Goal: Task Accomplishment & Management: Use online tool/utility

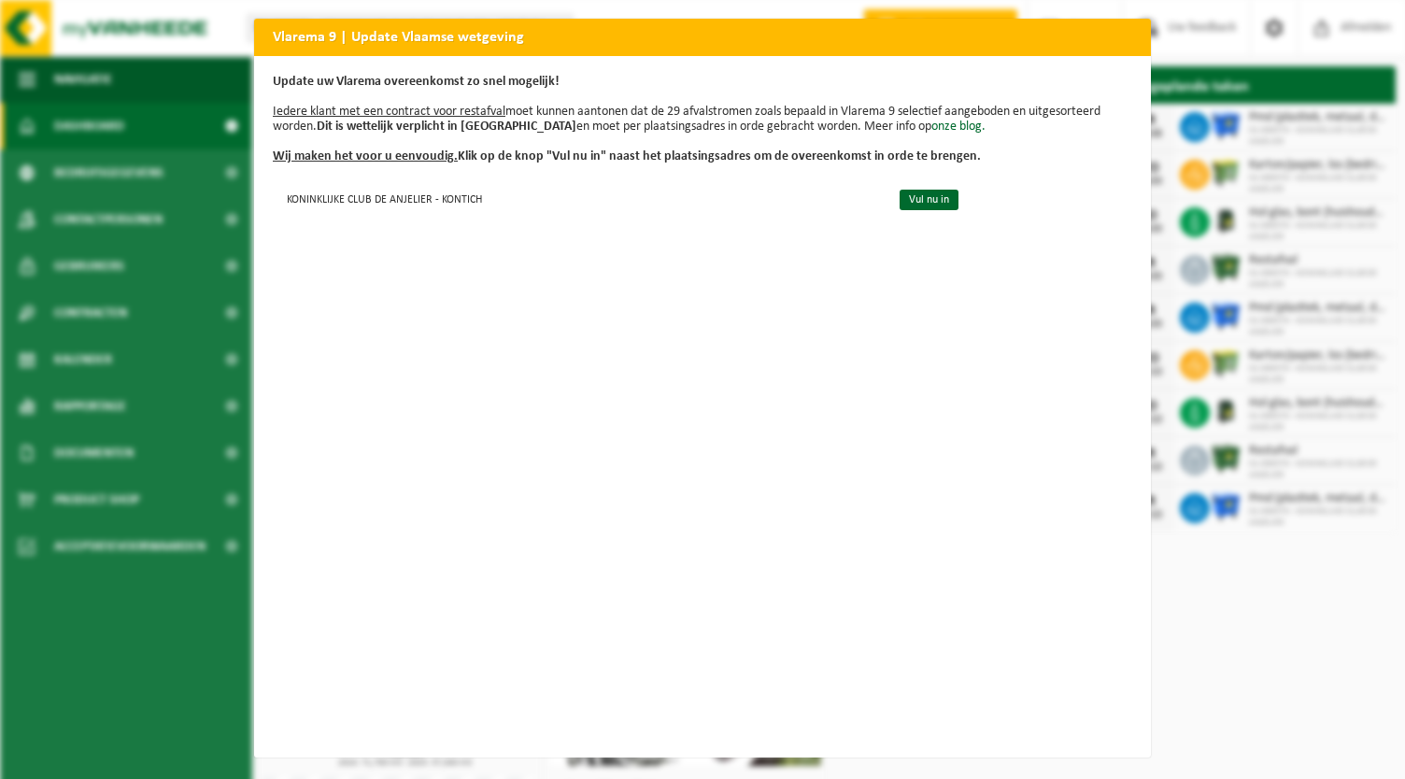
drag, startPoint x: 584, startPoint y: 270, endPoint x: 415, endPoint y: 220, distance: 176.2
click at [561, 264] on div "Update uw Vlarema overeenkomst zo snel mogelijk! Iedere klant met een contract …" at bounding box center [702, 406] width 897 height 701
click at [938, 208] on link "Vul nu in" at bounding box center [928, 200] width 59 height 21
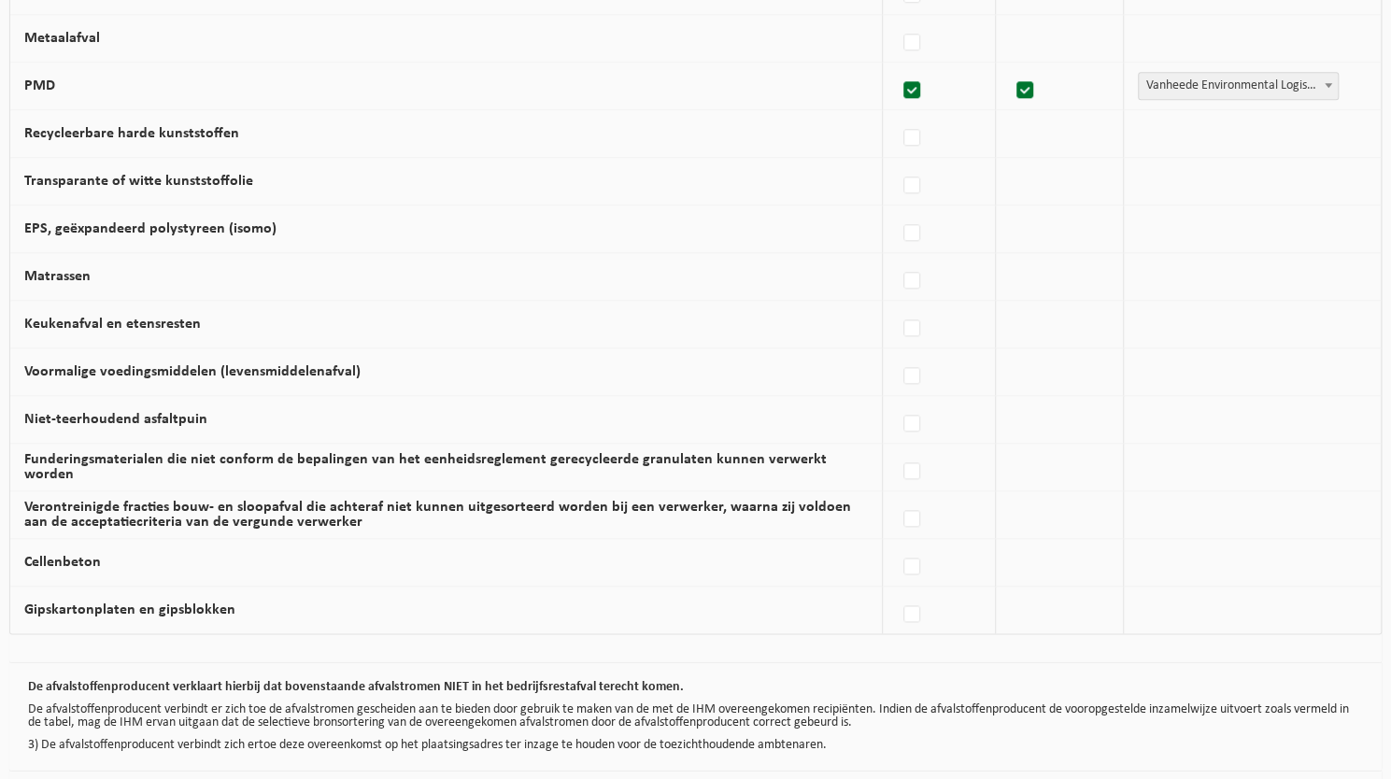
scroll to position [1092, 0]
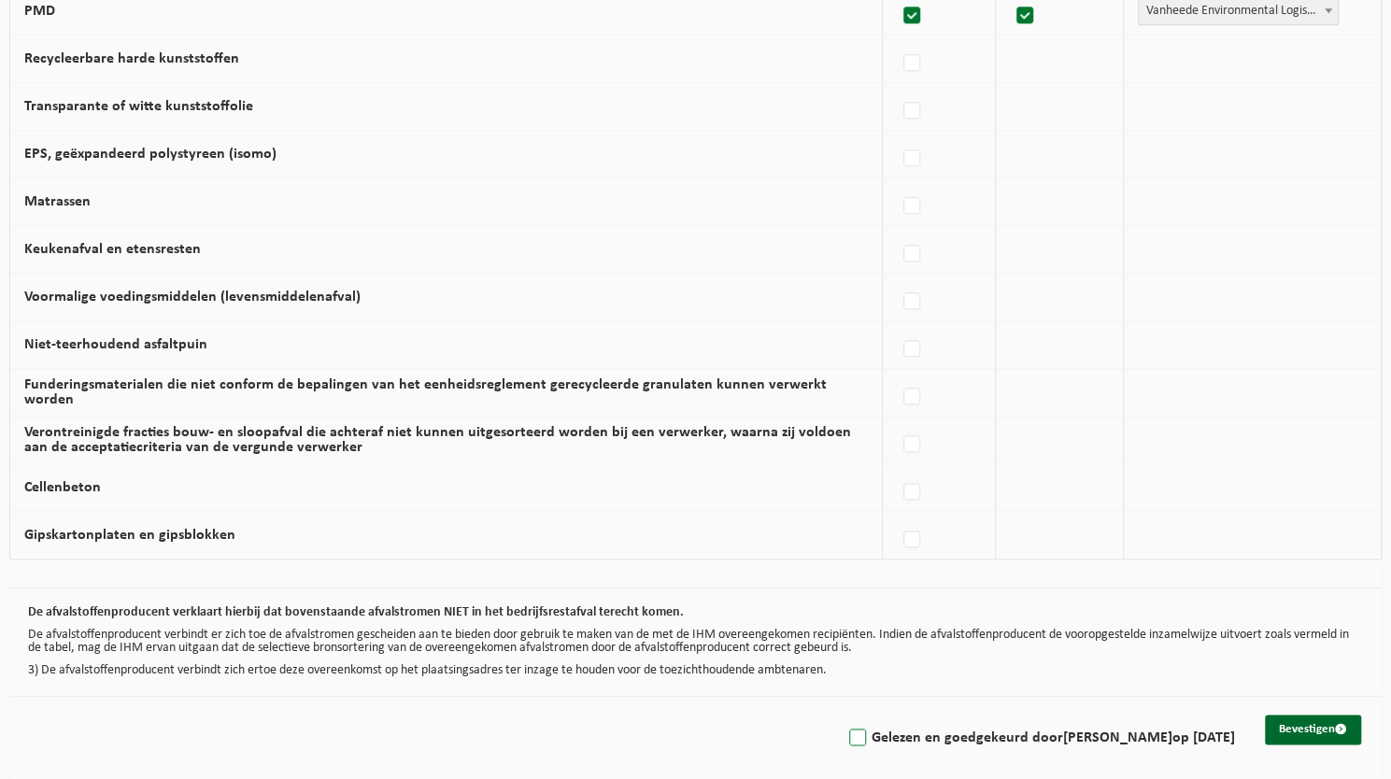
click at [861, 735] on label "Gelezen en goedgekeurd door VANESSA MAES op 14/08/25" at bounding box center [1039, 738] width 389 height 28
click at [842, 715] on input "Gelezen en goedgekeurd door VANESSA MAES op 14/08/25" at bounding box center [842, 714] width 1 height 1
checkbox input "true"
click at [1330, 720] on button "Bevestigen" at bounding box center [1313, 730] width 96 height 30
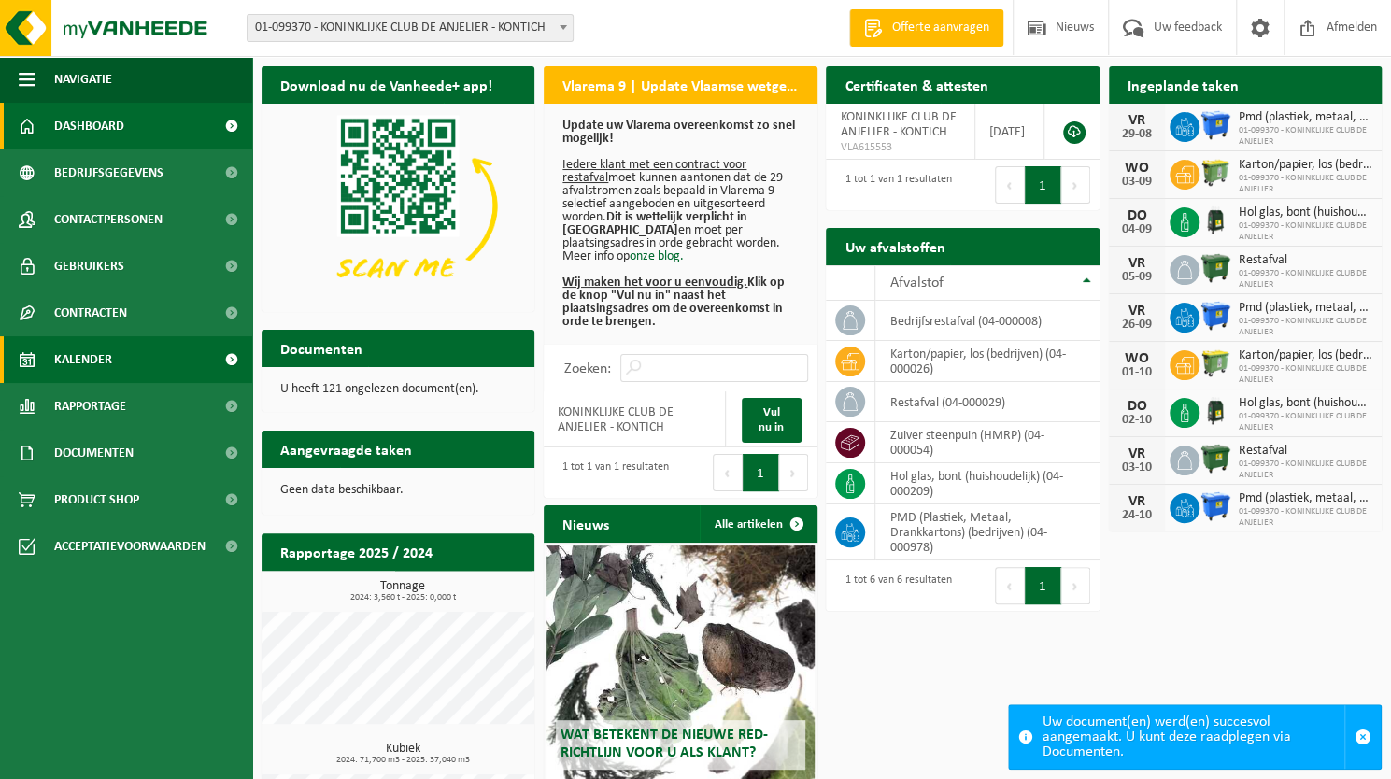
click at [102, 354] on span "Kalender" at bounding box center [83, 359] width 58 height 47
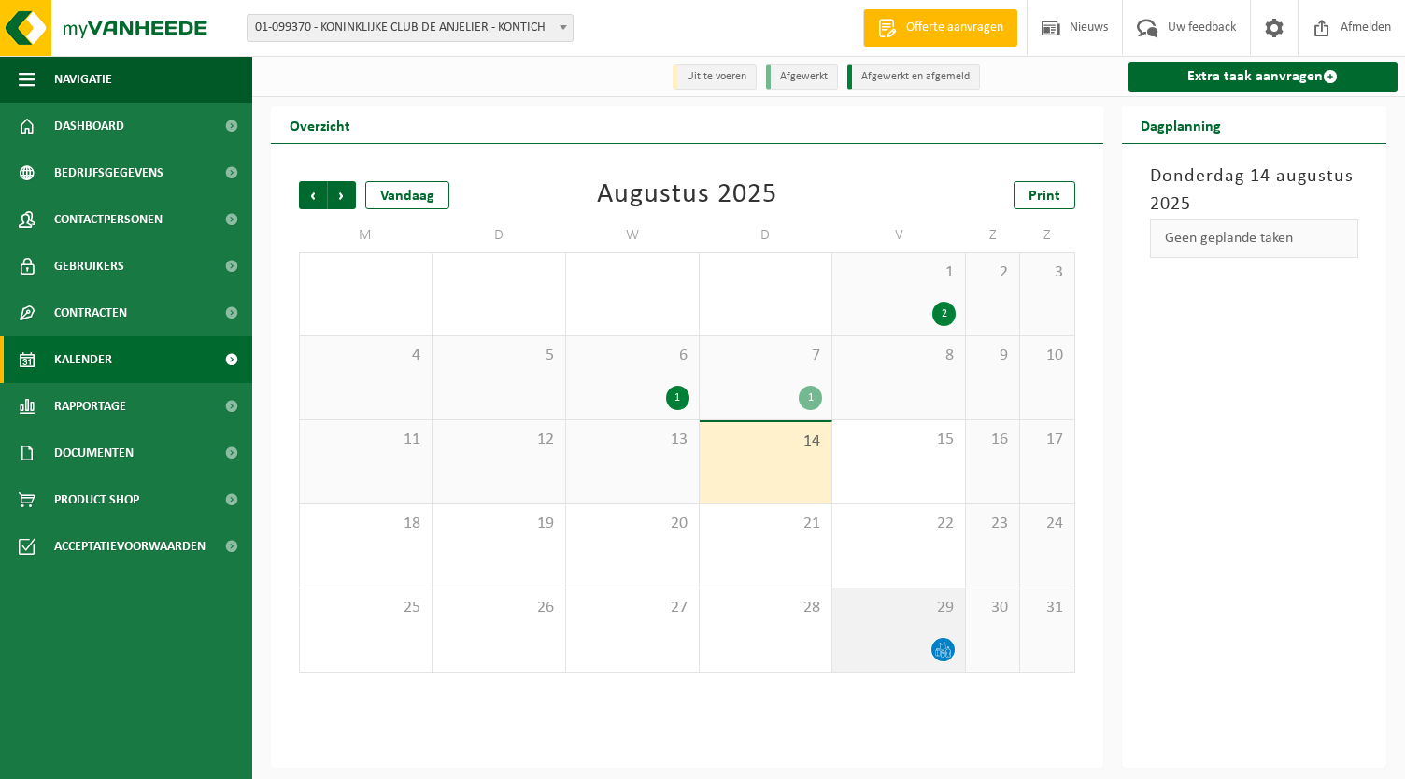
click at [942, 652] on icon at bounding box center [943, 650] width 16 height 16
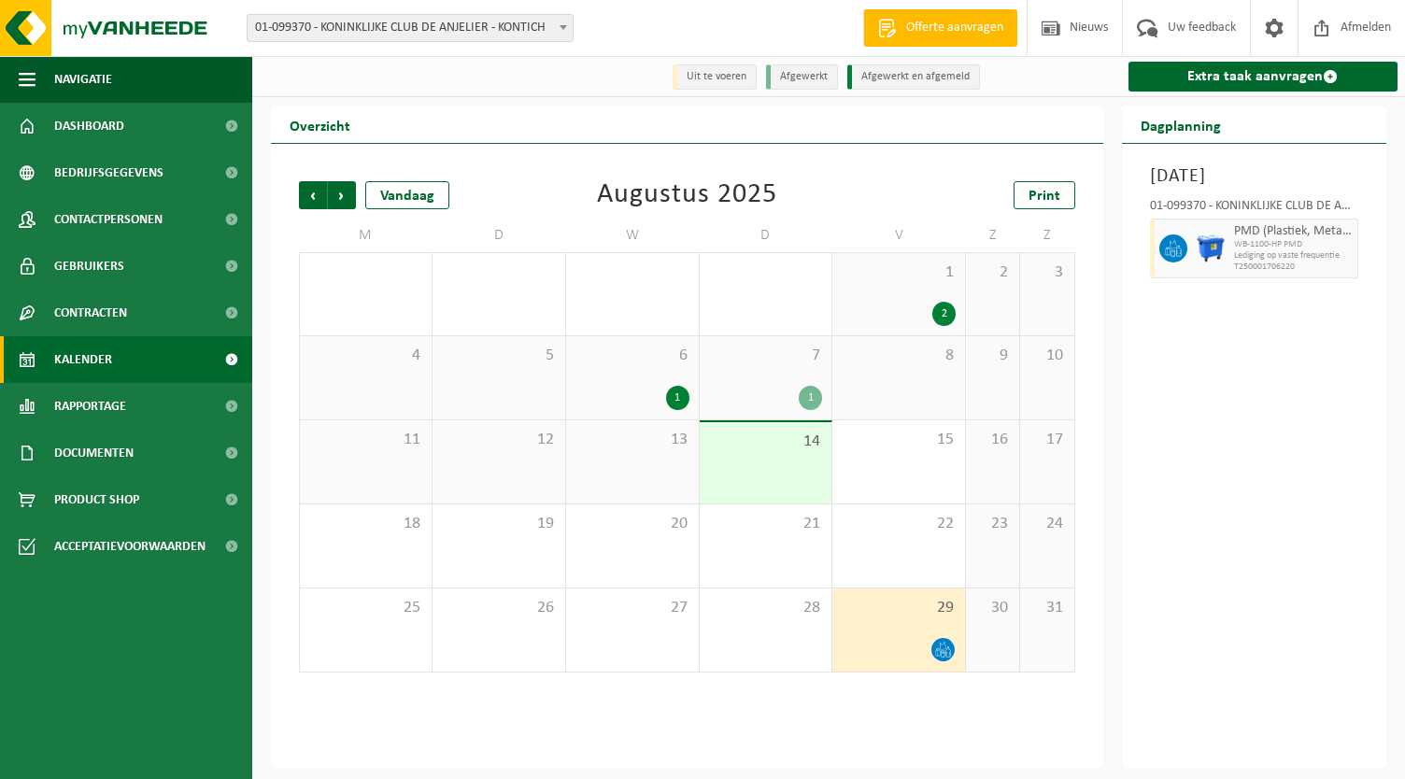
click at [947, 319] on div "2" at bounding box center [943, 314] width 23 height 24
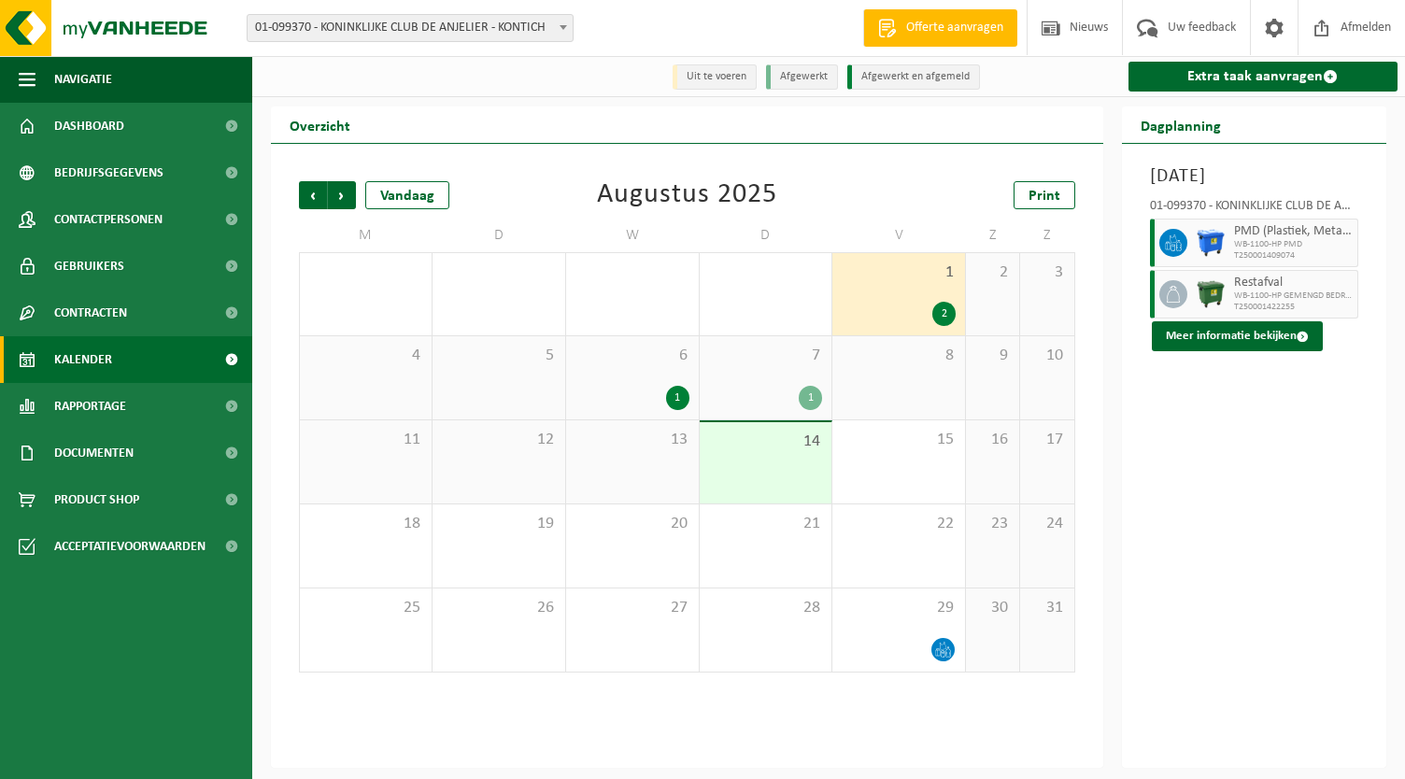
click at [678, 406] on div "1" at bounding box center [677, 398] width 23 height 24
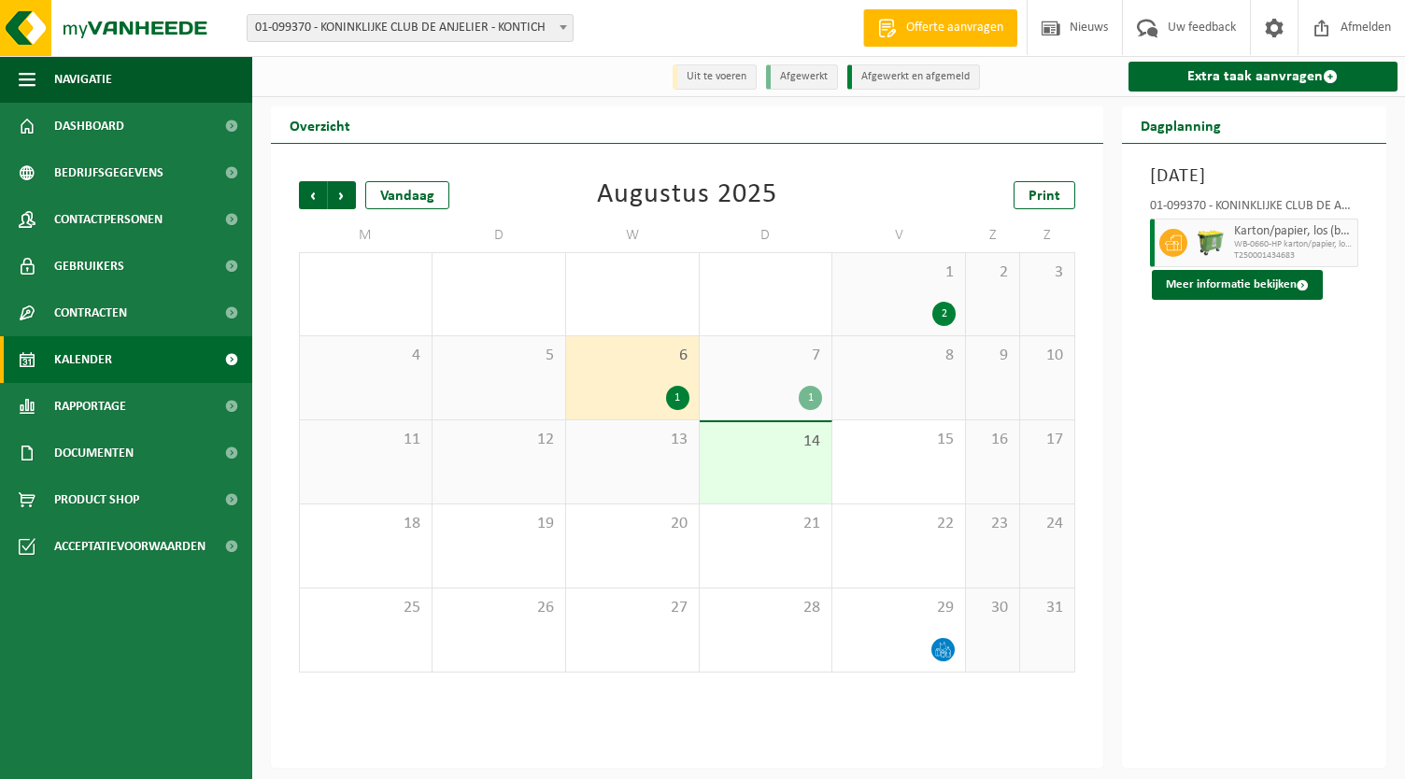
click at [811, 404] on div "1" at bounding box center [810, 398] width 23 height 24
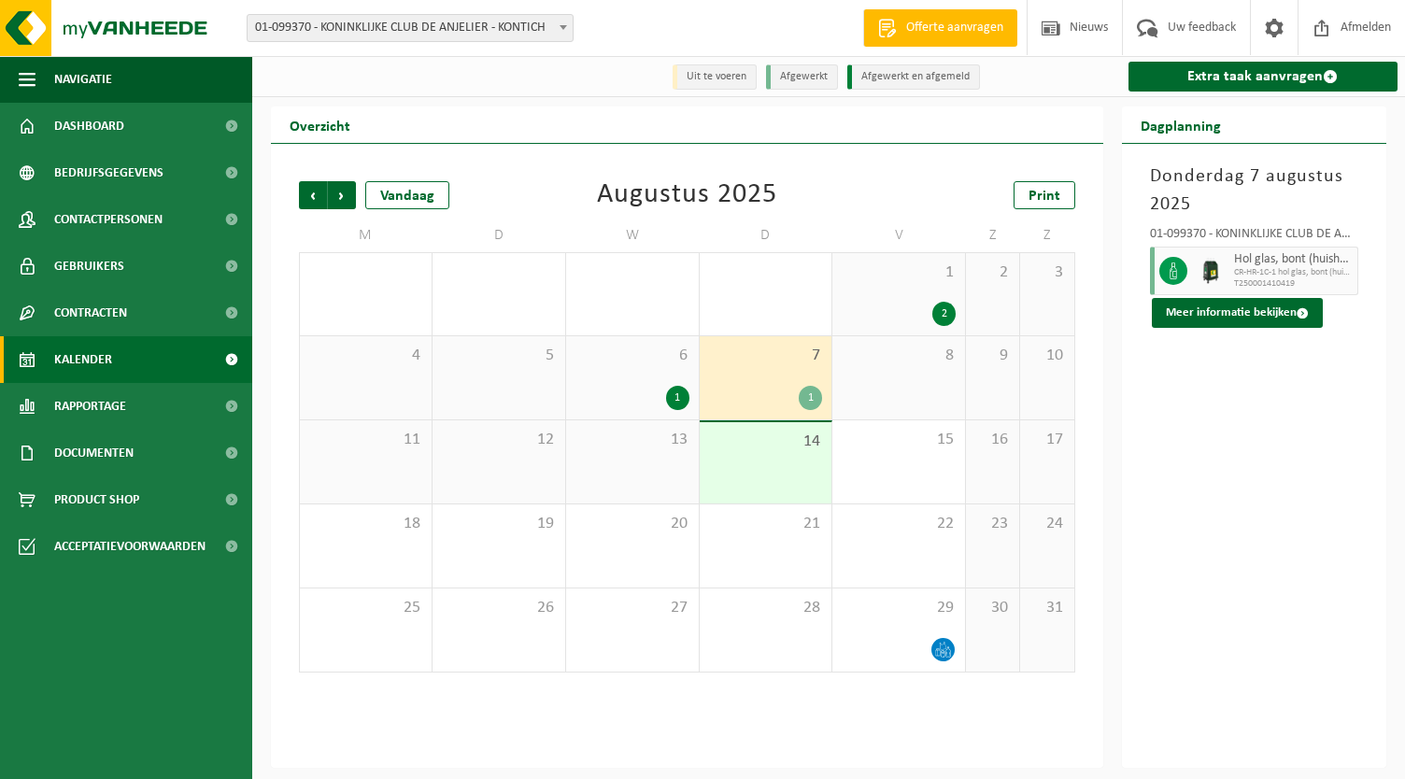
click at [938, 313] on div "2" at bounding box center [943, 314] width 23 height 24
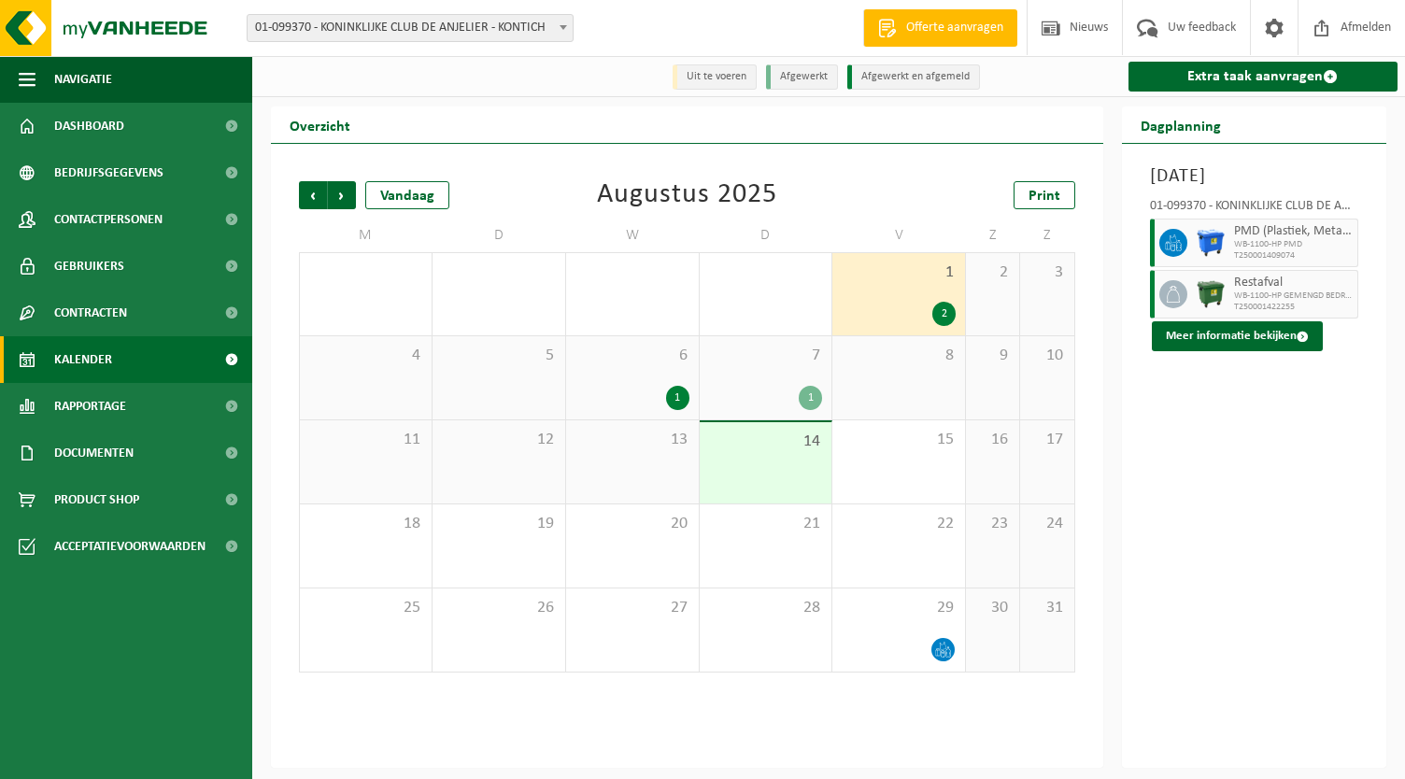
click at [949, 319] on div "2" at bounding box center [943, 314] width 23 height 24
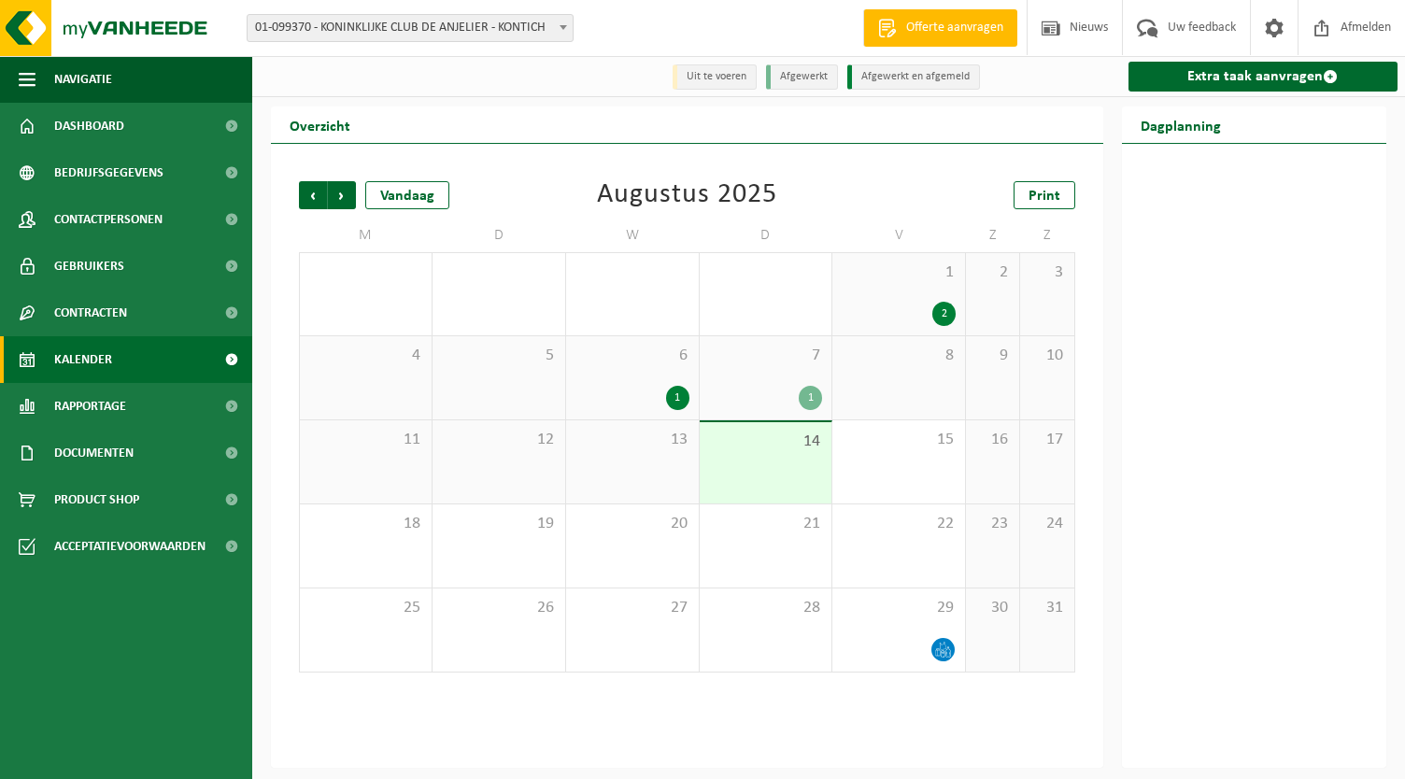
click at [798, 401] on div "1" at bounding box center [766, 398] width 114 height 24
click at [811, 403] on div "1" at bounding box center [810, 398] width 23 height 24
click at [674, 400] on div "1" at bounding box center [677, 398] width 23 height 24
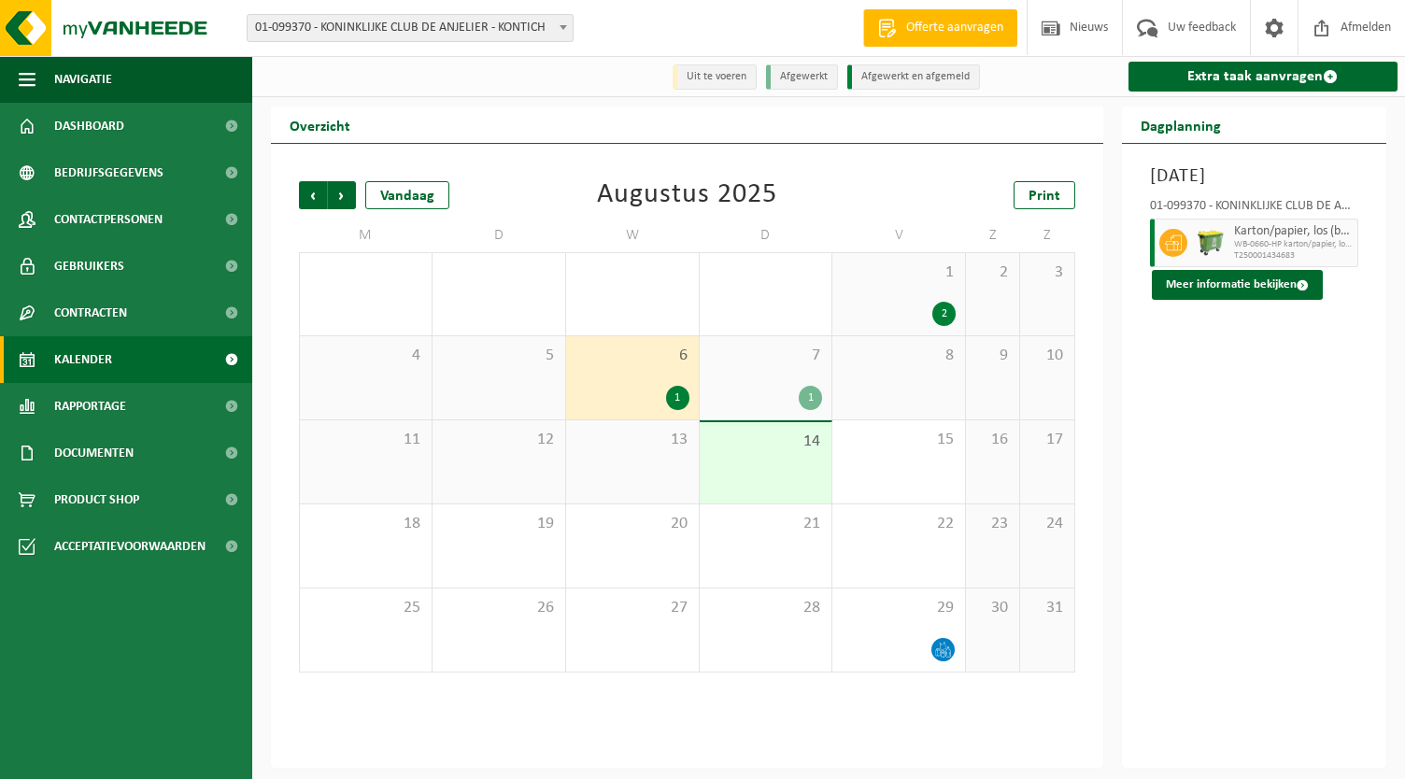
click at [807, 403] on div "1" at bounding box center [810, 398] width 23 height 24
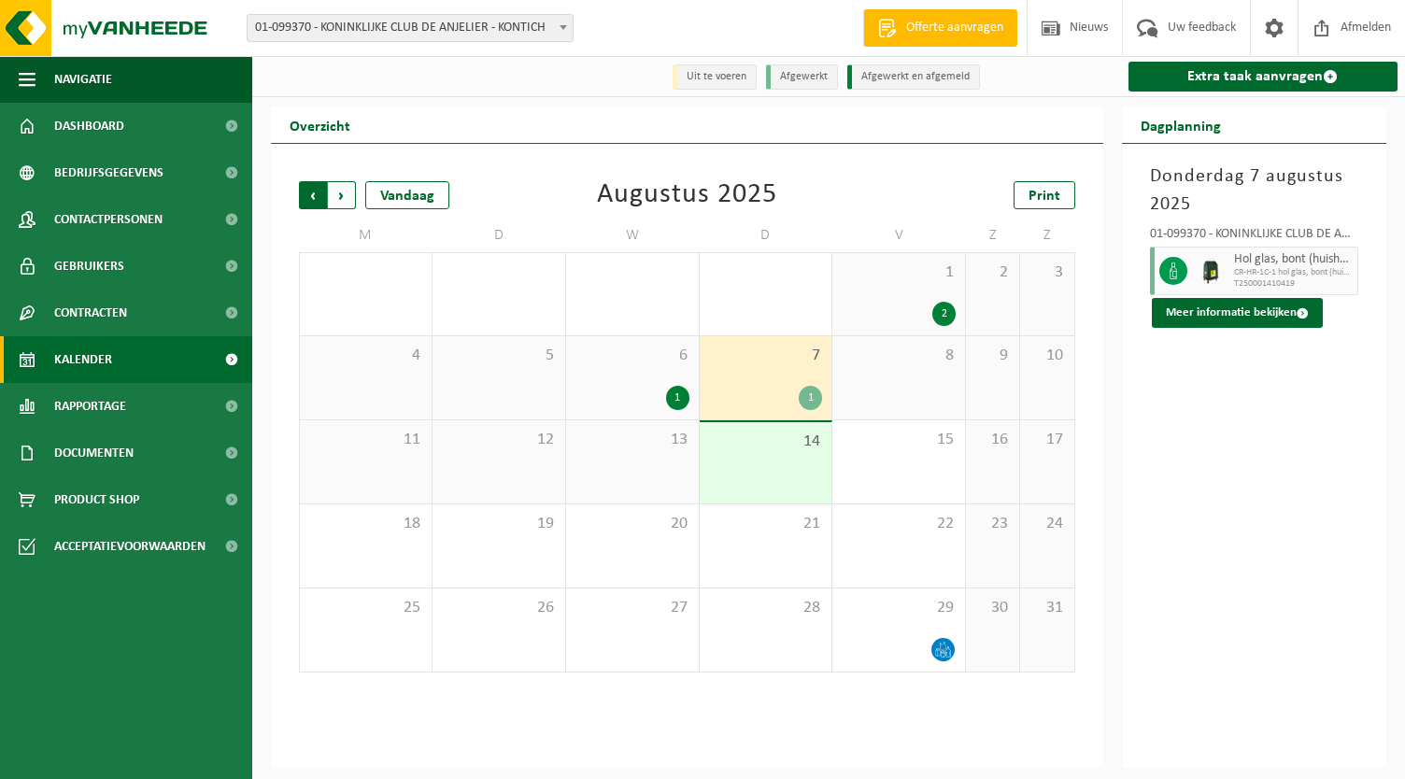
click at [349, 203] on span "Volgende" at bounding box center [342, 195] width 28 height 28
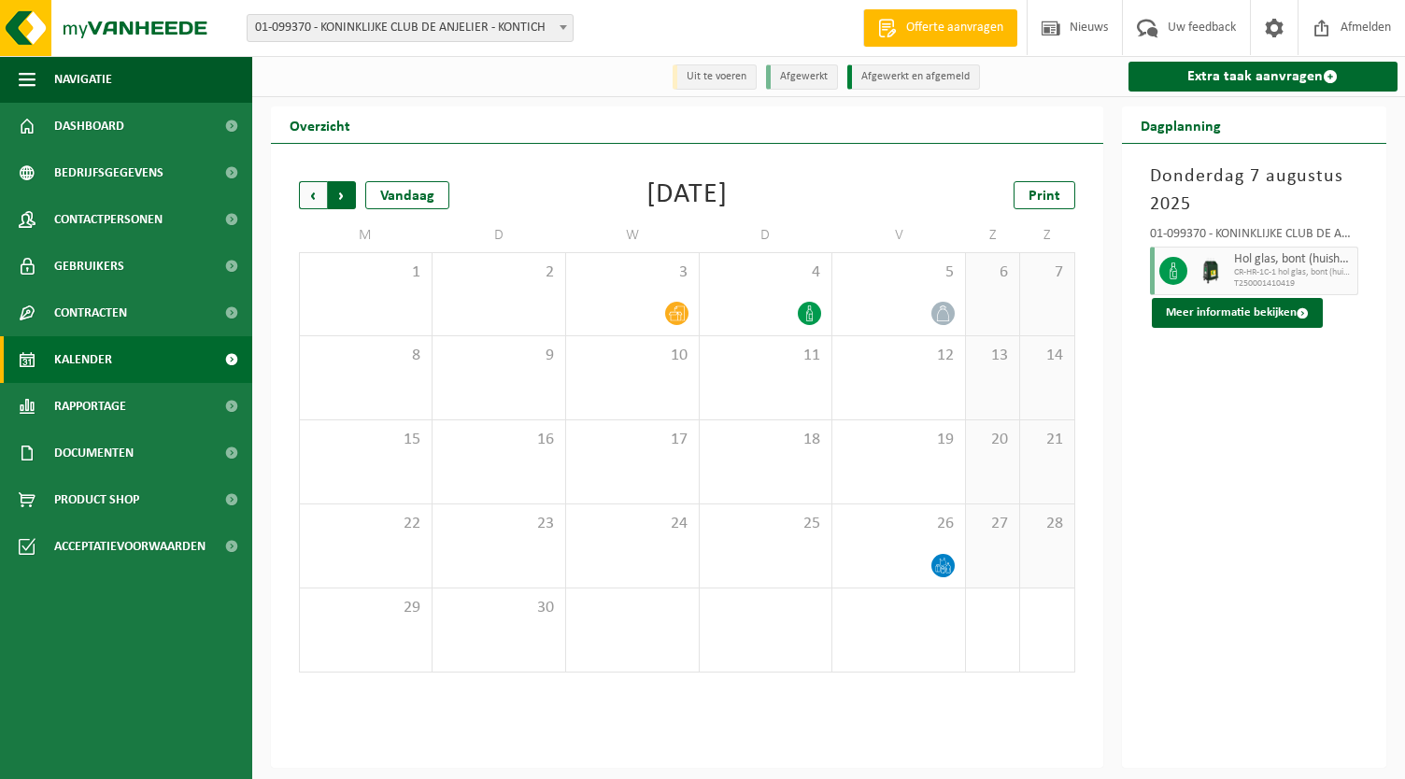
click at [312, 203] on span "Vorige" at bounding box center [313, 195] width 28 height 28
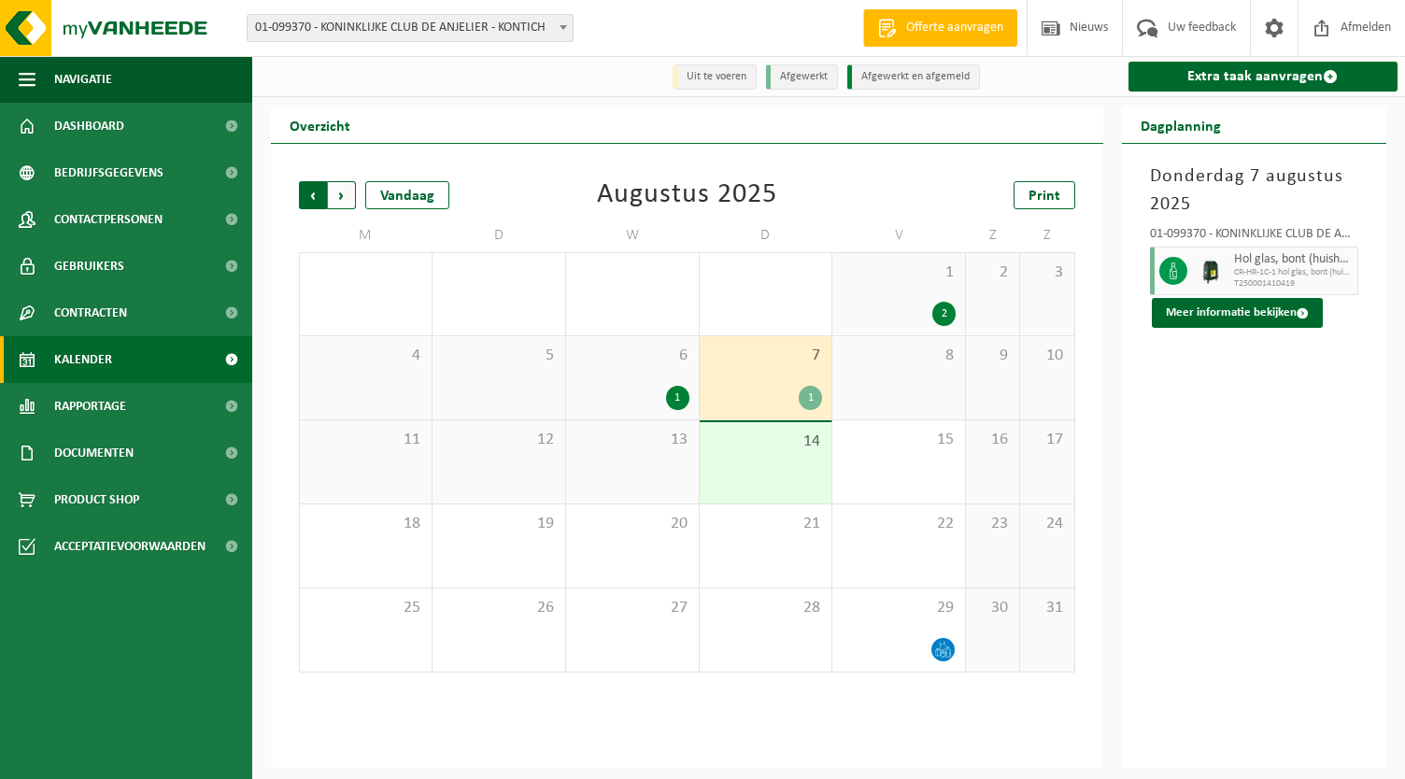
click at [351, 195] on span "Volgende" at bounding box center [342, 195] width 28 height 28
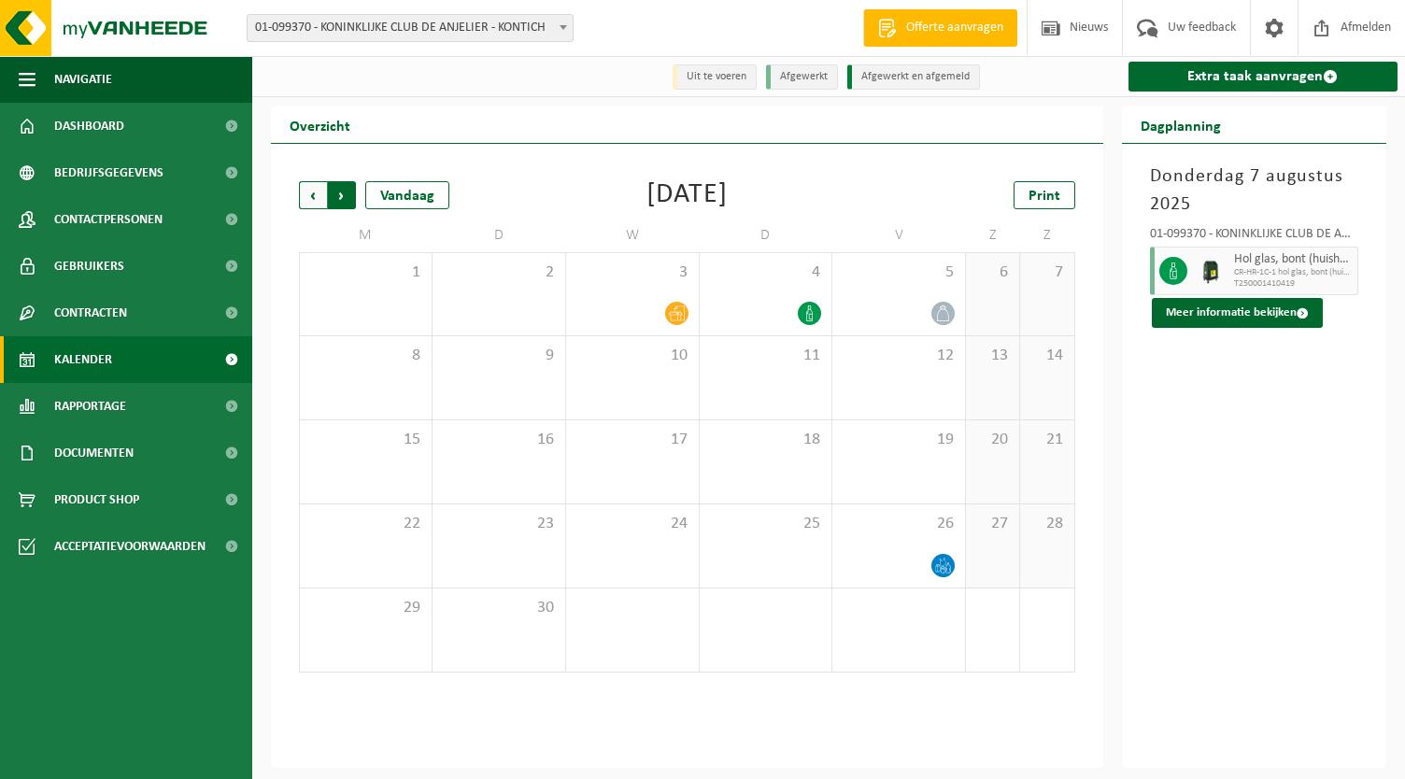
click at [308, 199] on span "Vorige" at bounding box center [313, 195] width 28 height 28
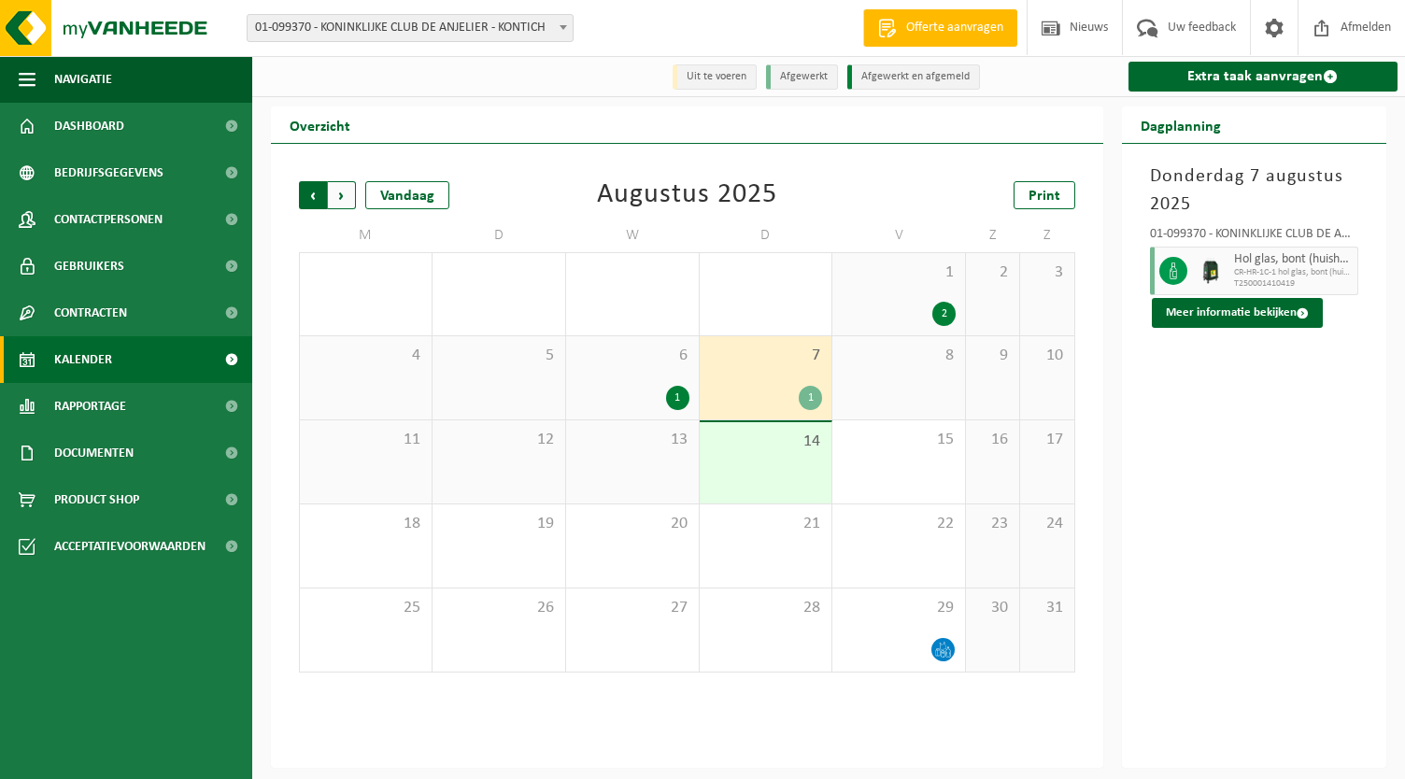
click at [353, 202] on span "Volgende" at bounding box center [342, 195] width 28 height 28
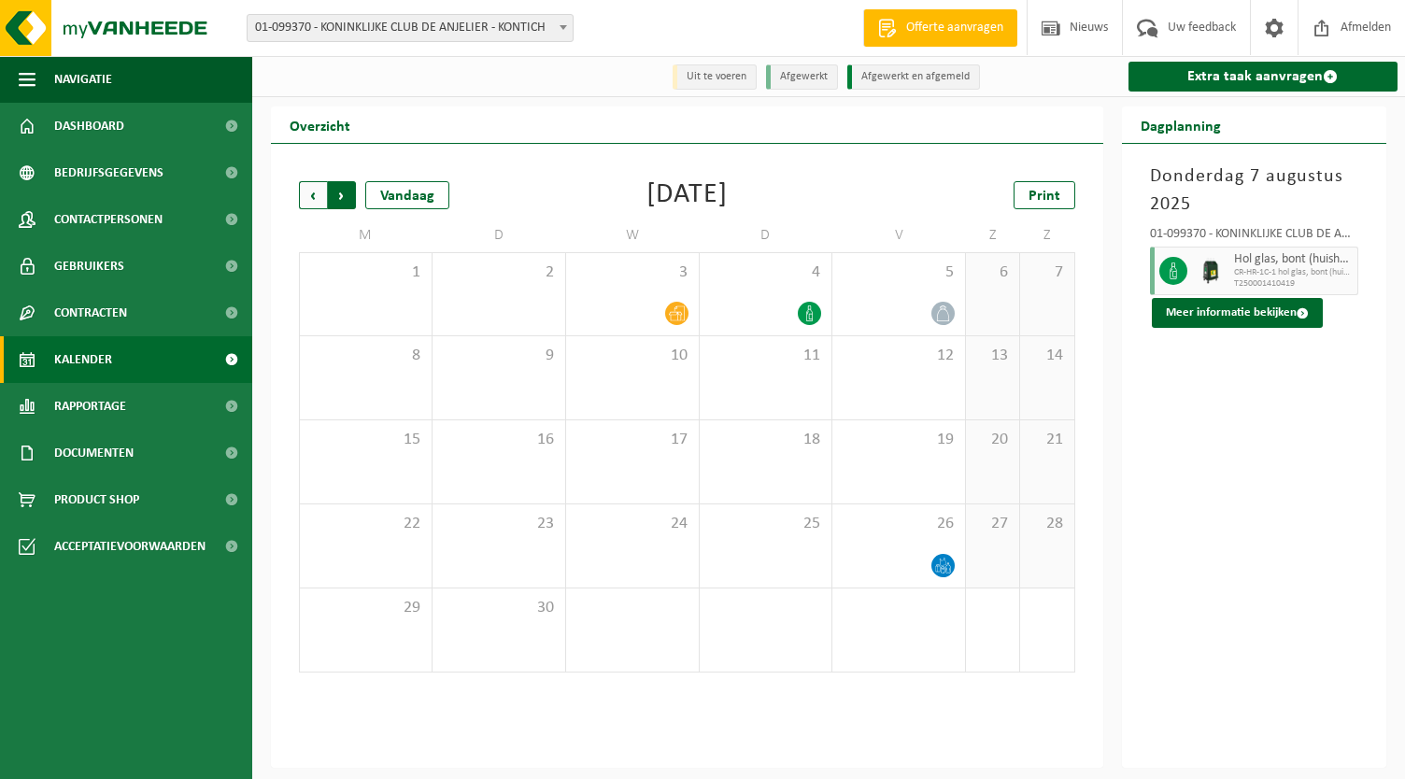
click at [319, 197] on span "Vorige" at bounding box center [313, 195] width 28 height 28
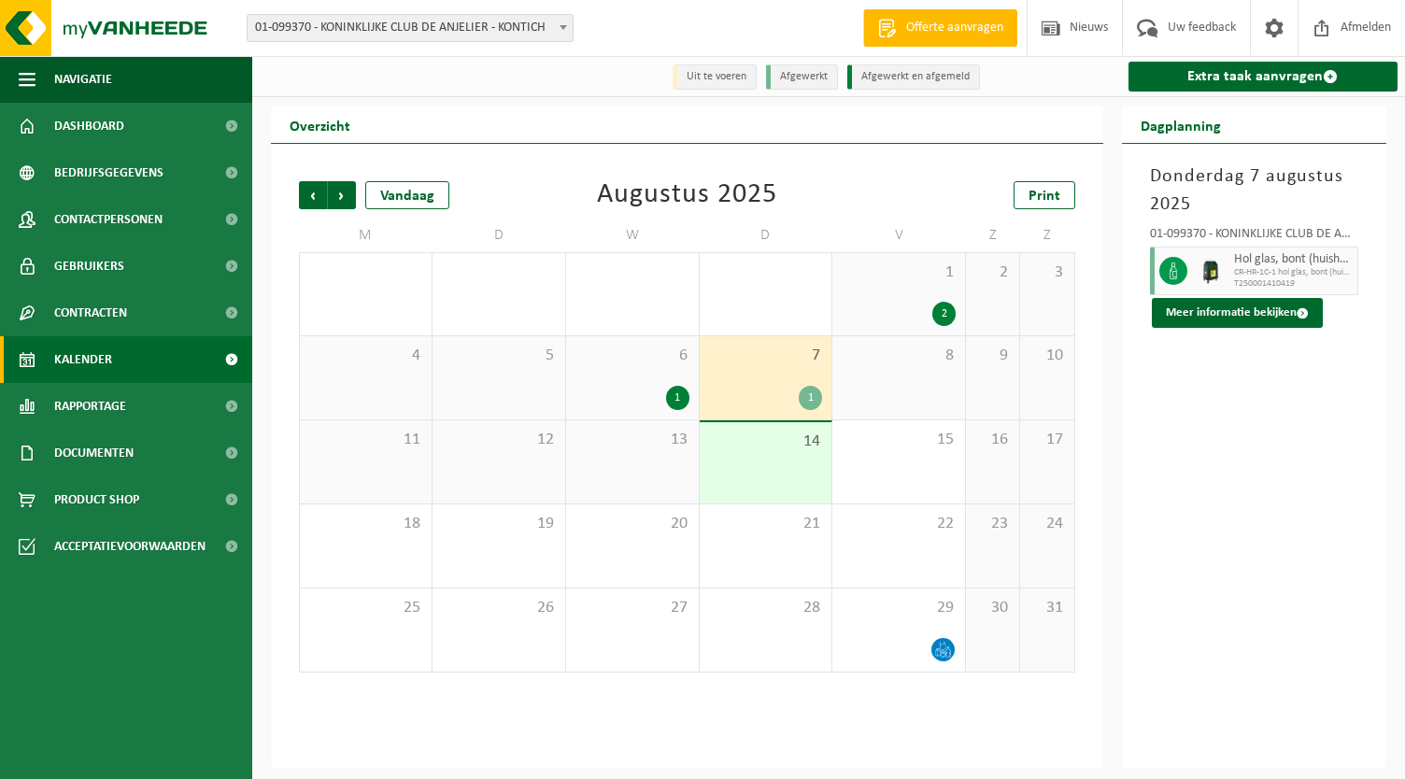
click at [736, 74] on li "Uit te voeren" at bounding box center [715, 76] width 84 height 25
click at [88, 137] on span "Dashboard" at bounding box center [89, 126] width 70 height 47
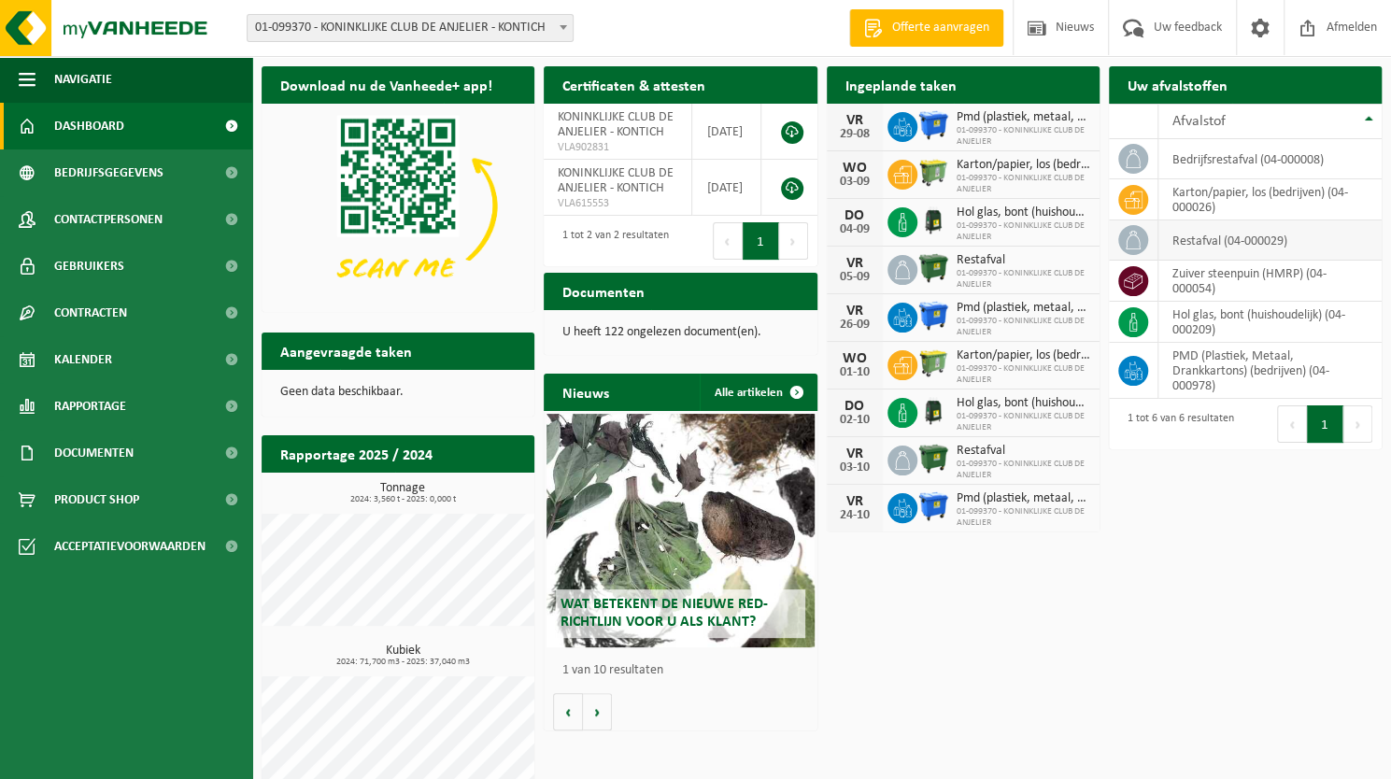
click at [1187, 257] on td "restafval (04-000029)" at bounding box center [1269, 240] width 223 height 40
click at [1188, 242] on td "restafval (04-000029)" at bounding box center [1269, 240] width 223 height 40
click at [105, 358] on span "Kalender" at bounding box center [83, 359] width 58 height 47
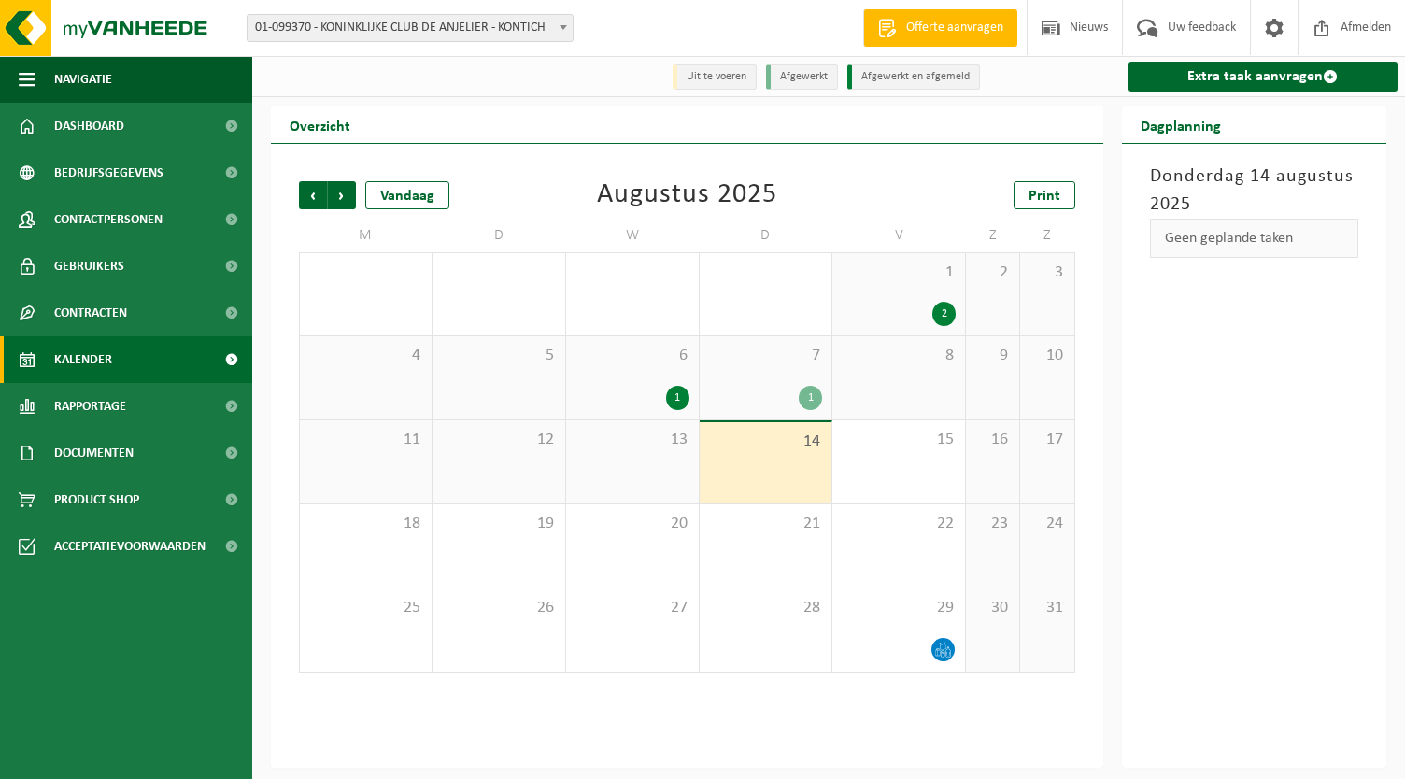
click at [936, 318] on div "2" at bounding box center [943, 314] width 23 height 24
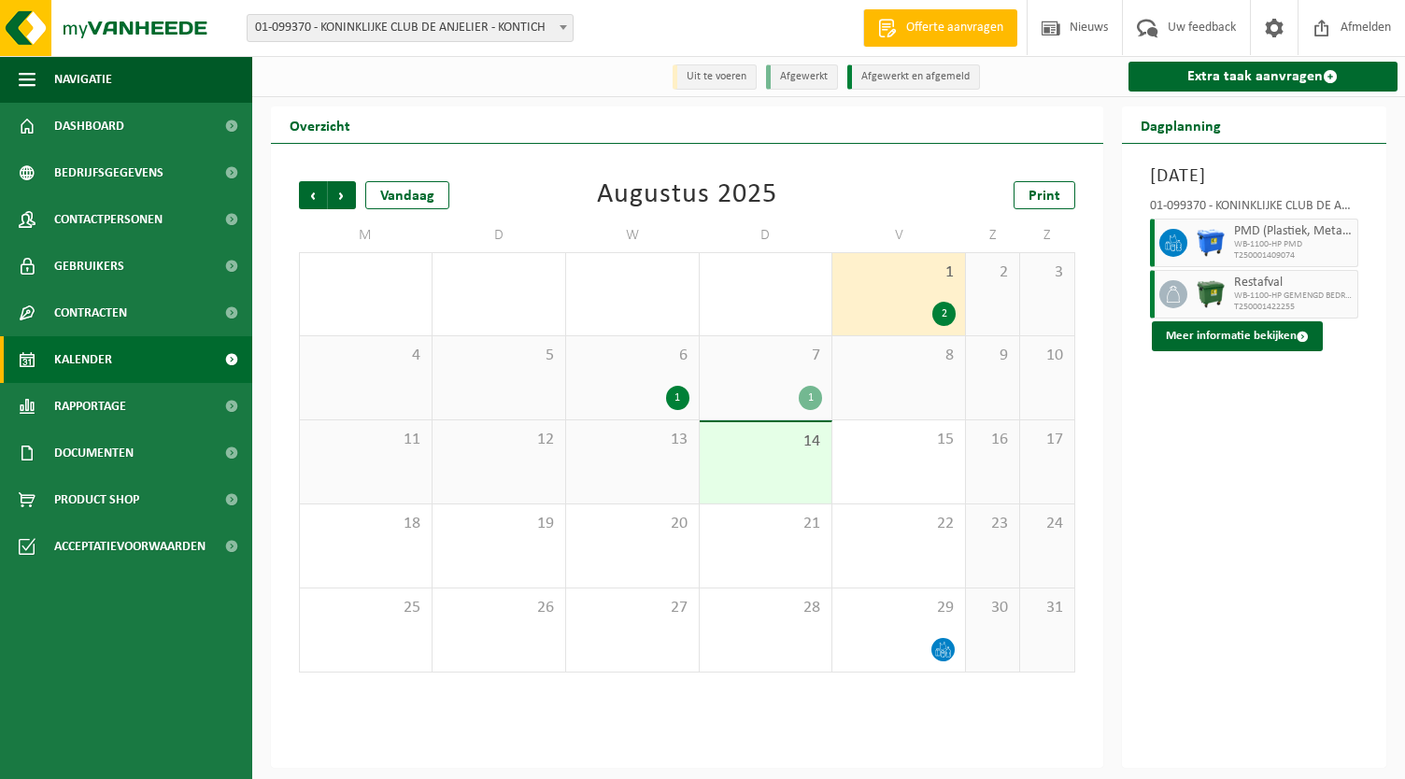
click at [95, 357] on span "Kalender" at bounding box center [83, 359] width 58 height 47
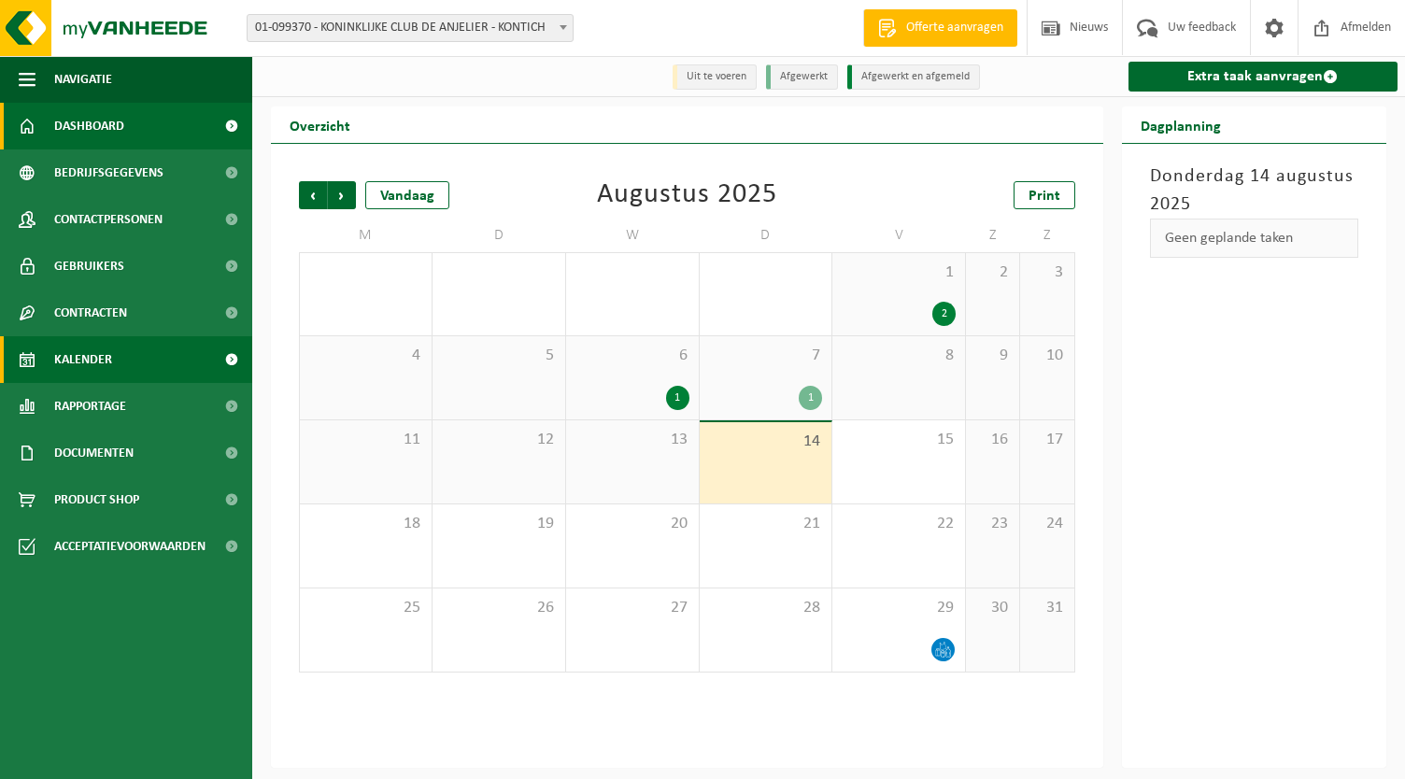
click at [105, 131] on span "Dashboard" at bounding box center [89, 126] width 70 height 47
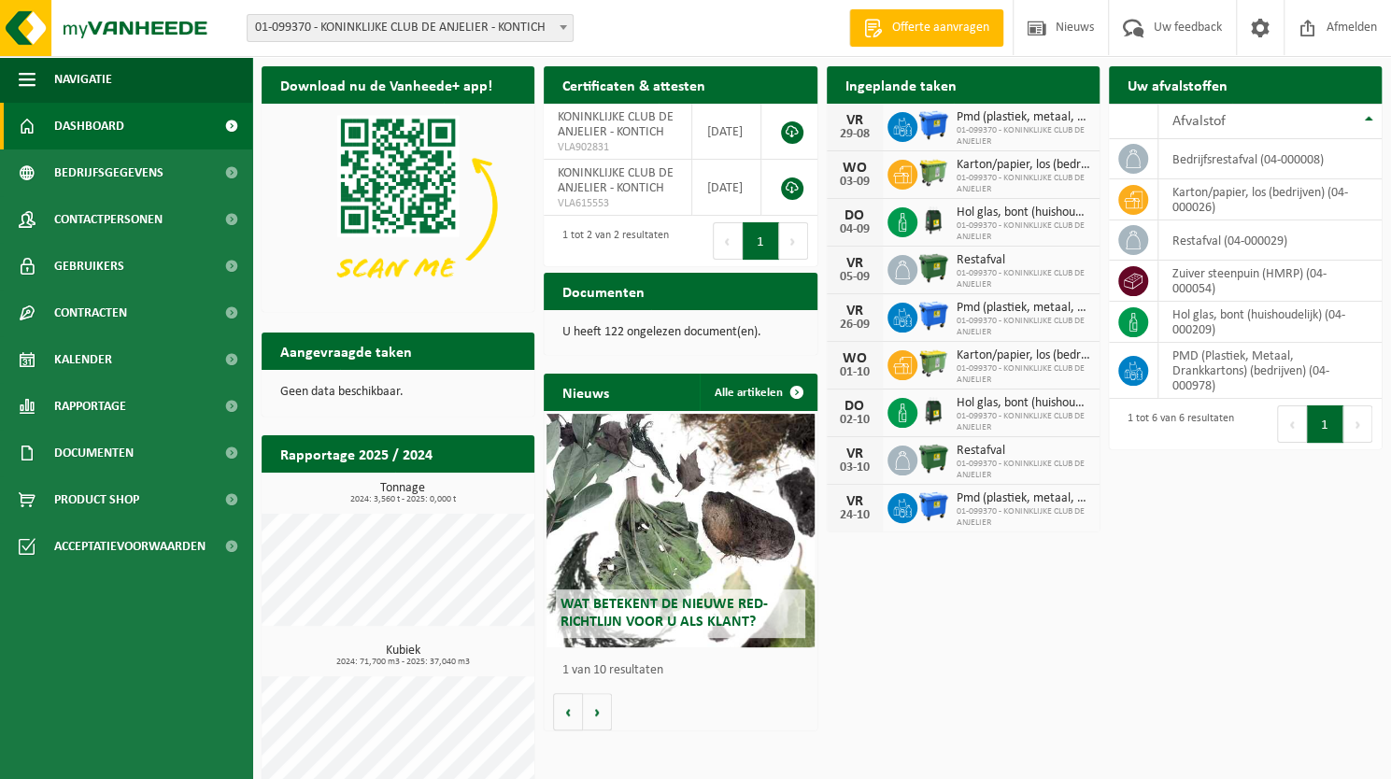
click at [924, 94] on h2 "Ingeplande taken" at bounding box center [901, 84] width 149 height 36
click at [917, 124] on img at bounding box center [933, 125] width 32 height 32
drag, startPoint x: 957, startPoint y: 95, endPoint x: 1110, endPoint y: 91, distance: 152.3
click at [958, 95] on h2 "Ingeplande taken" at bounding box center [901, 84] width 149 height 36
click at [1149, 83] on h2 "Uw afvalstoffen" at bounding box center [1177, 84] width 137 height 36
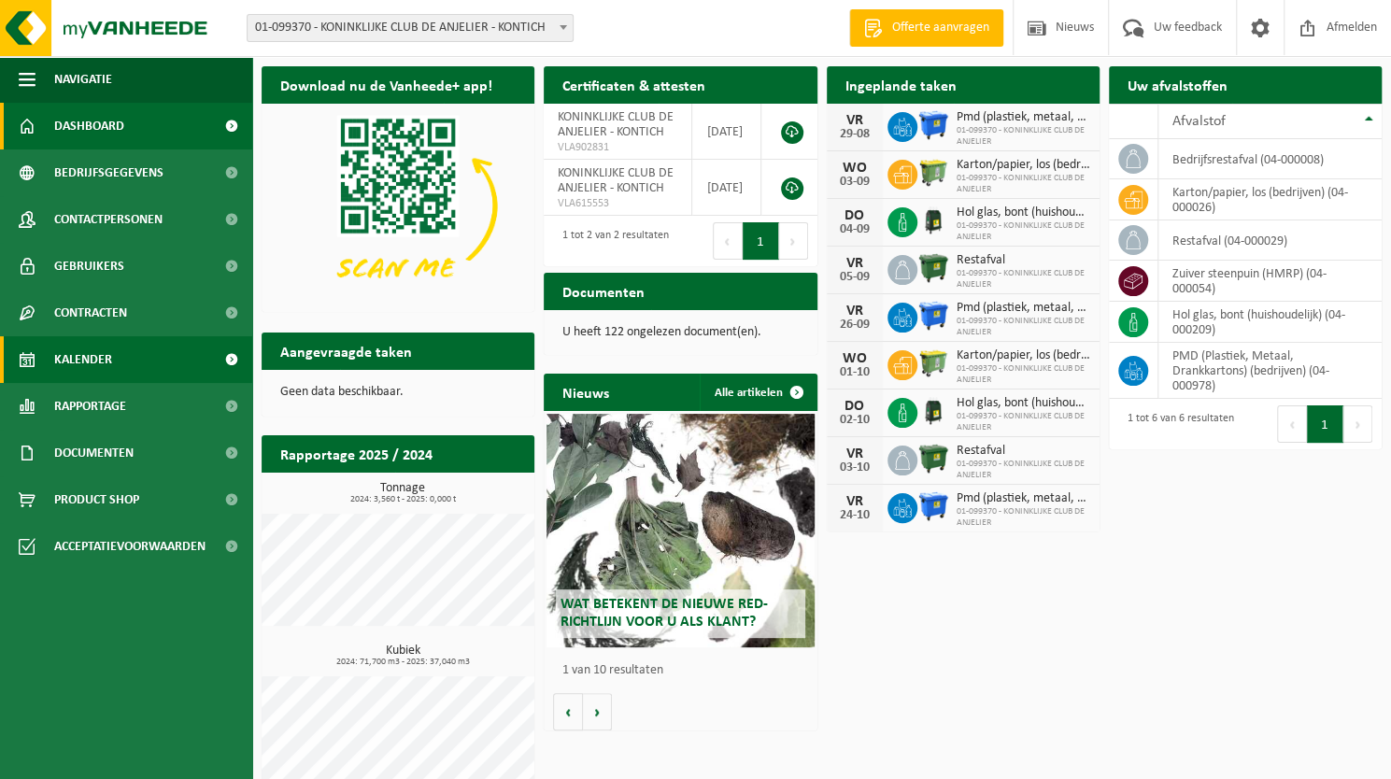
click at [173, 363] on link "Kalender" at bounding box center [126, 359] width 252 height 47
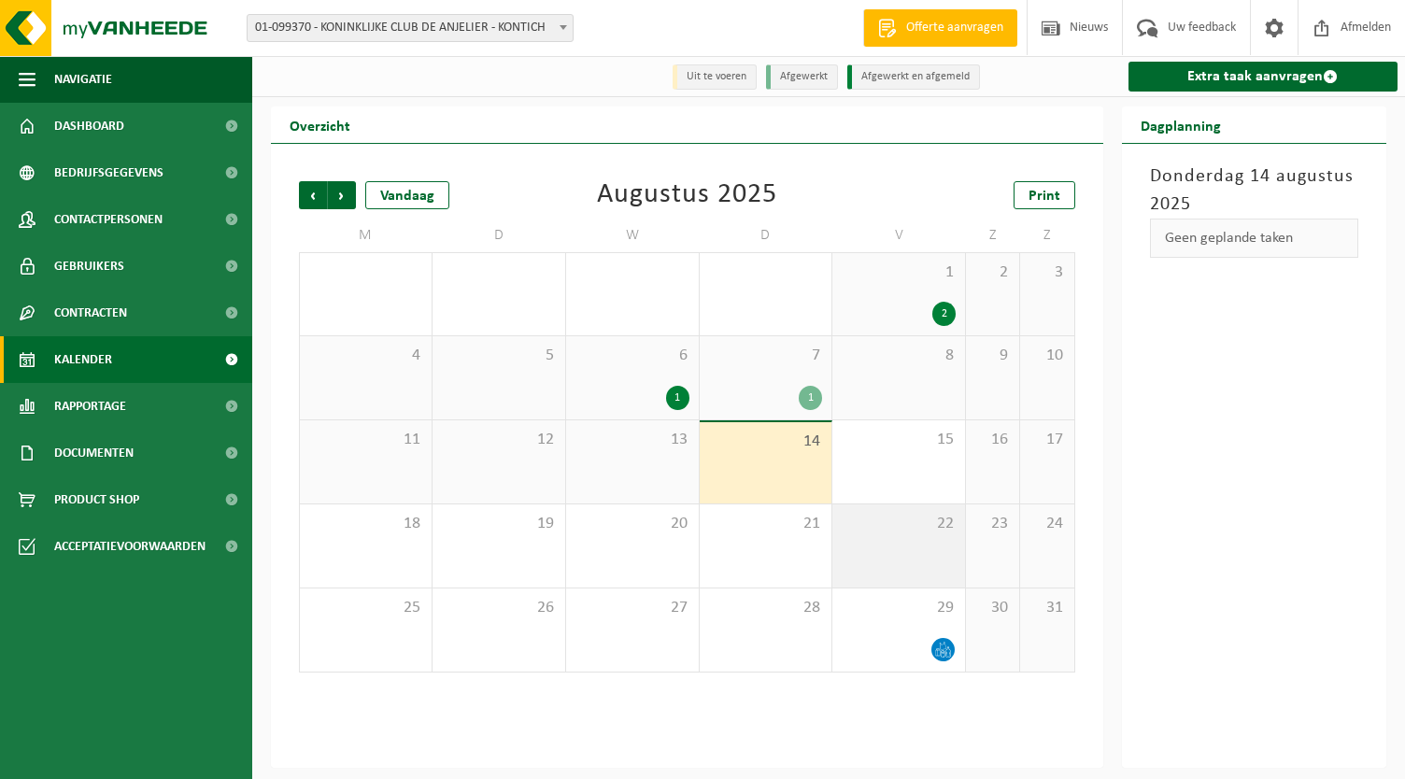
click at [877, 533] on span "22" at bounding box center [899, 524] width 114 height 21
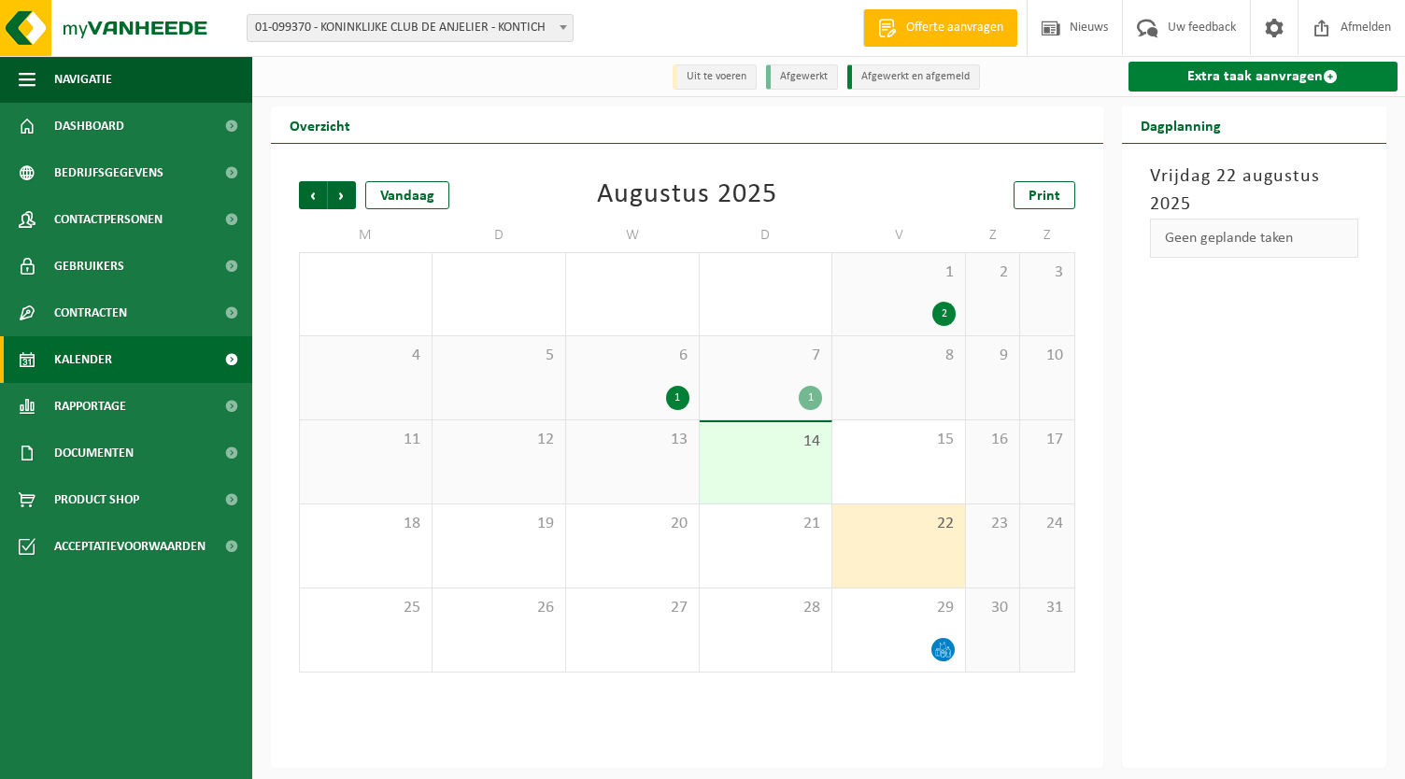
click at [1203, 77] on link "Extra taak aanvragen" at bounding box center [1263, 77] width 270 height 30
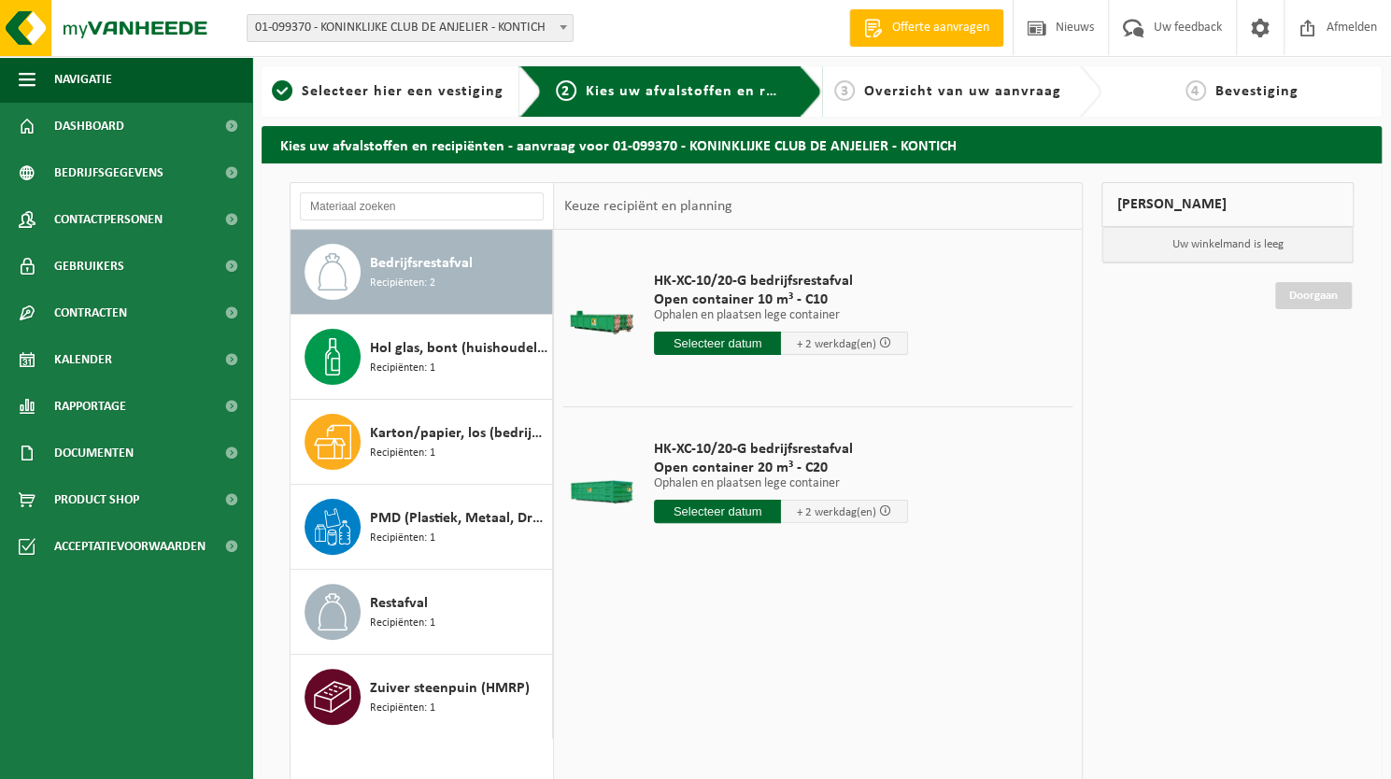
click at [399, 281] on span "Recipiënten: 2" at bounding box center [402, 284] width 65 height 18
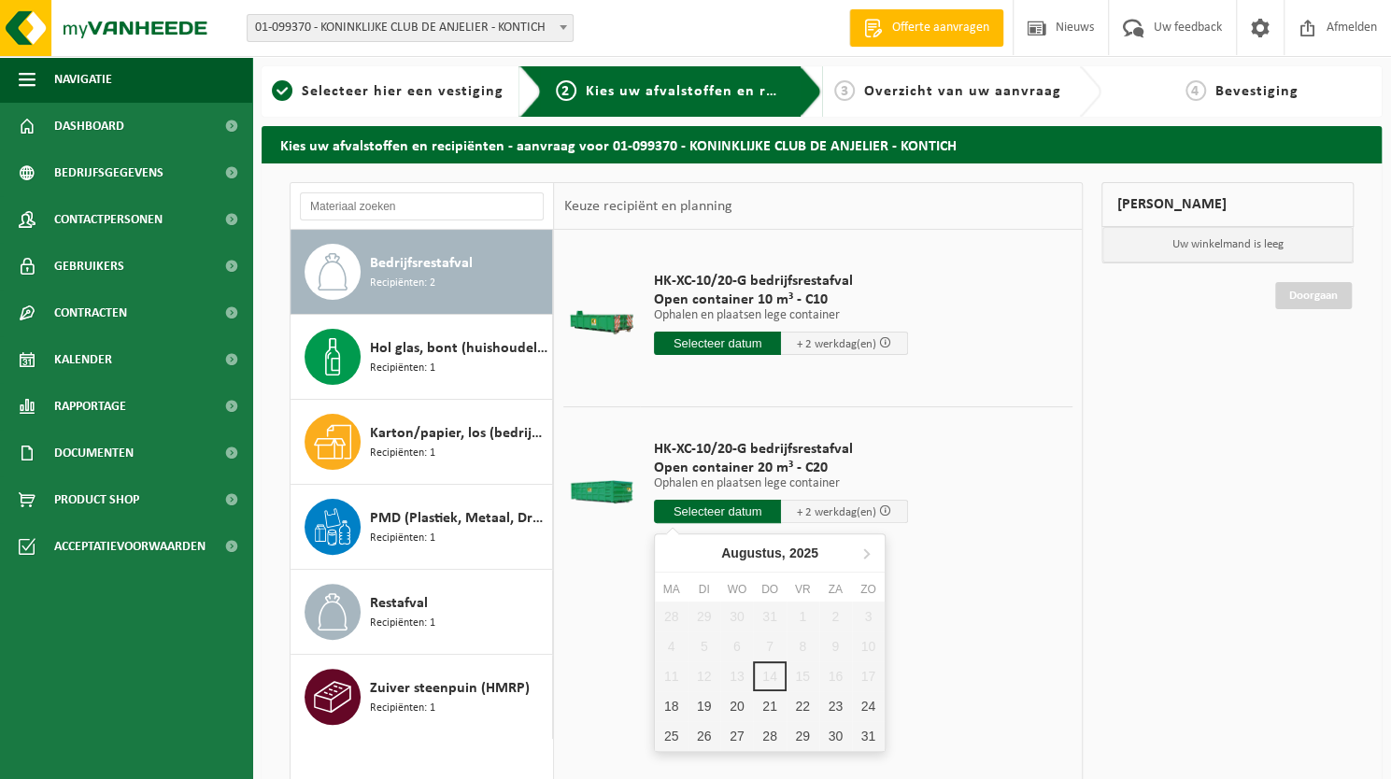
click at [715, 506] on input "text" at bounding box center [717, 511] width 127 height 23
click at [800, 712] on div "22" at bounding box center [802, 706] width 33 height 30
type input "Van [DATE]"
type input "2025-08-22"
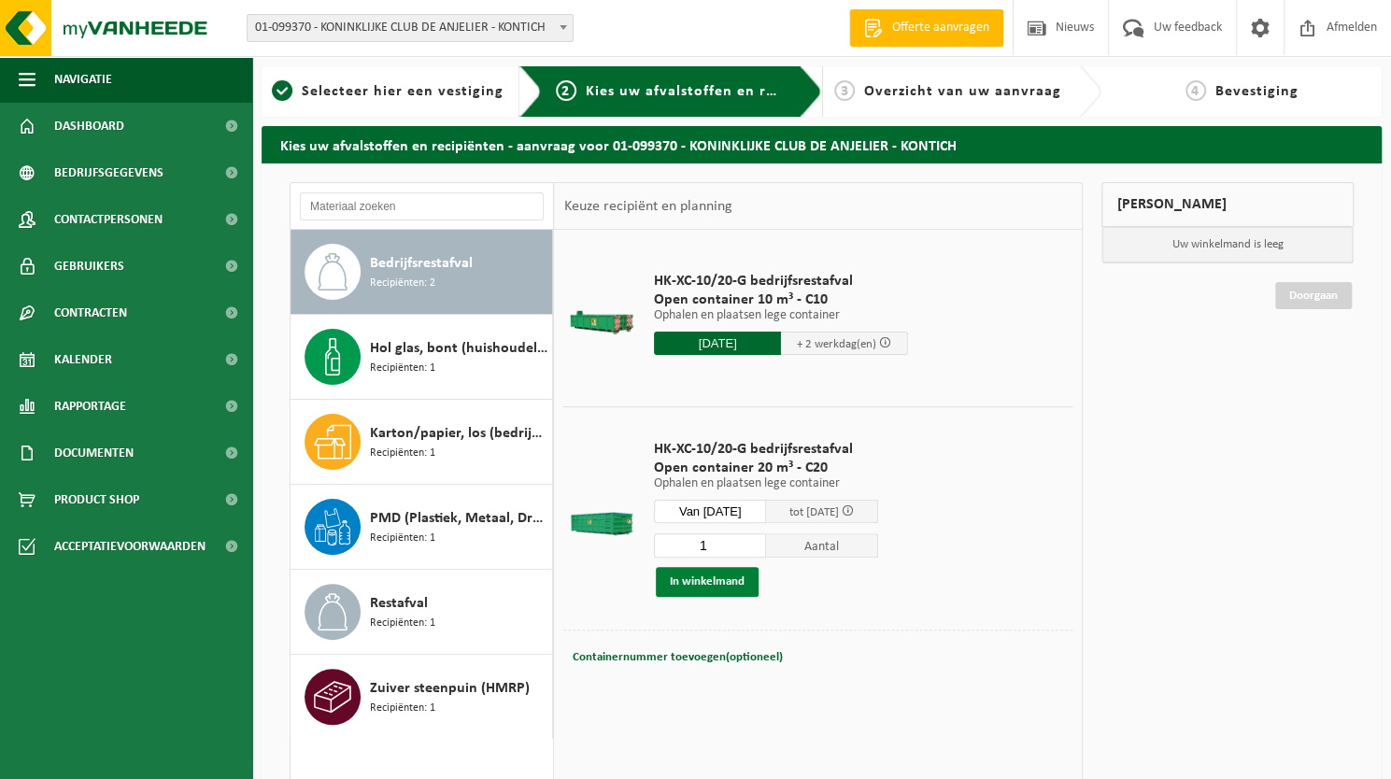
click at [736, 577] on button "In winkelmand" at bounding box center [707, 582] width 103 height 30
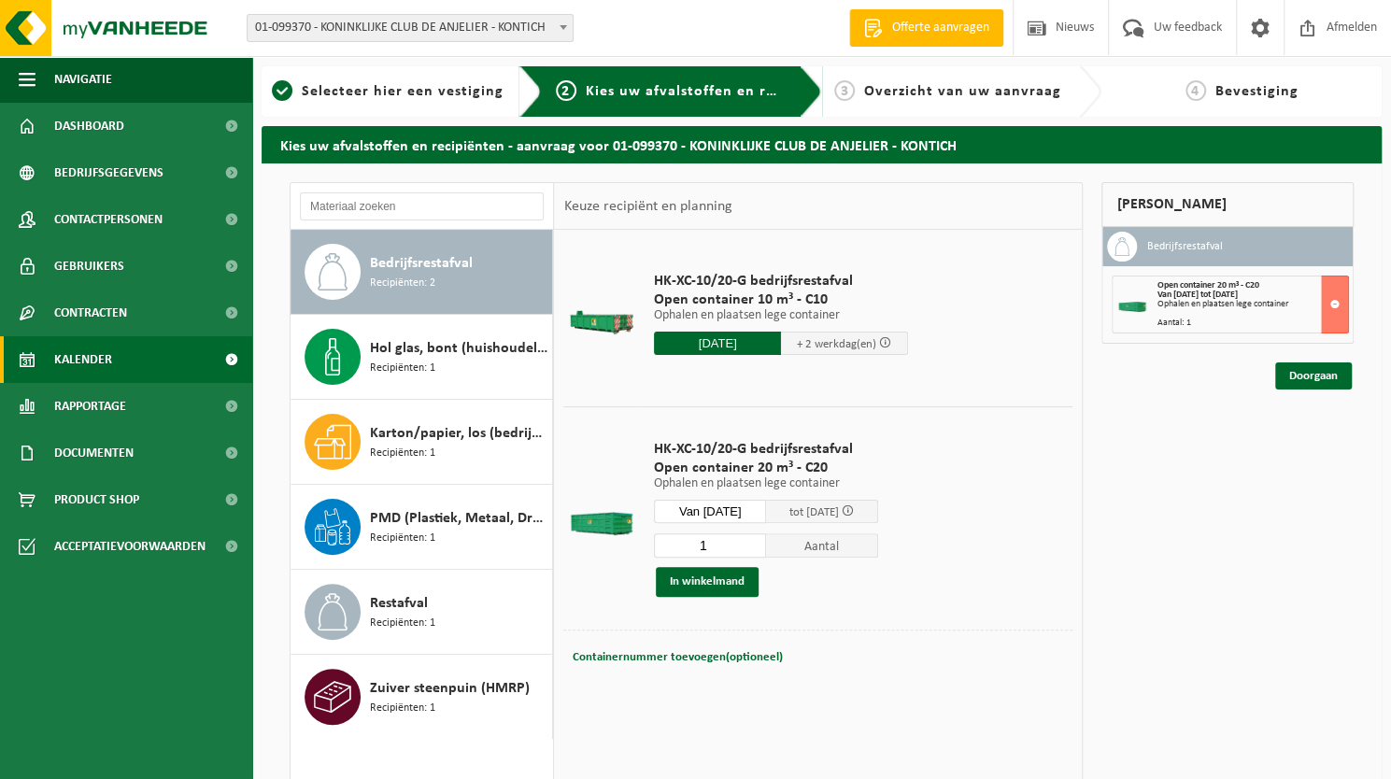
click at [86, 345] on span "Kalender" at bounding box center [83, 359] width 58 height 47
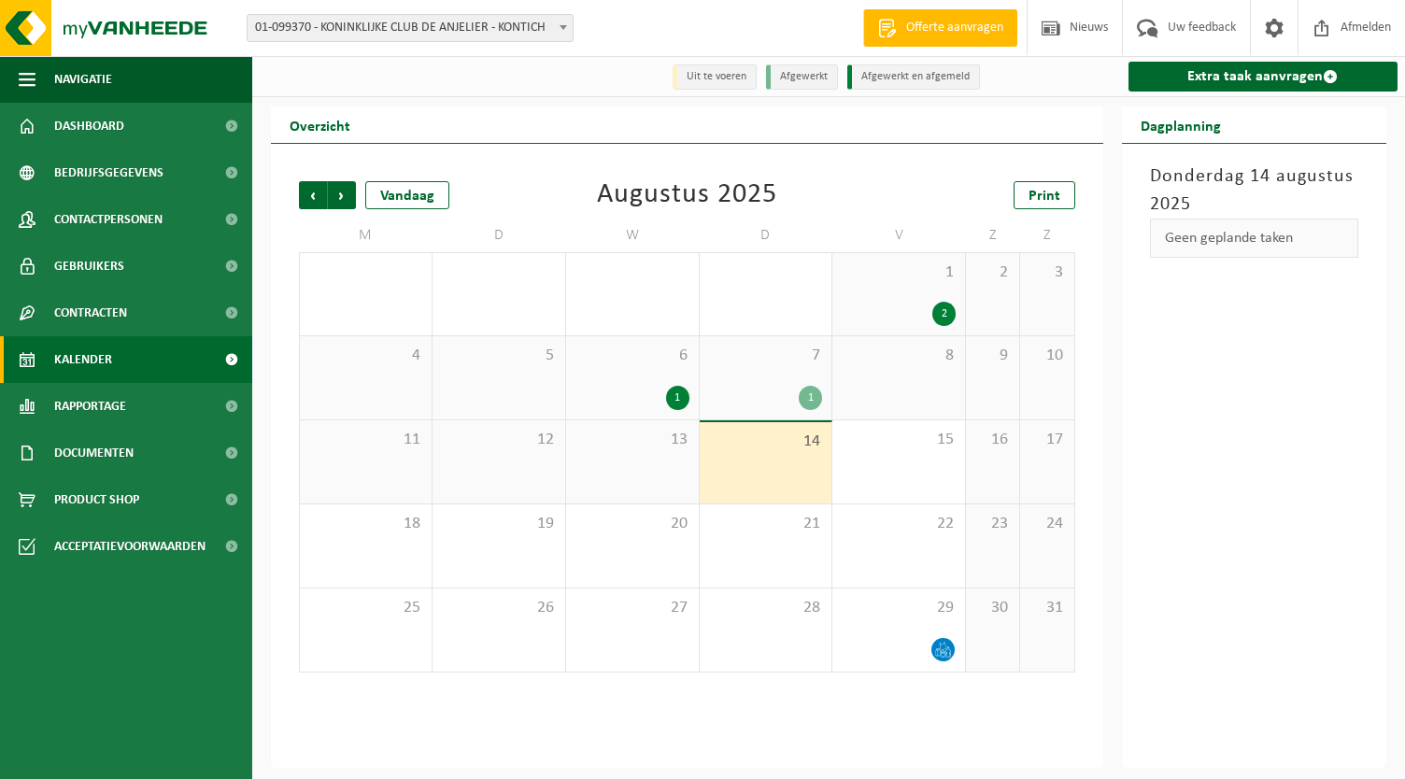
click at [943, 310] on div "2" at bounding box center [943, 314] width 23 height 24
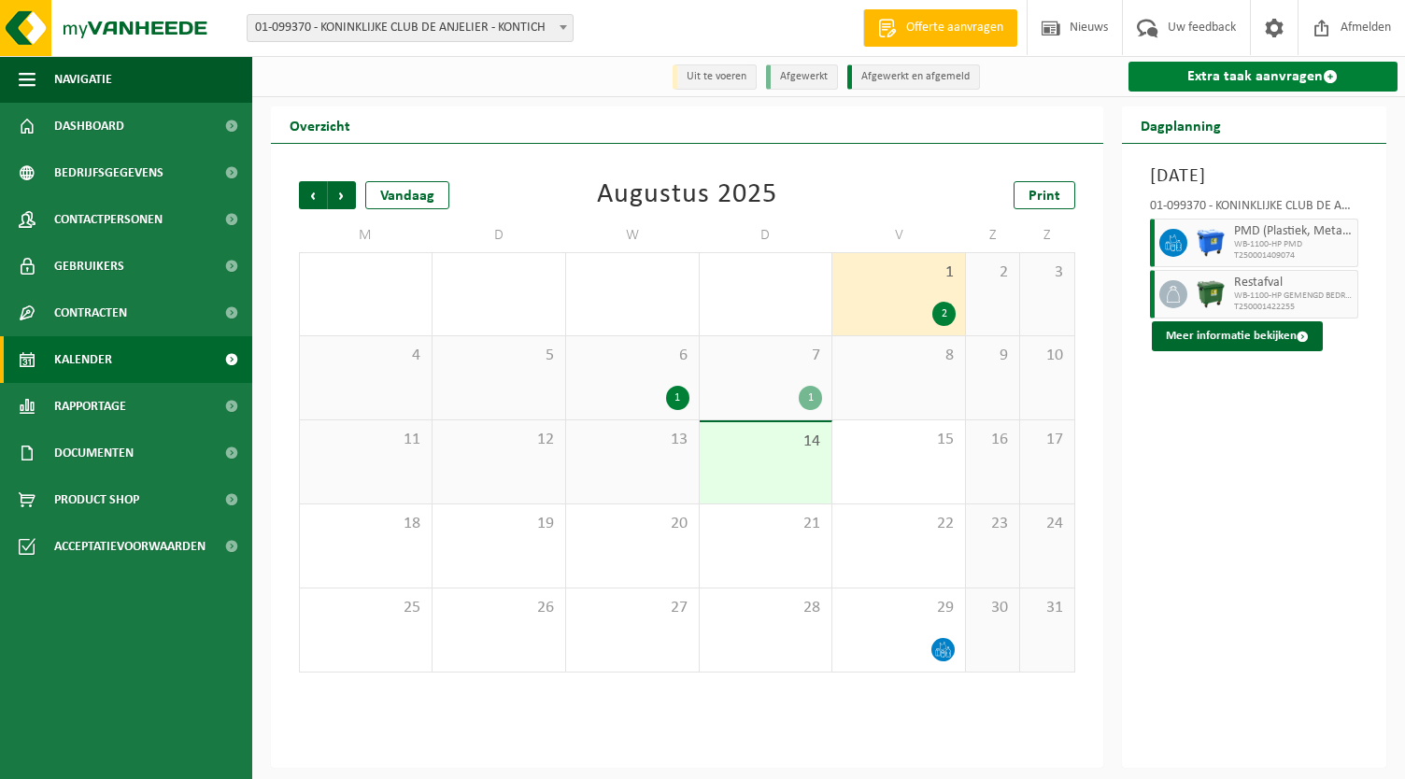
click at [1292, 82] on link "Extra taak aanvragen" at bounding box center [1263, 77] width 270 height 30
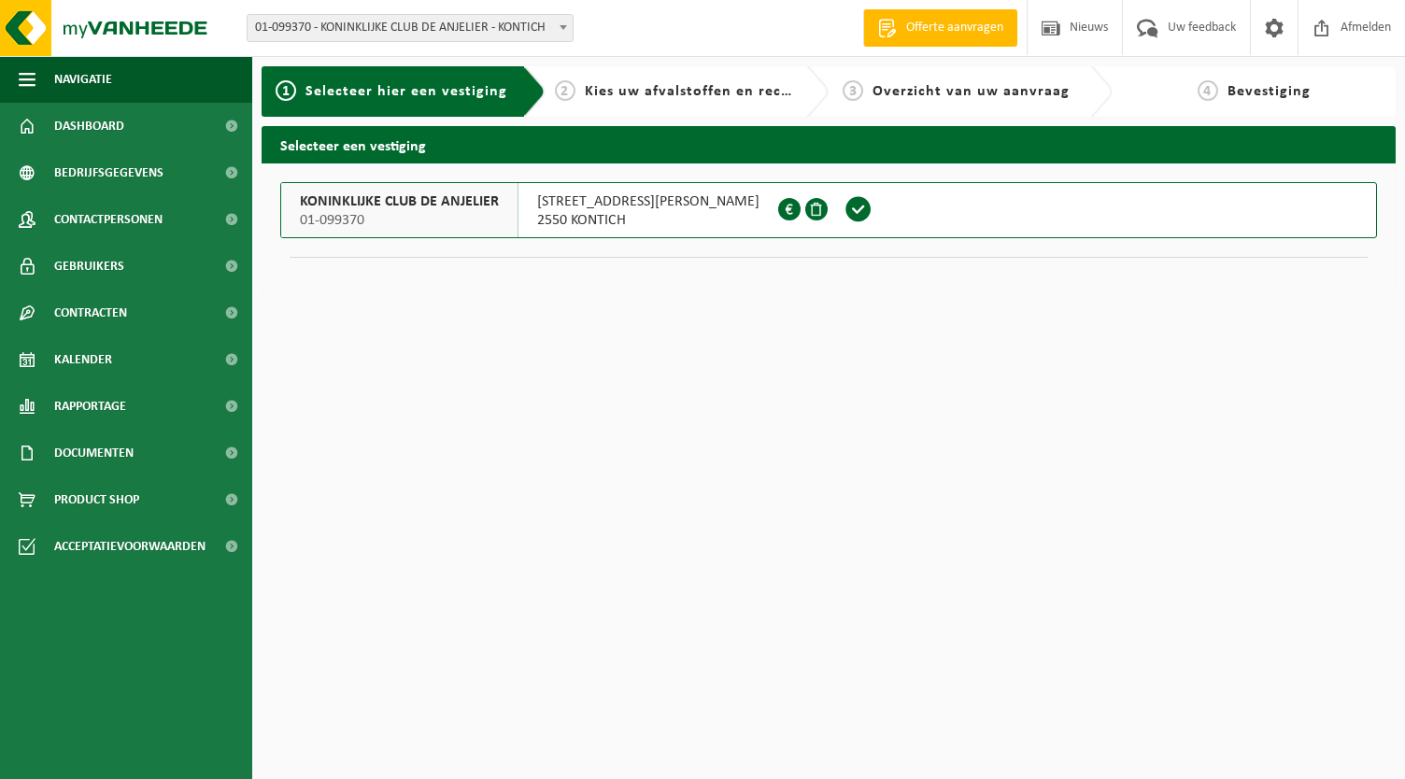
click at [389, 192] on span "KONINKLIJKE CLUB DE ANJELIER" at bounding box center [399, 201] width 199 height 19
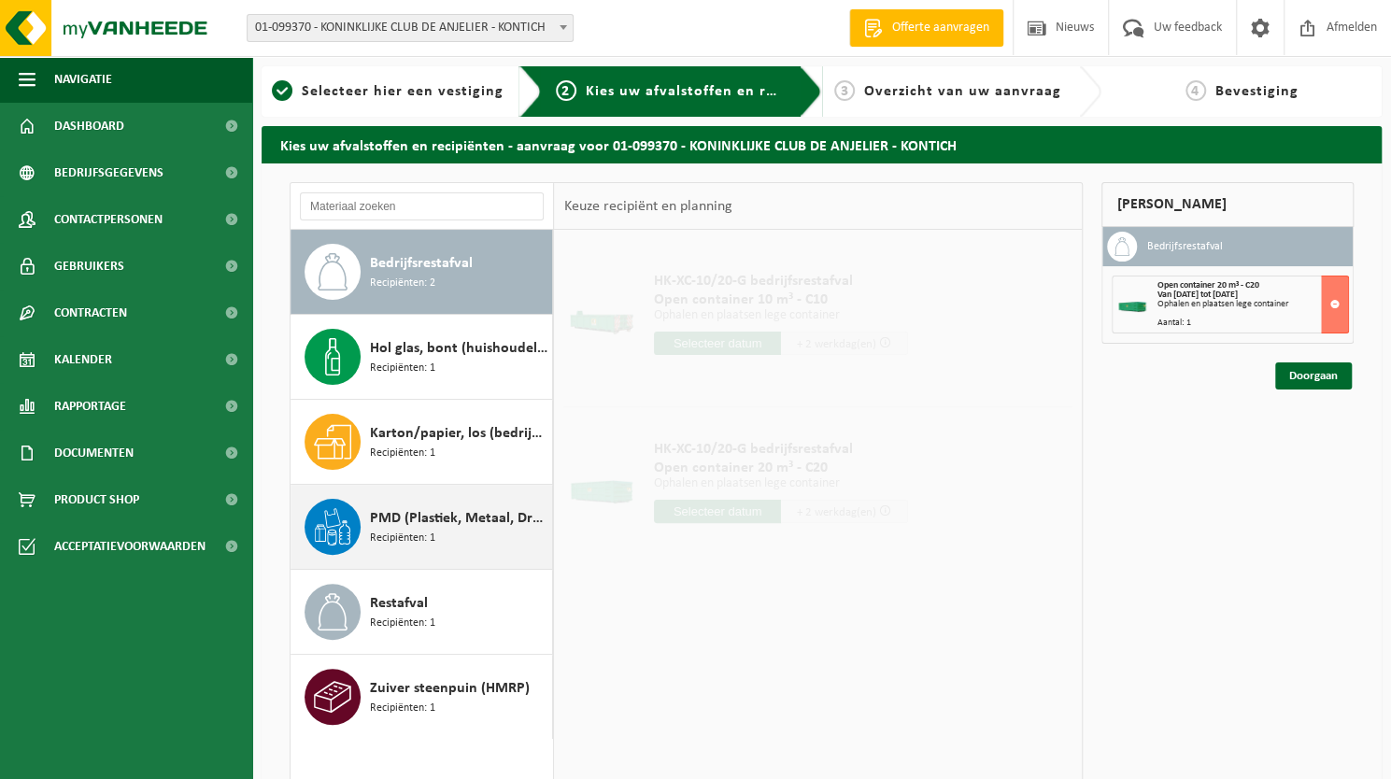
click at [377, 531] on span "Recipiënten: 1" at bounding box center [402, 539] width 65 height 18
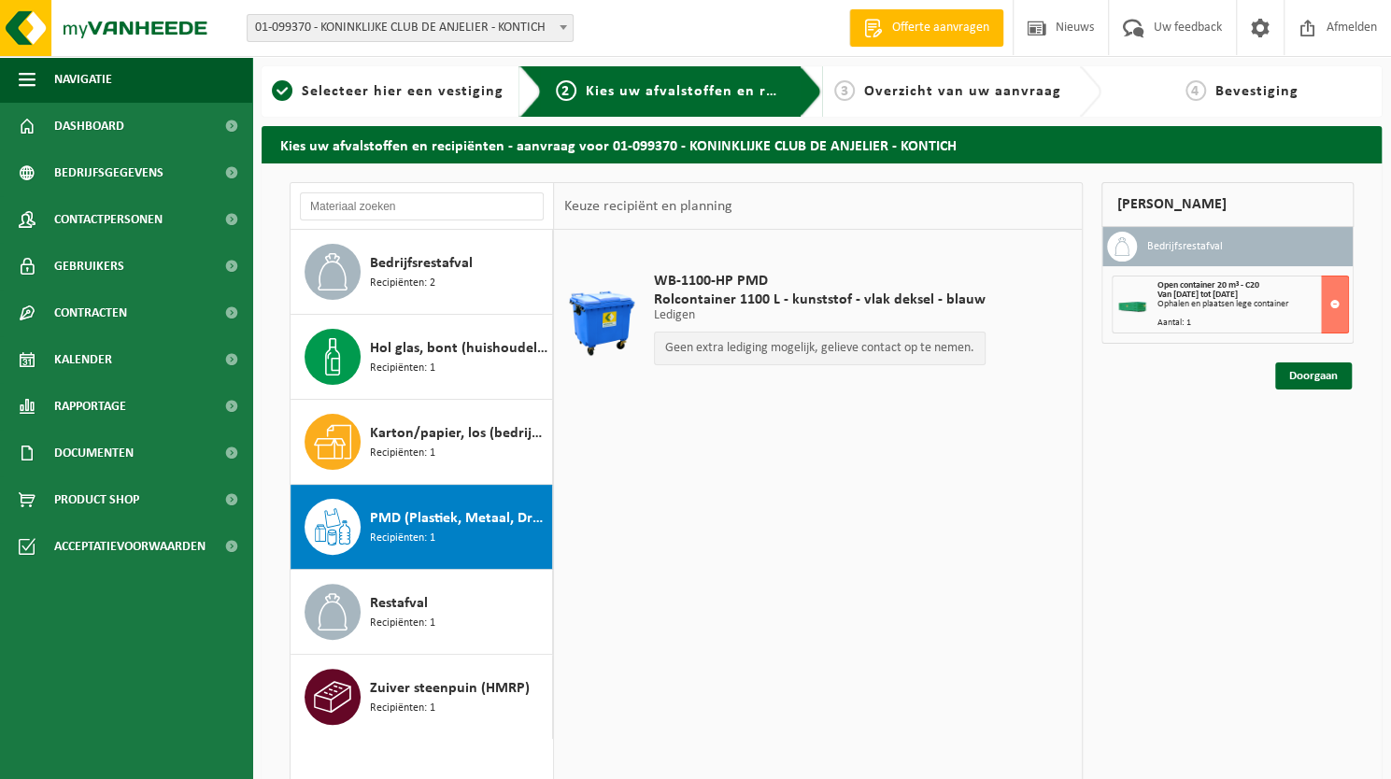
click at [718, 353] on p "Geen extra lediging mogelijk, gelieve contact op te nemen." at bounding box center [819, 348] width 311 height 13
drag, startPoint x: 715, startPoint y: 300, endPoint x: 874, endPoint y: 389, distance: 181.9
click at [887, 310] on div "WB-1100-HP PMD Rolcontainer 1100 L - kunststof - vlak deksel - blauw Ledigen Le…" at bounding box center [819, 323] width 350 height 140
click at [870, 407] on td at bounding box center [817, 411] width 509 height 9
click at [430, 452] on span "Recipiënten: 1" at bounding box center [402, 454] width 65 height 18
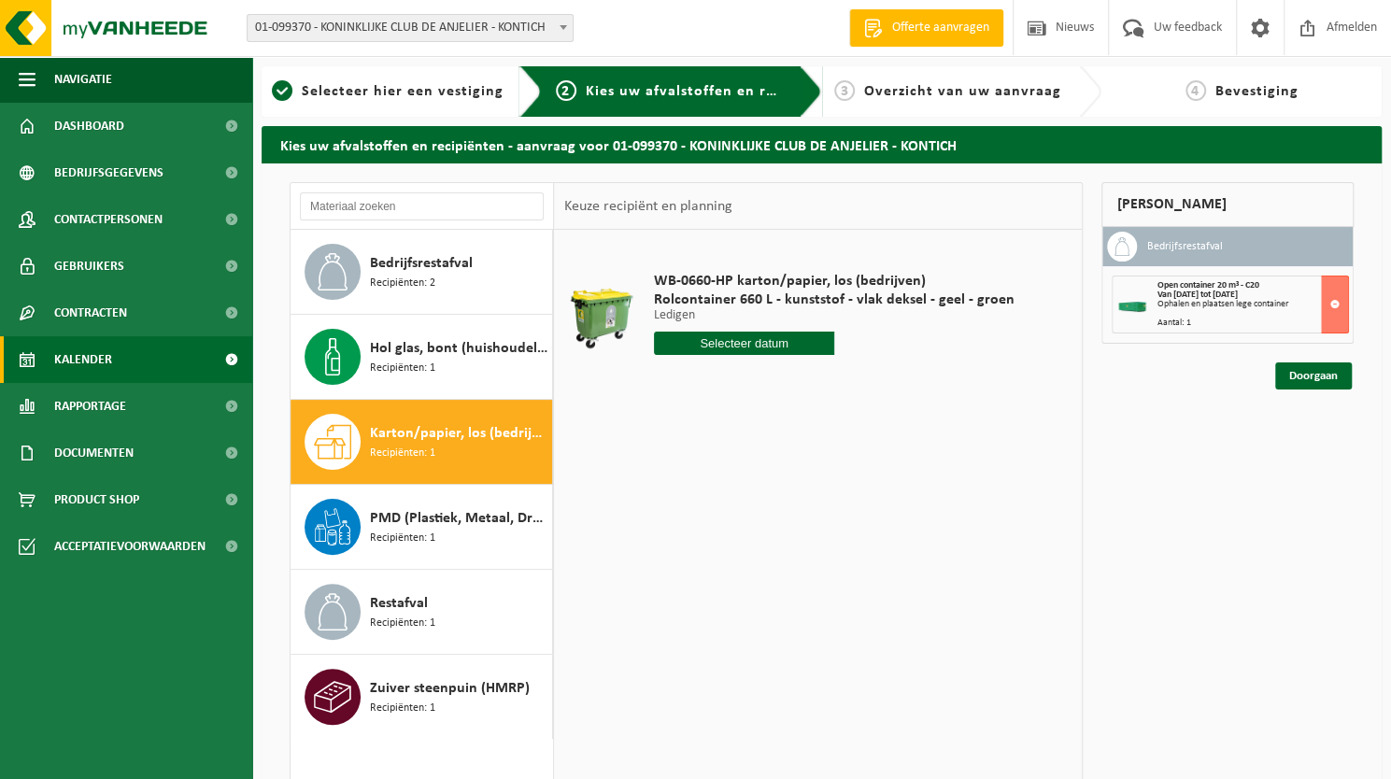
click at [114, 350] on link "Kalender" at bounding box center [126, 359] width 252 height 47
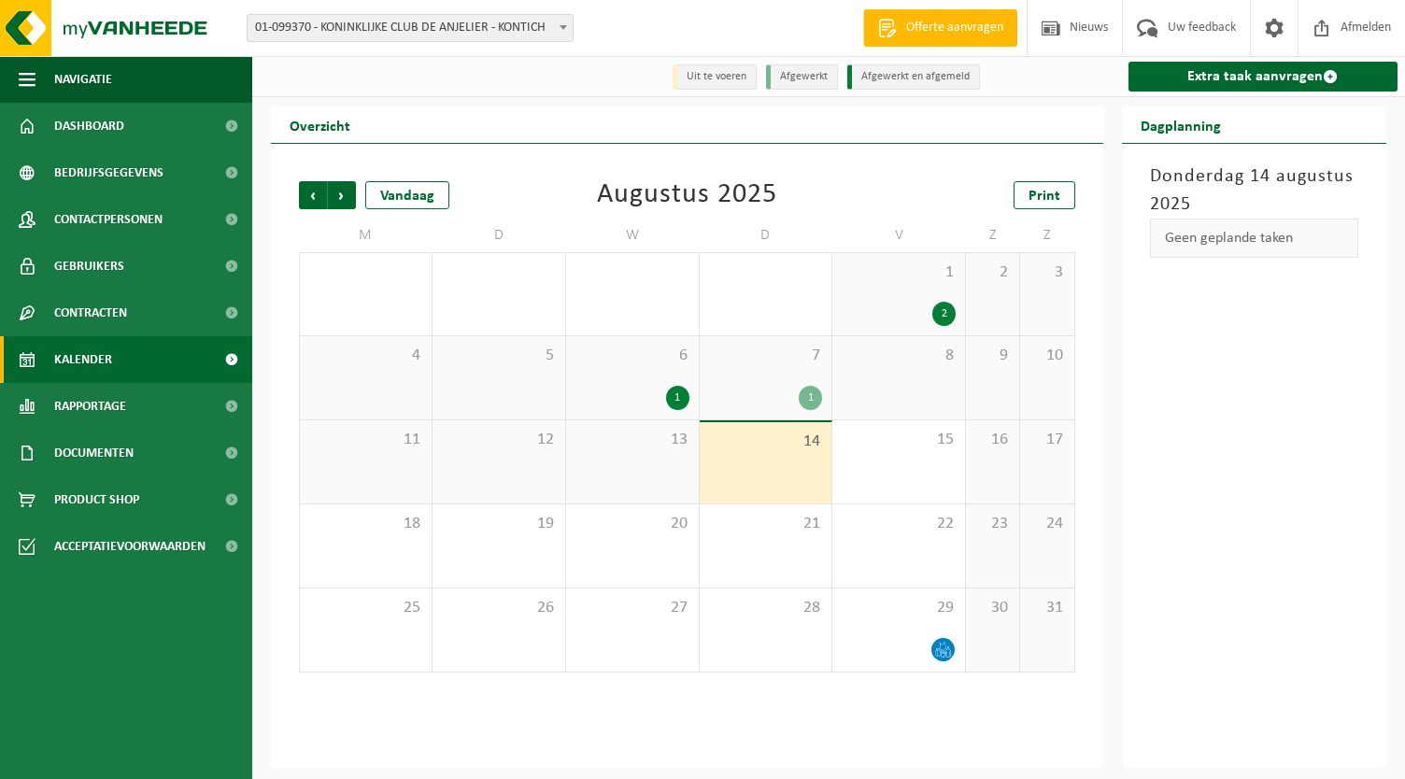
click at [667, 389] on div "1" at bounding box center [632, 398] width 114 height 24
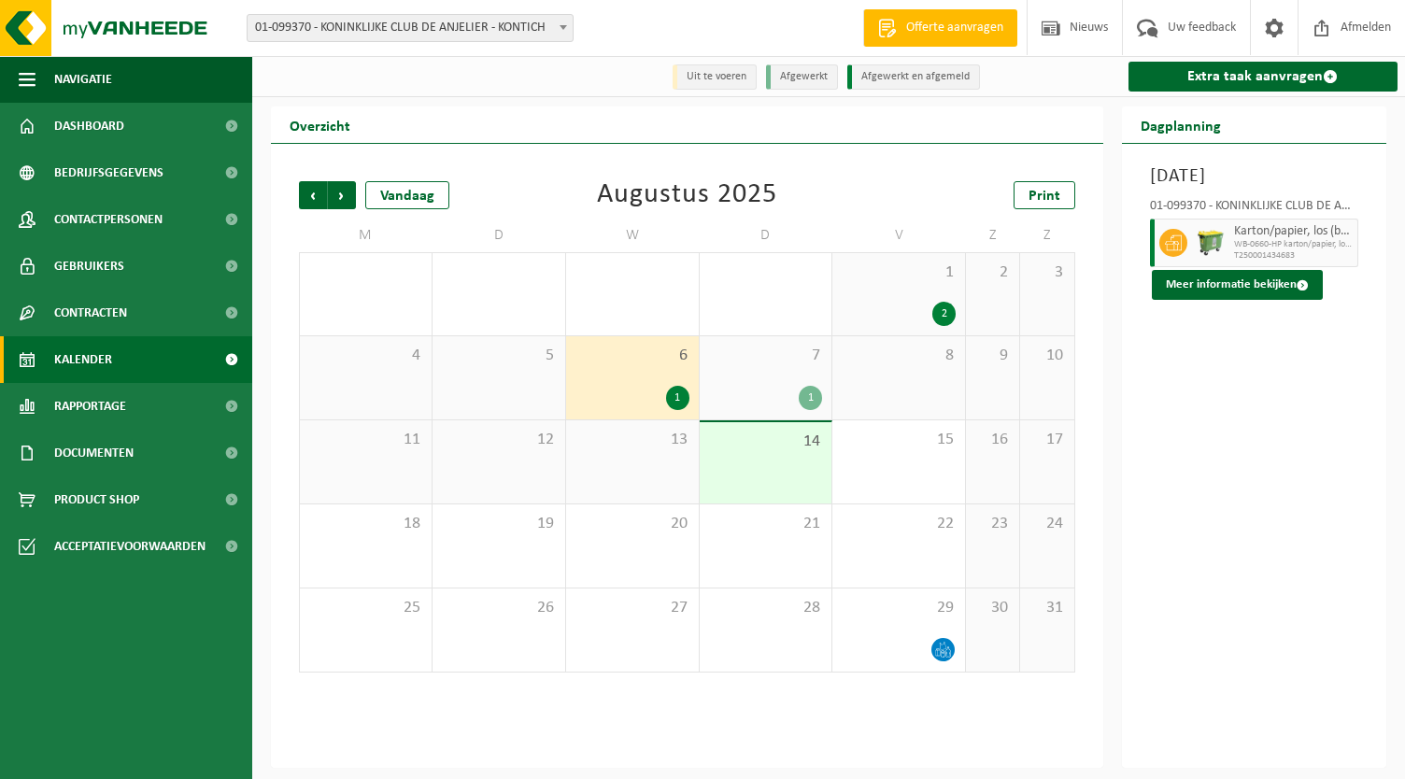
click at [78, 368] on span "Kalender" at bounding box center [83, 359] width 58 height 47
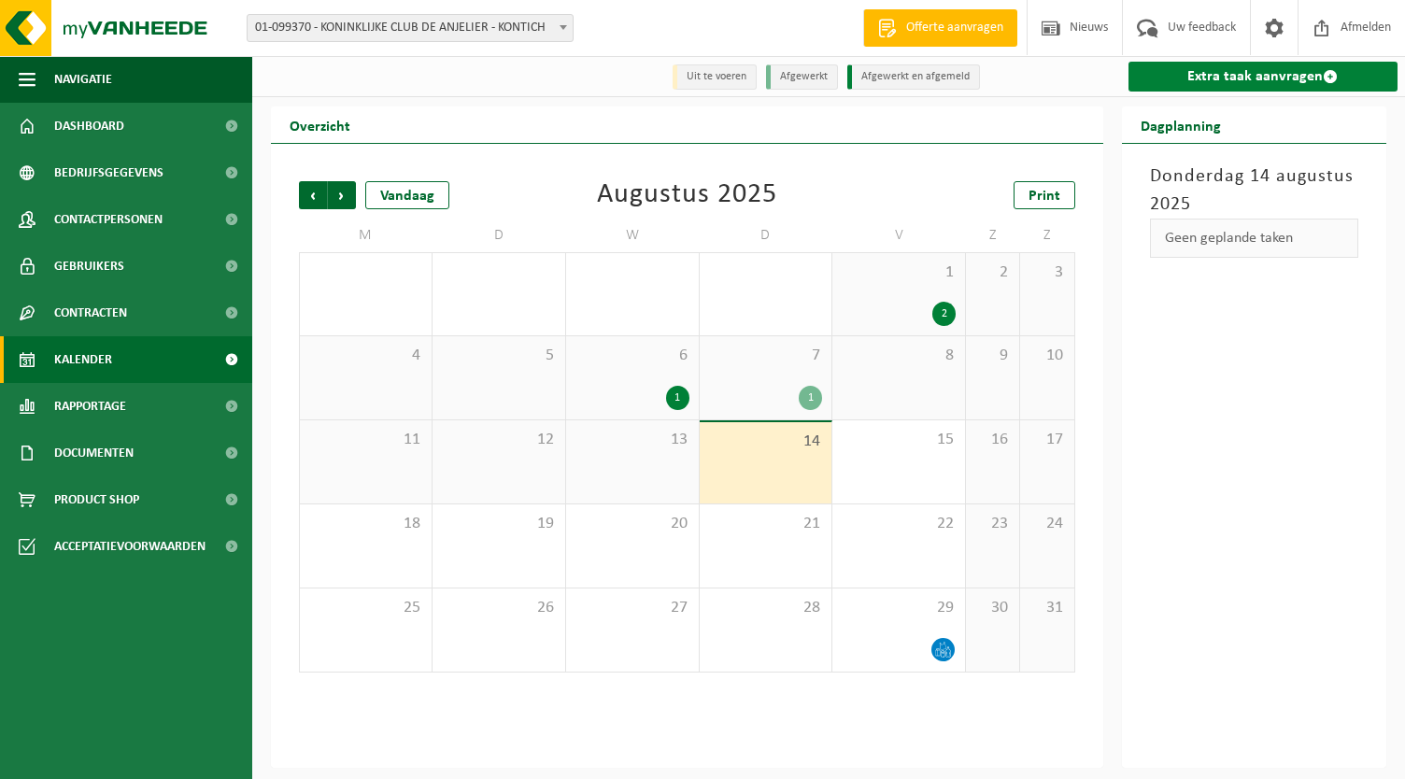
click at [1236, 76] on link "Extra taak aanvragen" at bounding box center [1263, 77] width 270 height 30
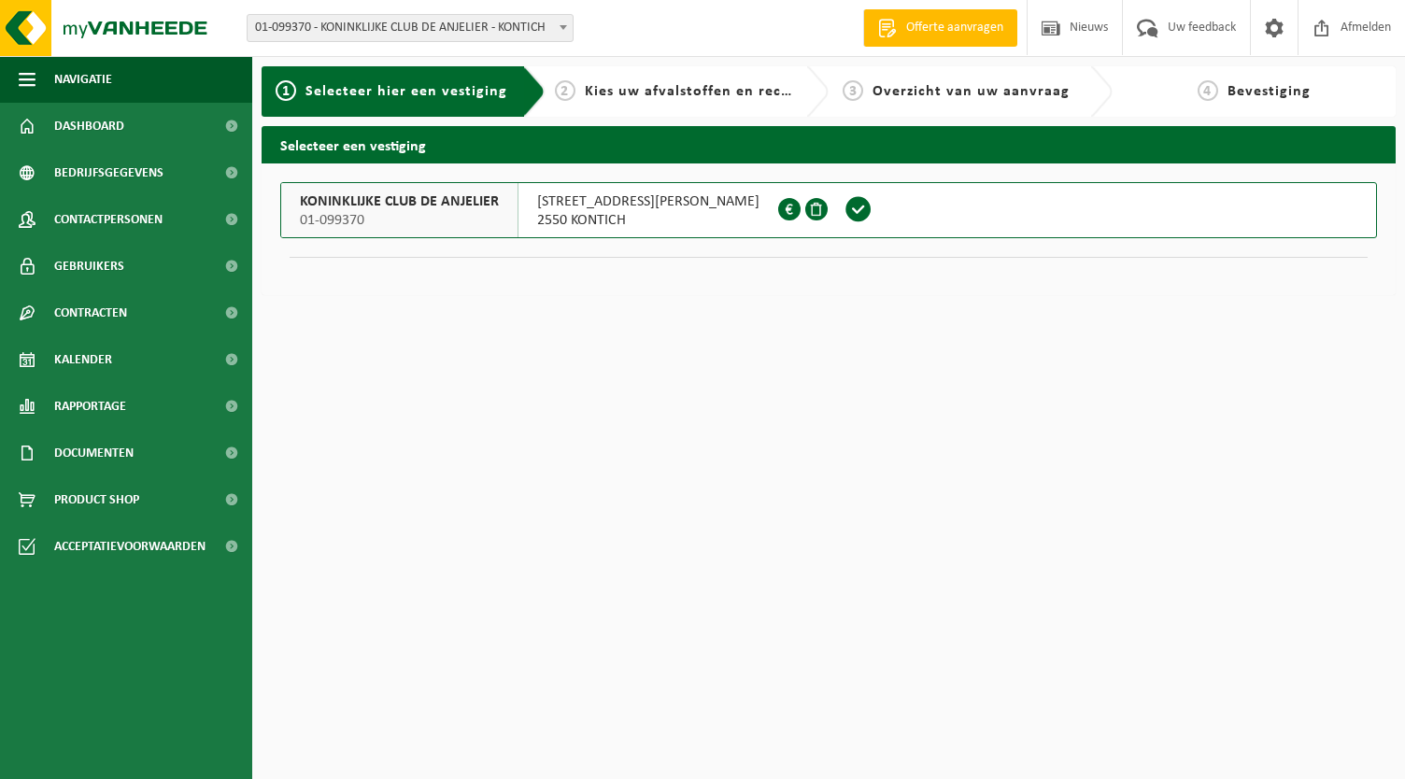
click at [308, 206] on span "KONINKLIJKE CLUB DE ANJELIER" at bounding box center [399, 201] width 199 height 19
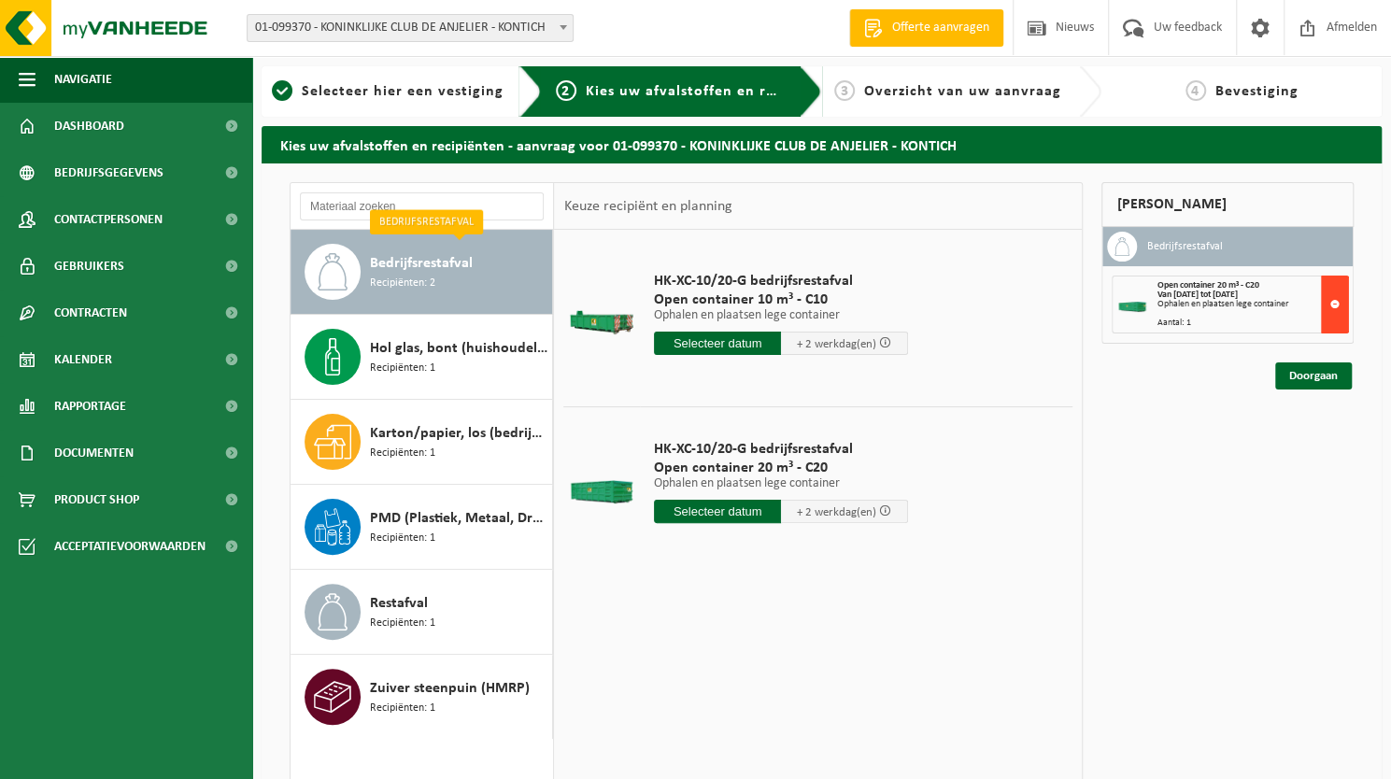
click at [1338, 307] on button at bounding box center [1335, 305] width 28 height 58
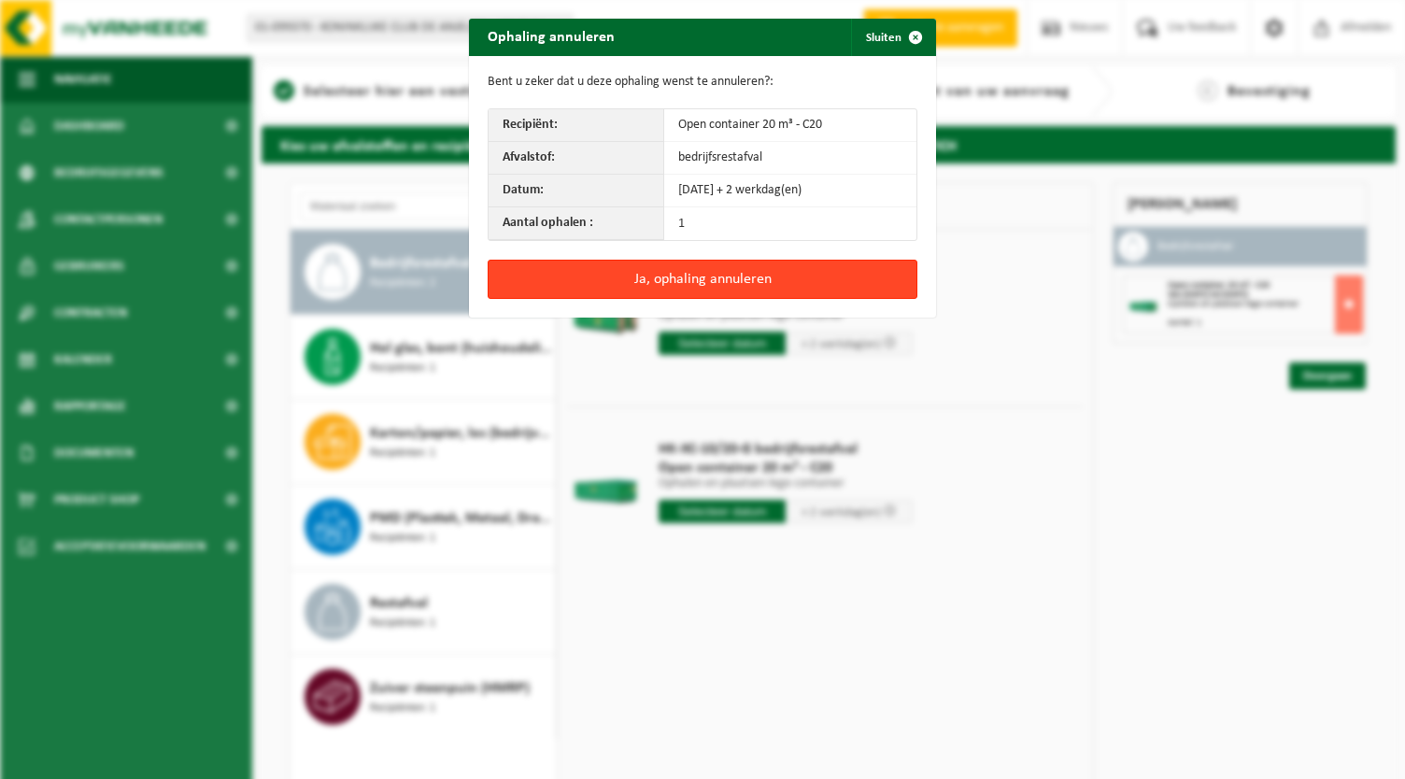
click at [680, 287] on button "Ja, ophaling annuleren" at bounding box center [703, 279] width 430 height 39
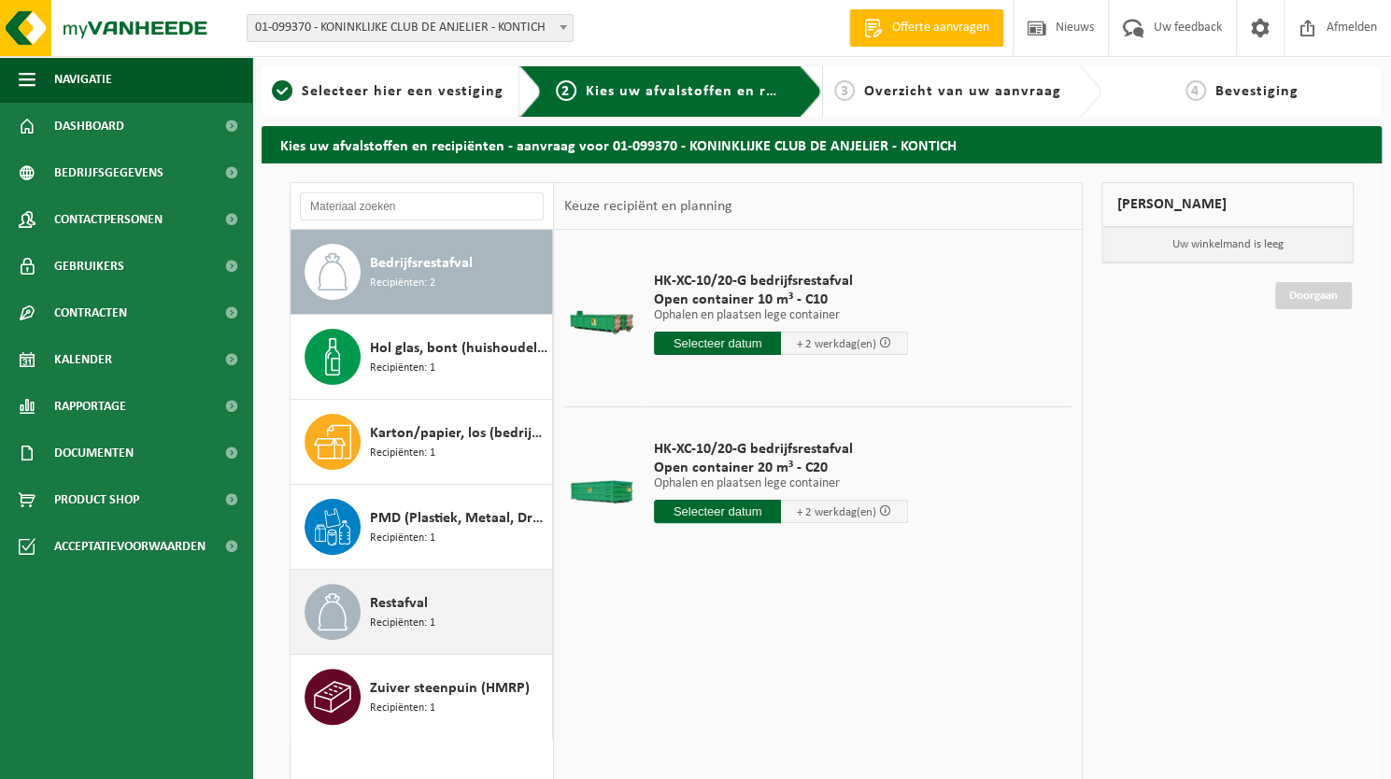
click at [413, 600] on span "Restafval" at bounding box center [399, 603] width 58 height 22
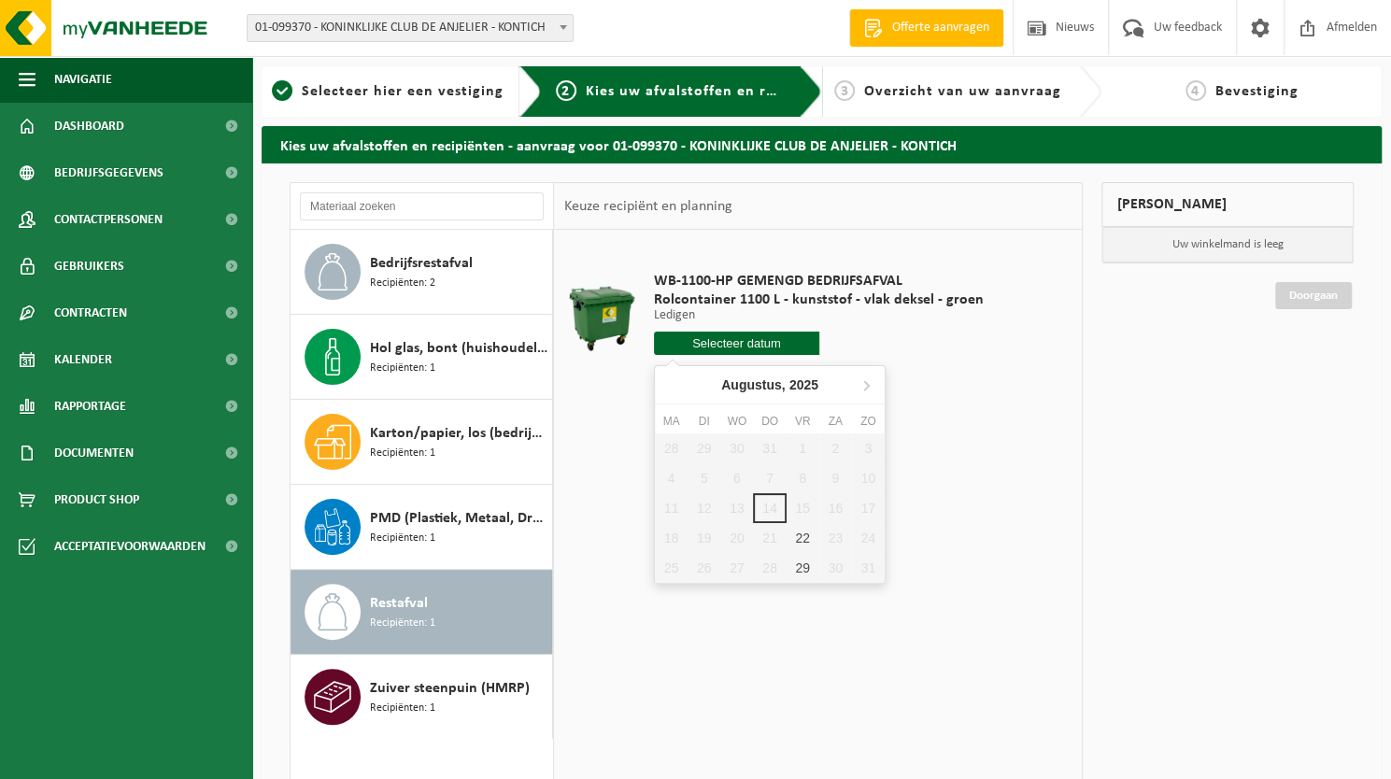
click at [758, 350] on input "text" at bounding box center [736, 343] width 165 height 23
click at [801, 537] on div "22" at bounding box center [802, 538] width 33 height 30
type input "Van [DATE]"
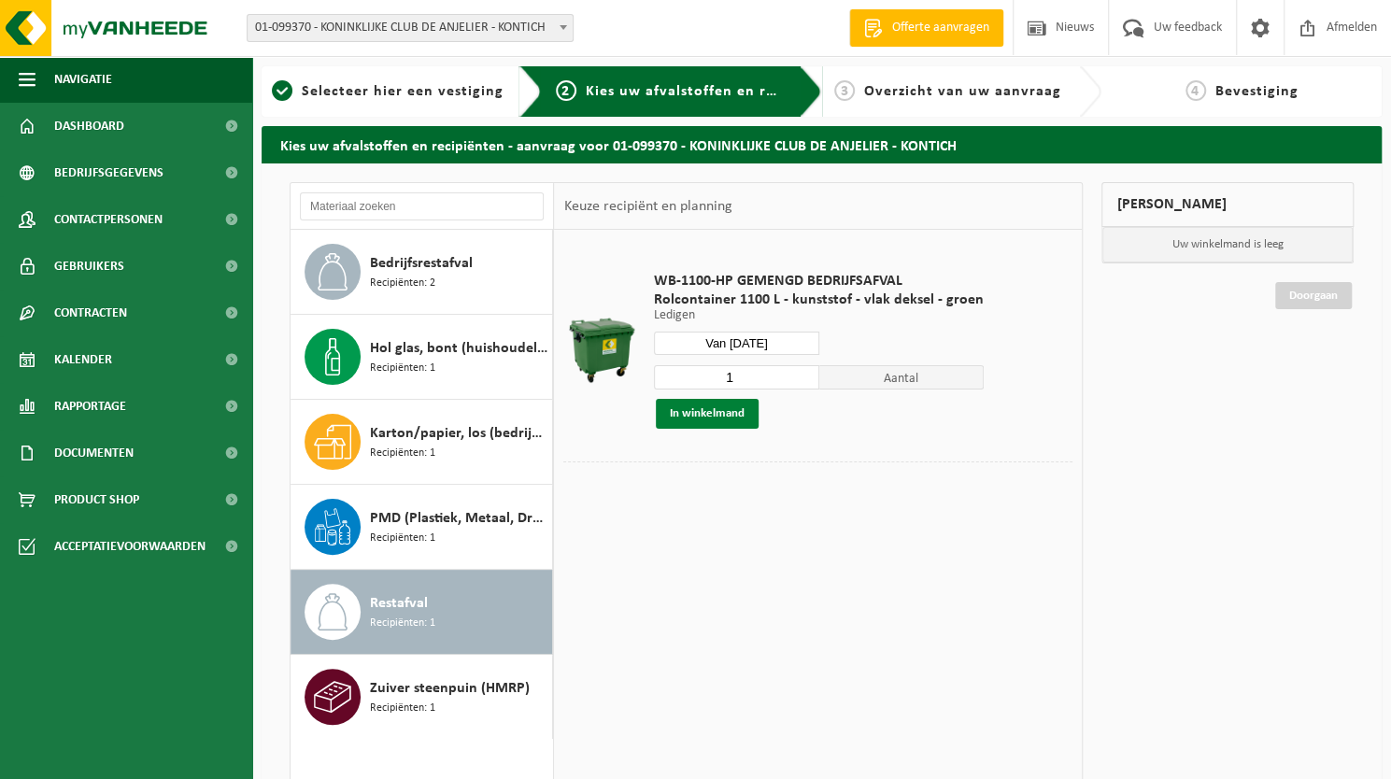
click at [706, 422] on button "In winkelmand" at bounding box center [707, 414] width 103 height 30
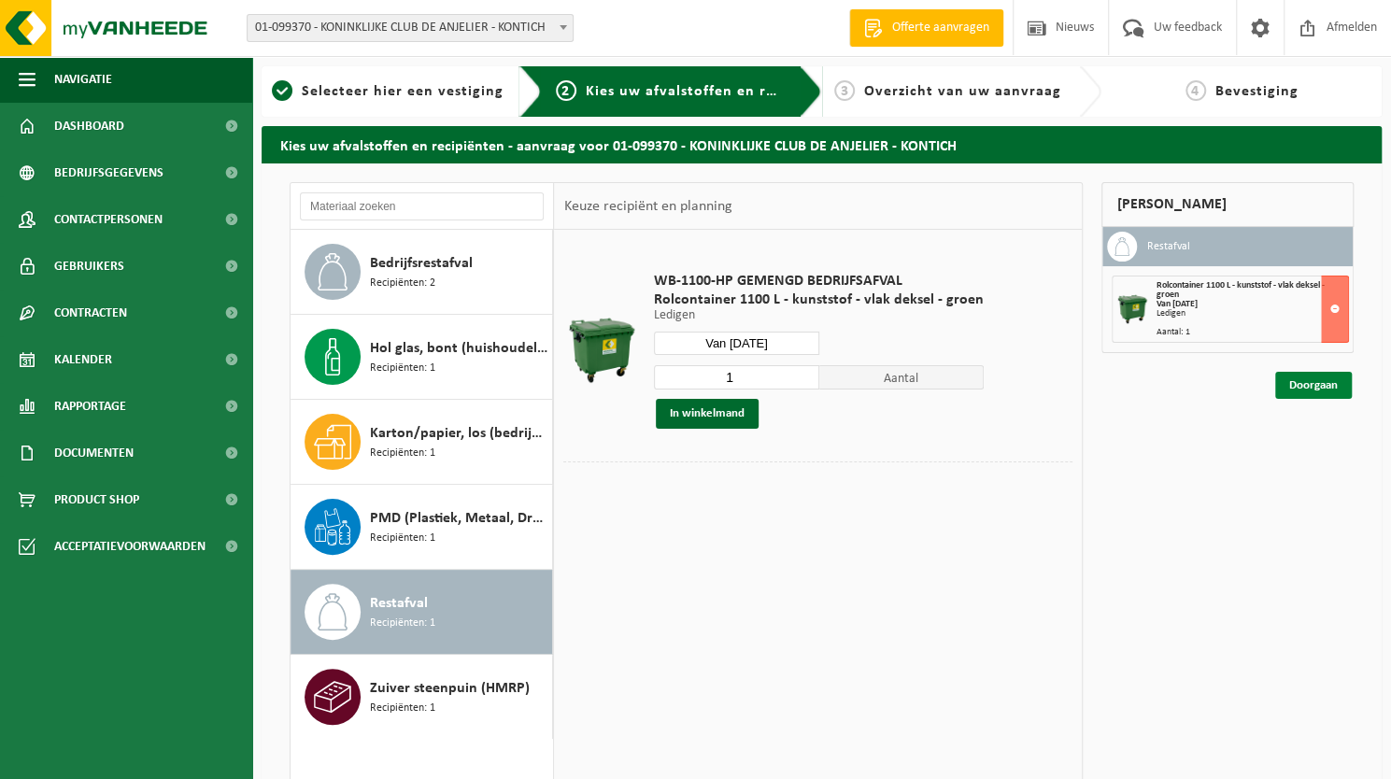
click at [1311, 389] on link "Doorgaan" at bounding box center [1313, 385] width 77 height 27
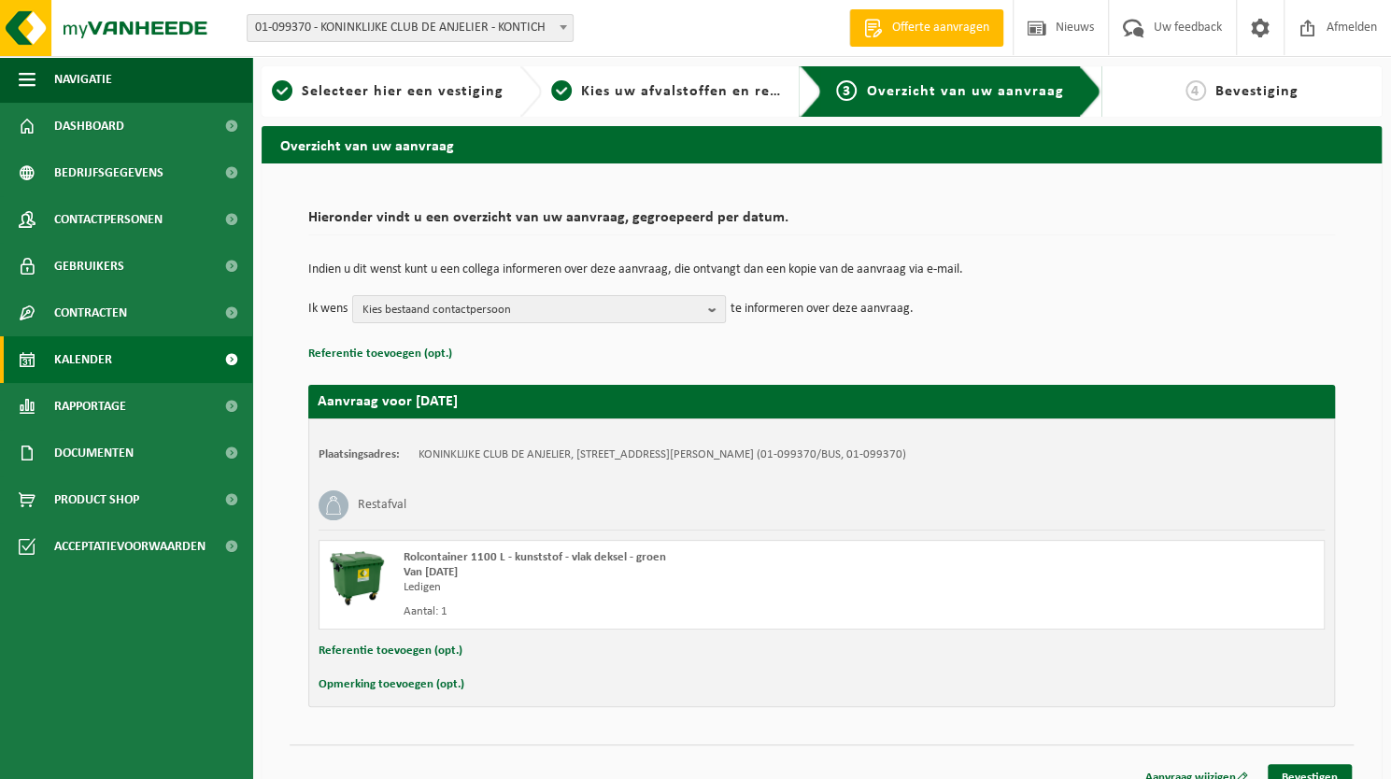
click at [82, 346] on span "Kalender" at bounding box center [83, 359] width 58 height 47
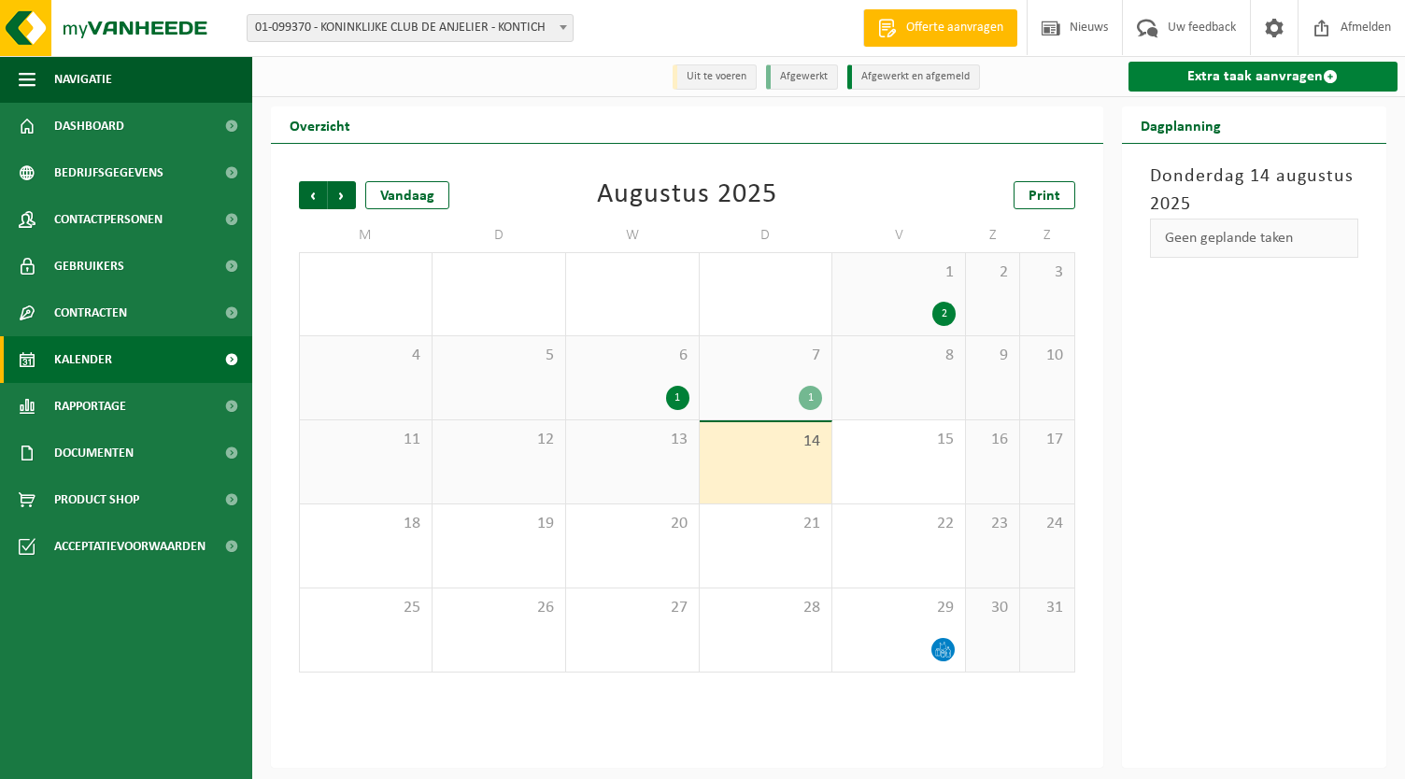
click at [1217, 76] on link "Extra taak aanvragen" at bounding box center [1263, 77] width 270 height 30
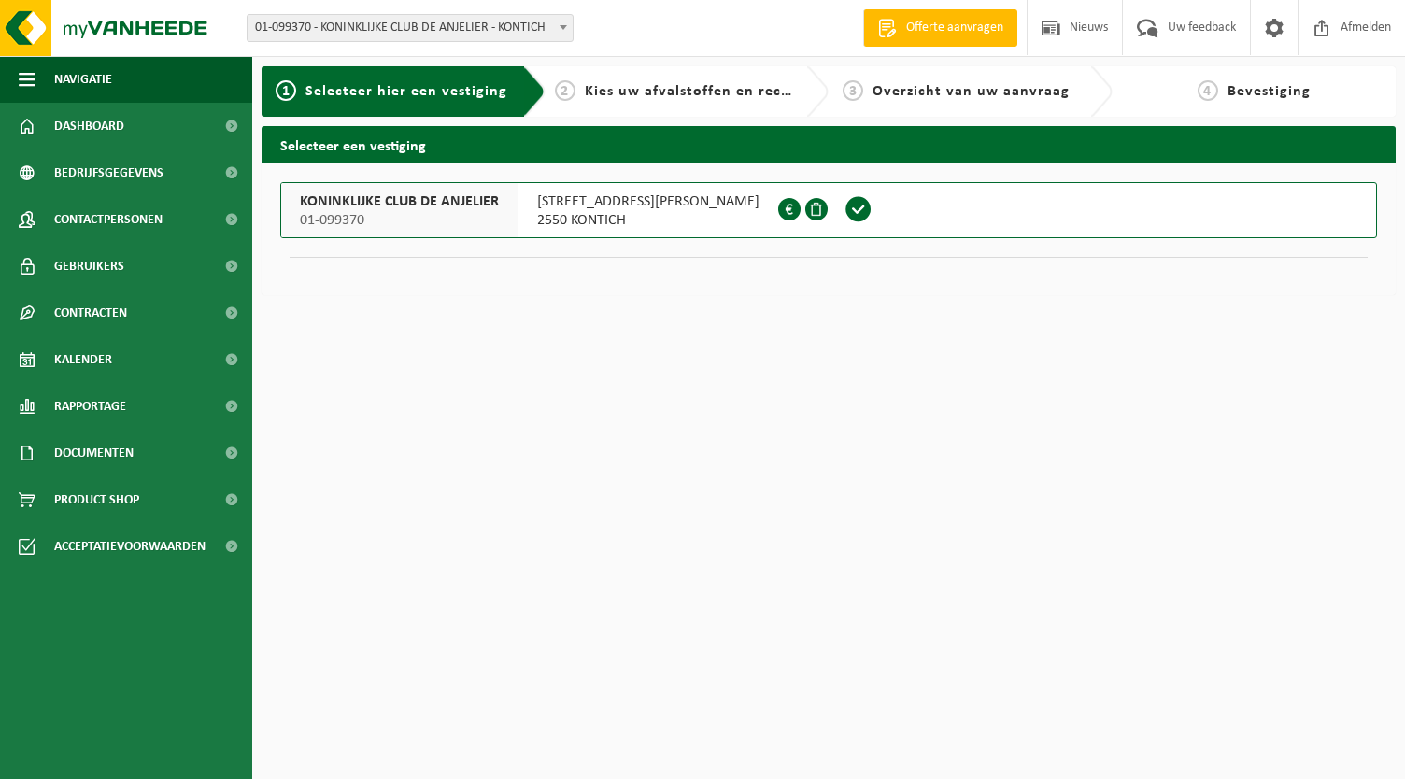
click at [415, 220] on span "01-099370" at bounding box center [399, 220] width 199 height 19
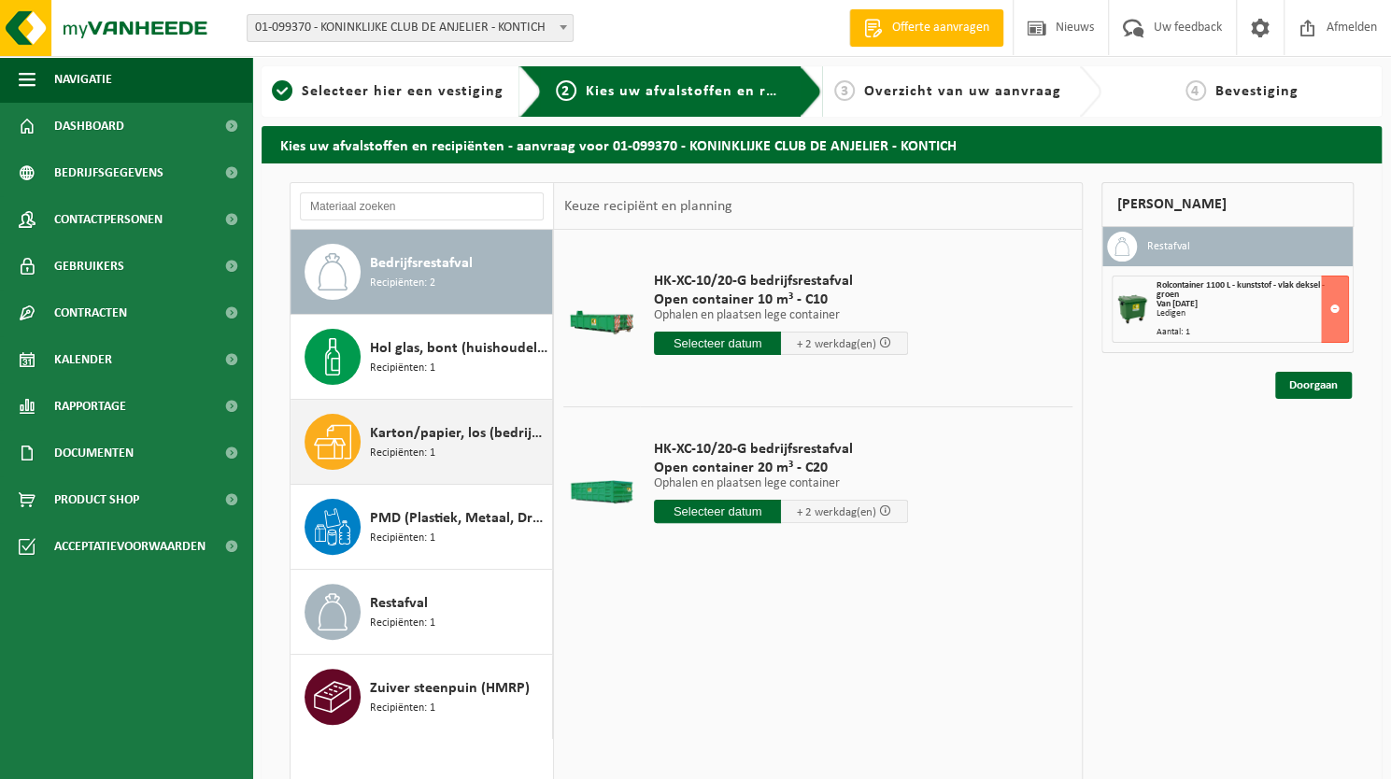
click at [415, 454] on span "Recipiënten: 1" at bounding box center [402, 454] width 65 height 18
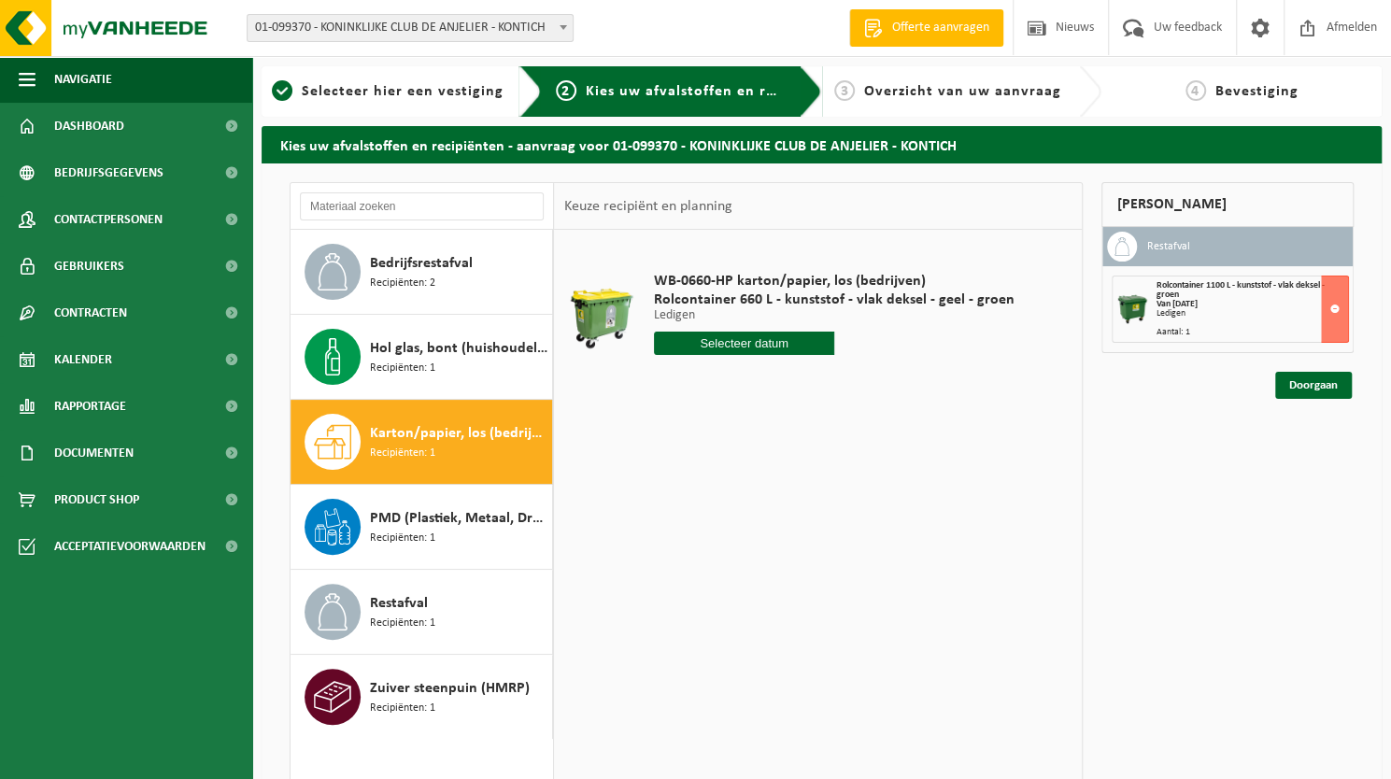
click at [778, 340] on input "text" at bounding box center [744, 343] width 180 height 23
click at [735, 565] on div "27" at bounding box center [736, 568] width 33 height 30
type input "Van [DATE]"
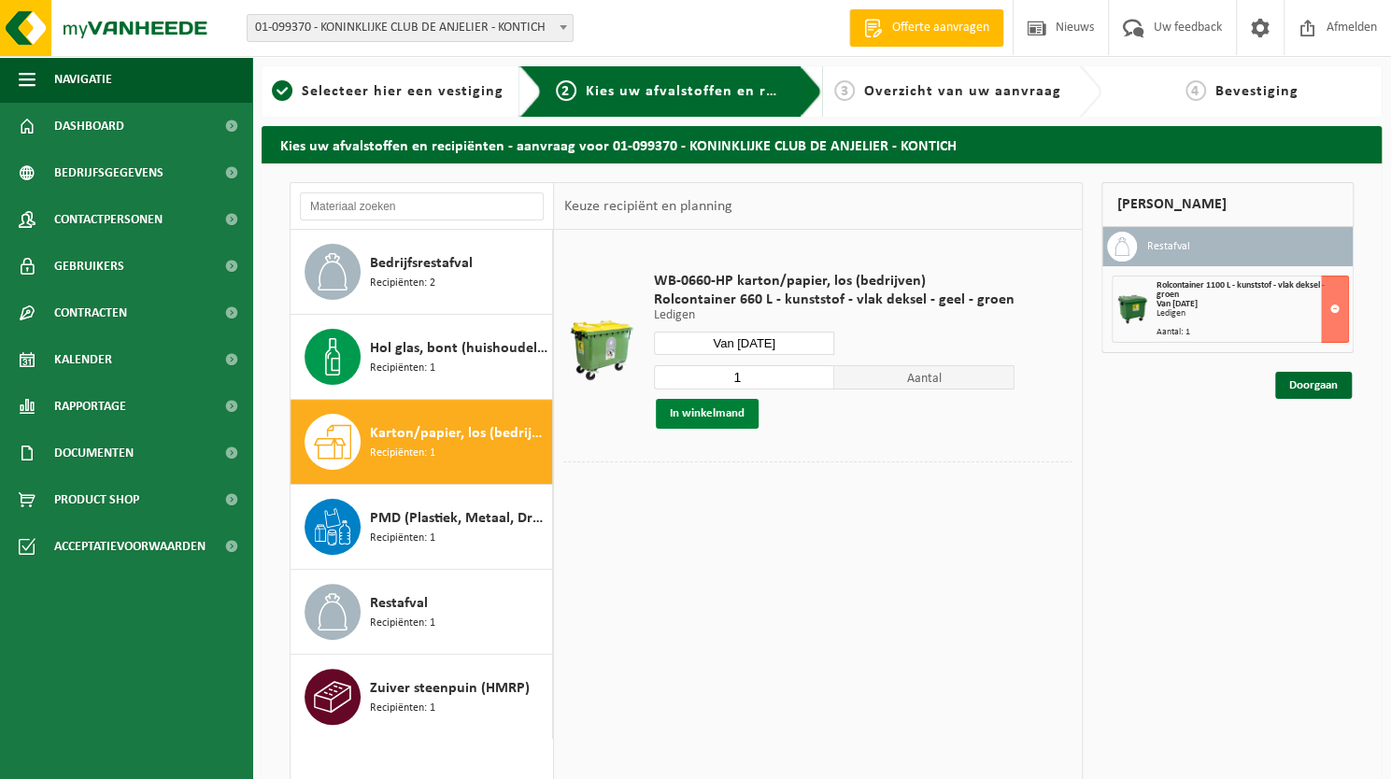
click at [693, 404] on button "In winkelmand" at bounding box center [707, 414] width 103 height 30
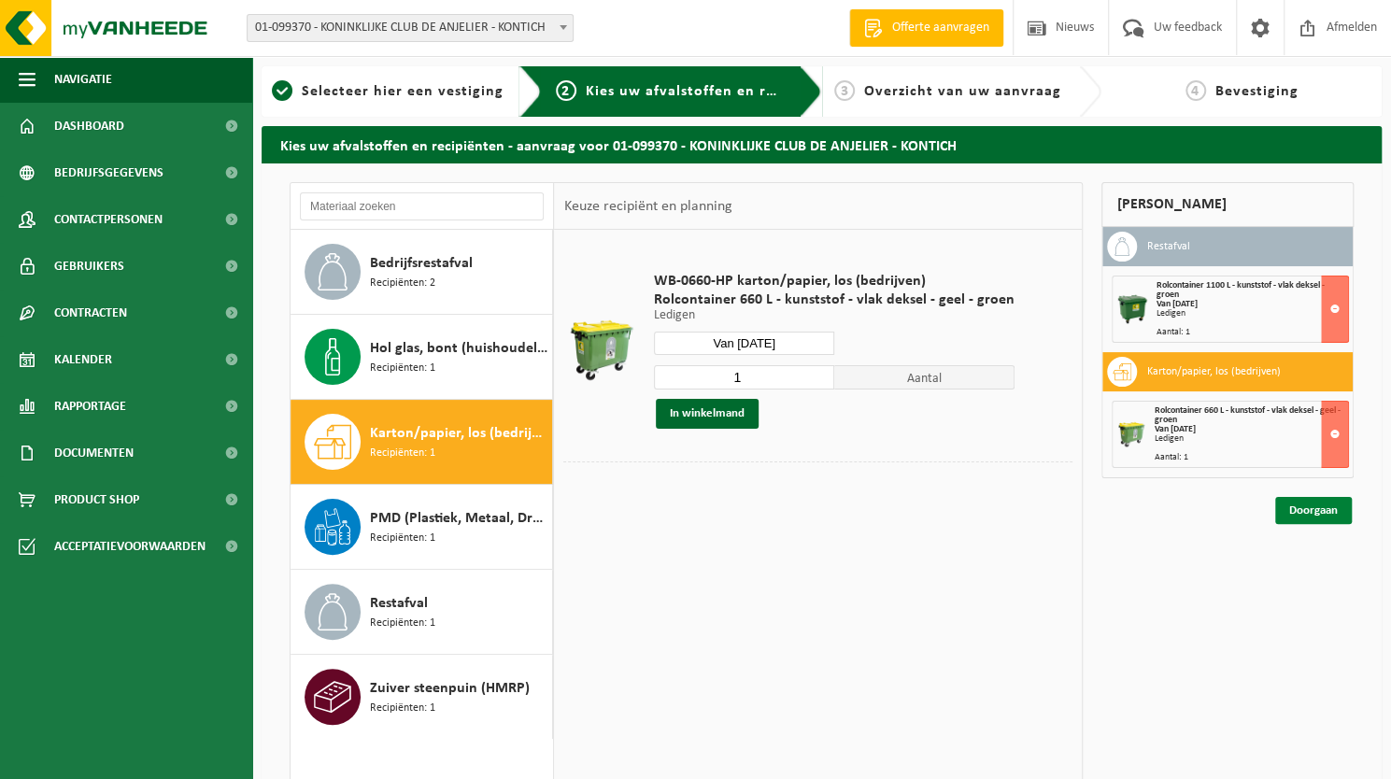
click at [1321, 511] on link "Doorgaan" at bounding box center [1313, 510] width 77 height 27
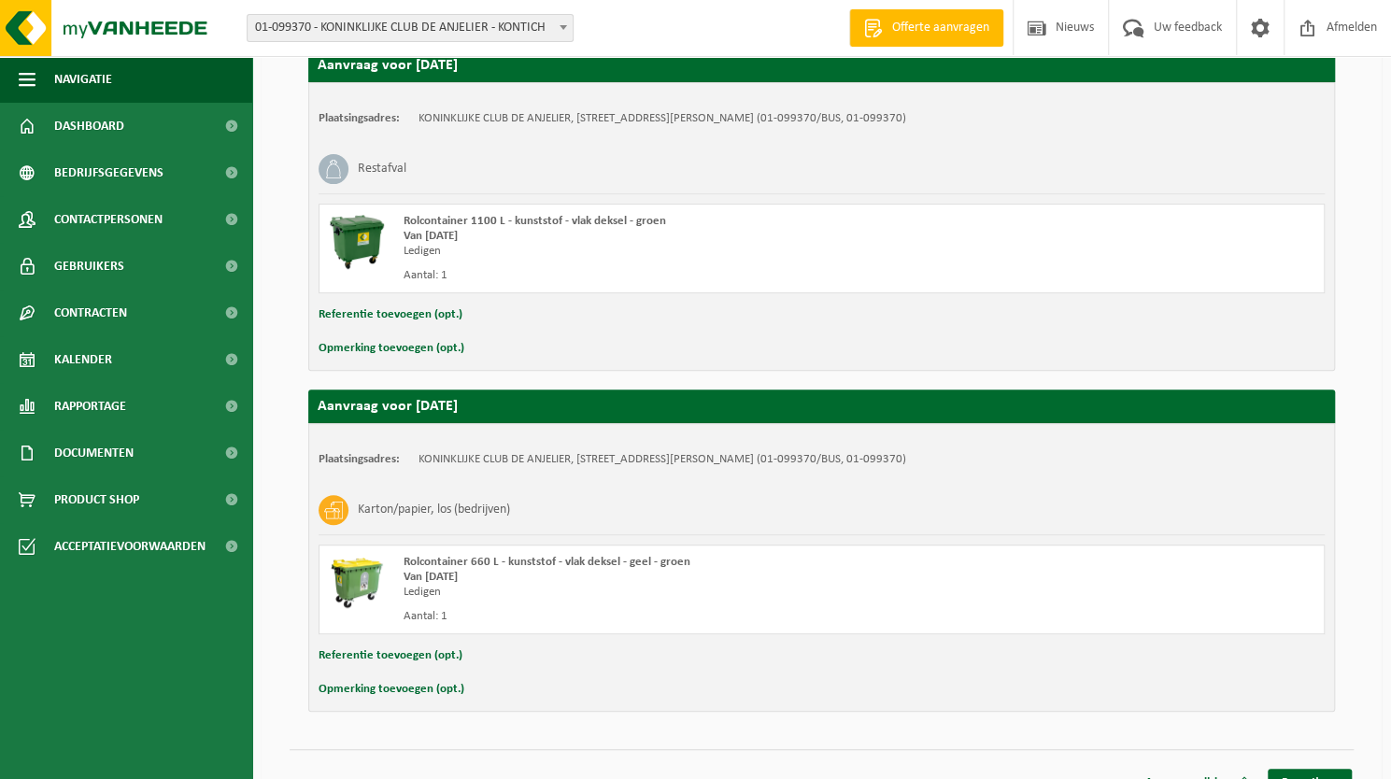
scroll to position [359, 0]
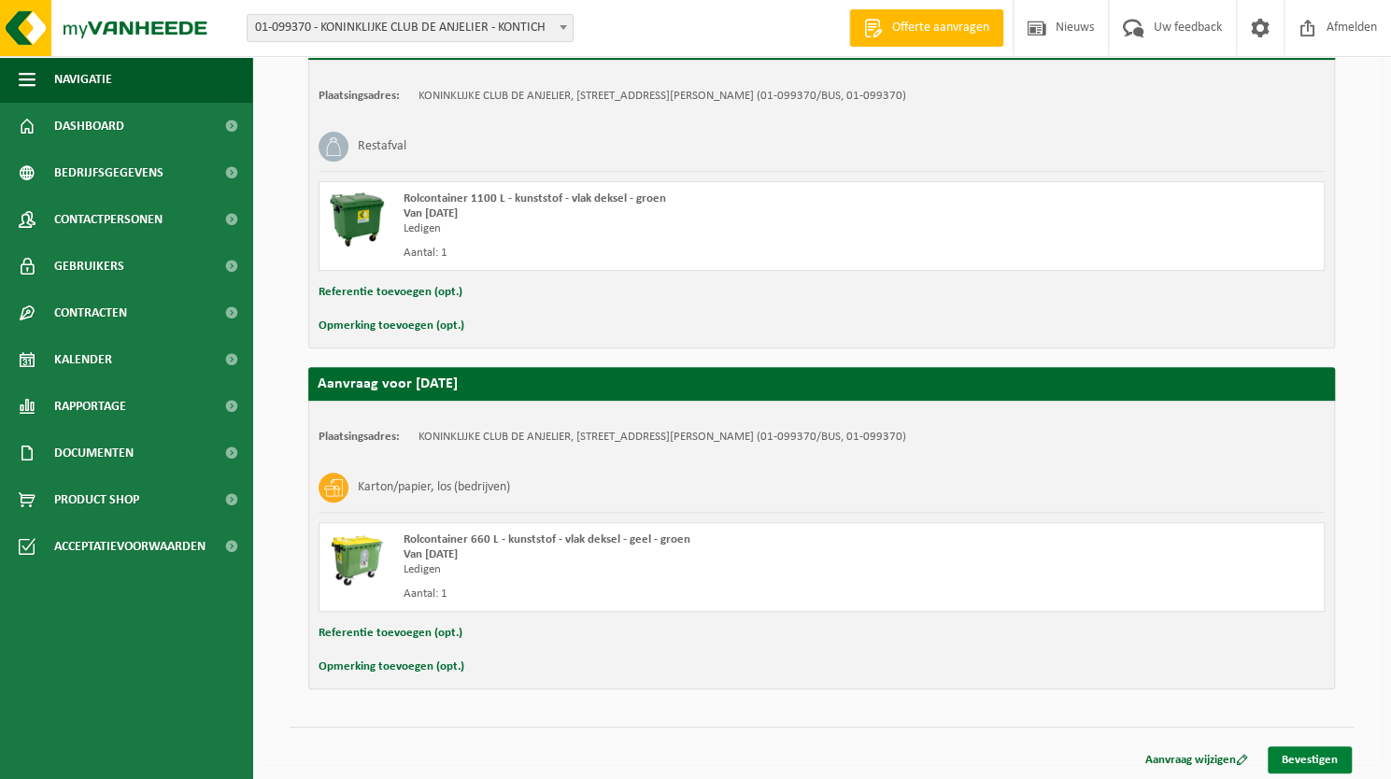
click at [1320, 758] on link "Bevestigen" at bounding box center [1309, 759] width 84 height 27
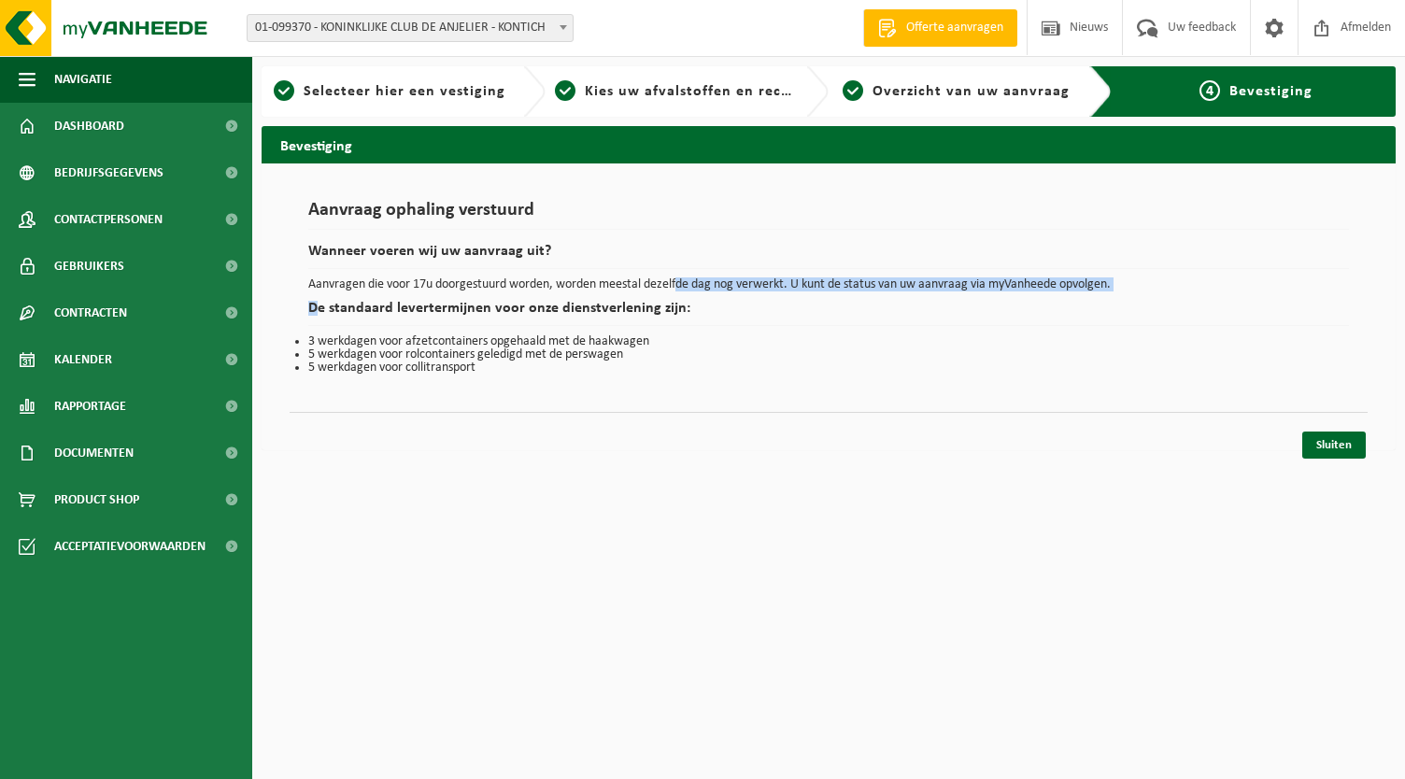
drag, startPoint x: 318, startPoint y: 292, endPoint x: 689, endPoint y: 296, distance: 371.8
click at [680, 285] on div "Aanvraag ophaling verstuurd Wanneer voeren wij uw aanvraag uit? Aanvragen die v…" at bounding box center [828, 288] width 1041 height 174
click at [772, 432] on div "Aanvraag ophaling verstuurd Wanneer voeren wij uw aanvraag uit? Aanvragen die v…" at bounding box center [829, 306] width 1134 height 287
click at [1341, 455] on link "Sluiten" at bounding box center [1334, 445] width 64 height 27
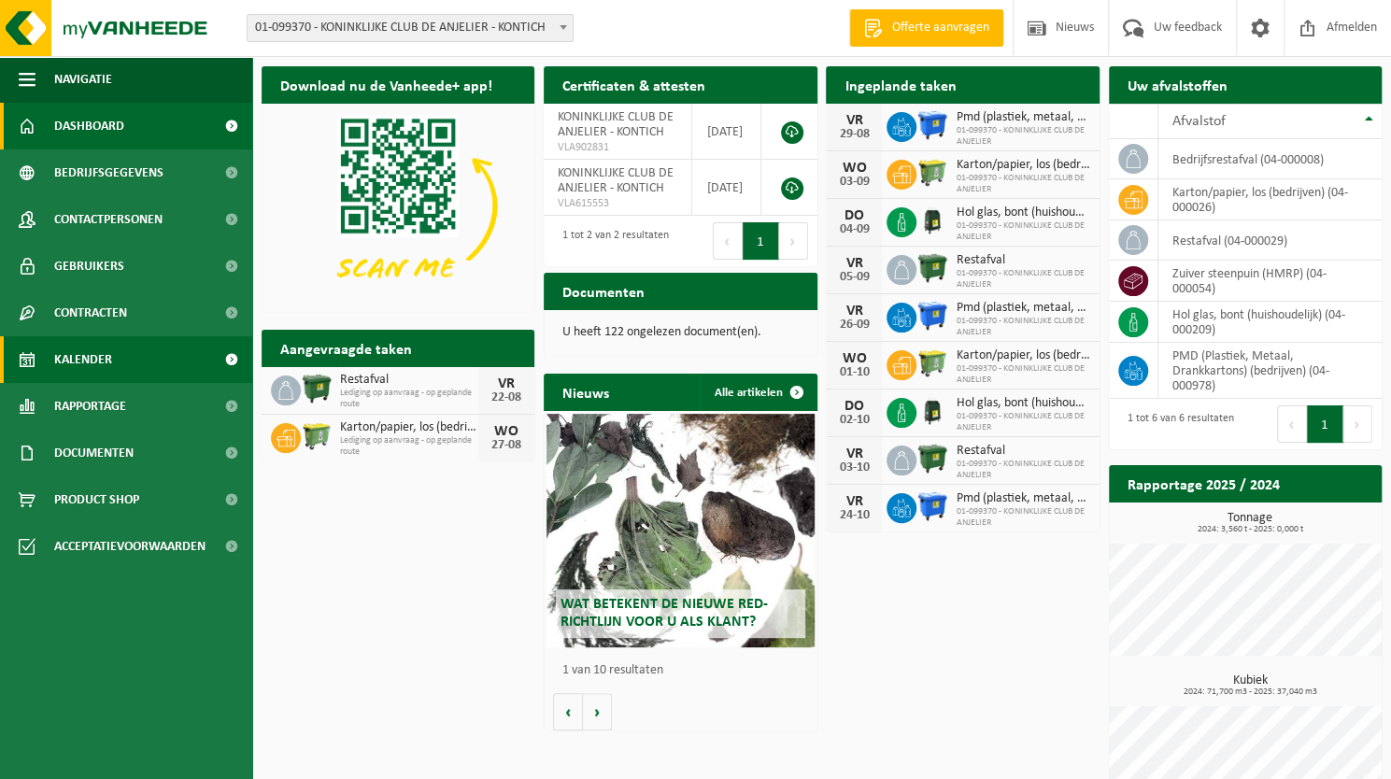
click at [92, 362] on span "Kalender" at bounding box center [83, 359] width 58 height 47
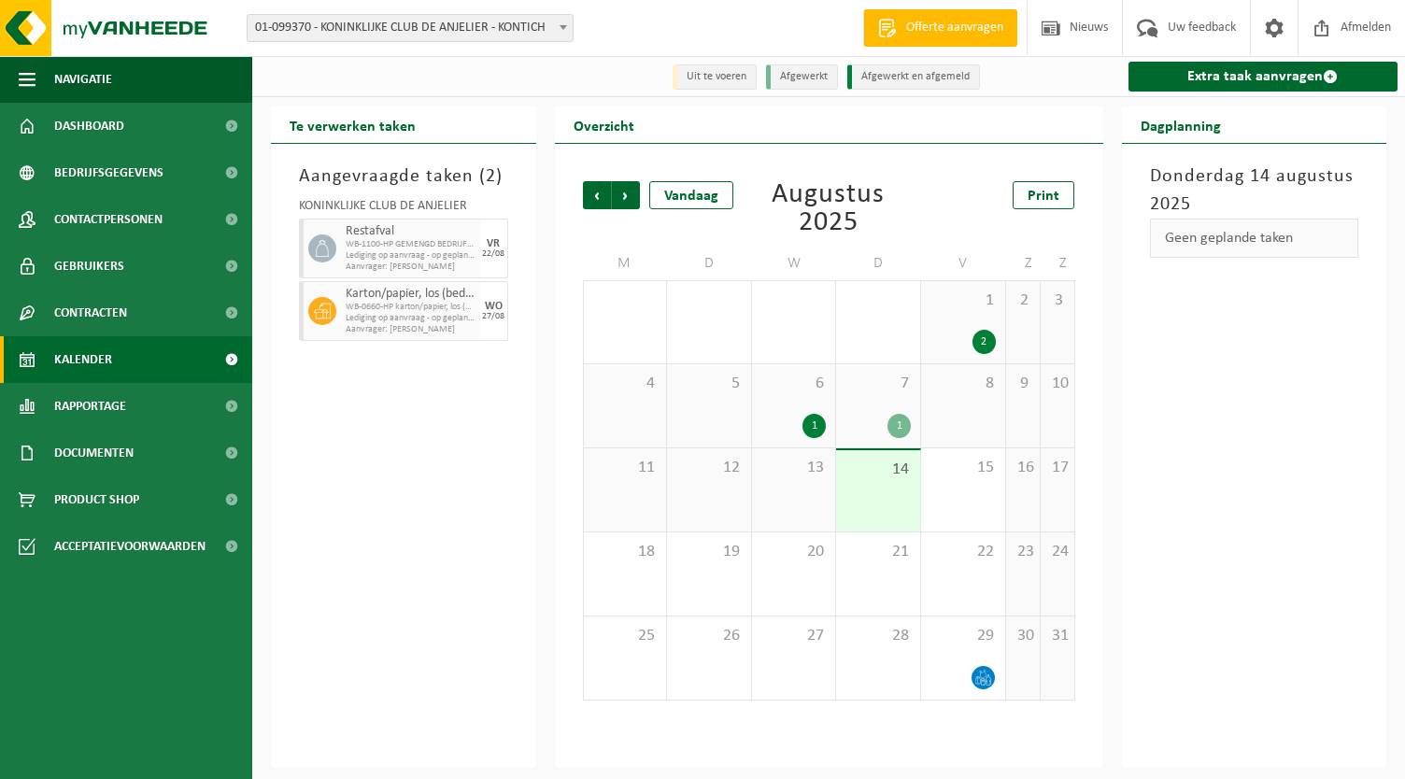
drag, startPoint x: 92, startPoint y: 372, endPoint x: 588, endPoint y: 367, distance: 496.9
click at [92, 372] on span "Kalender" at bounding box center [83, 359] width 58 height 47
click at [1178, 135] on h2 "Dagplanning" at bounding box center [1181, 124] width 118 height 36
click at [714, 72] on li "Uit te voeren" at bounding box center [715, 76] width 84 height 25
click at [696, 193] on div "Vandaag" at bounding box center [691, 195] width 84 height 28
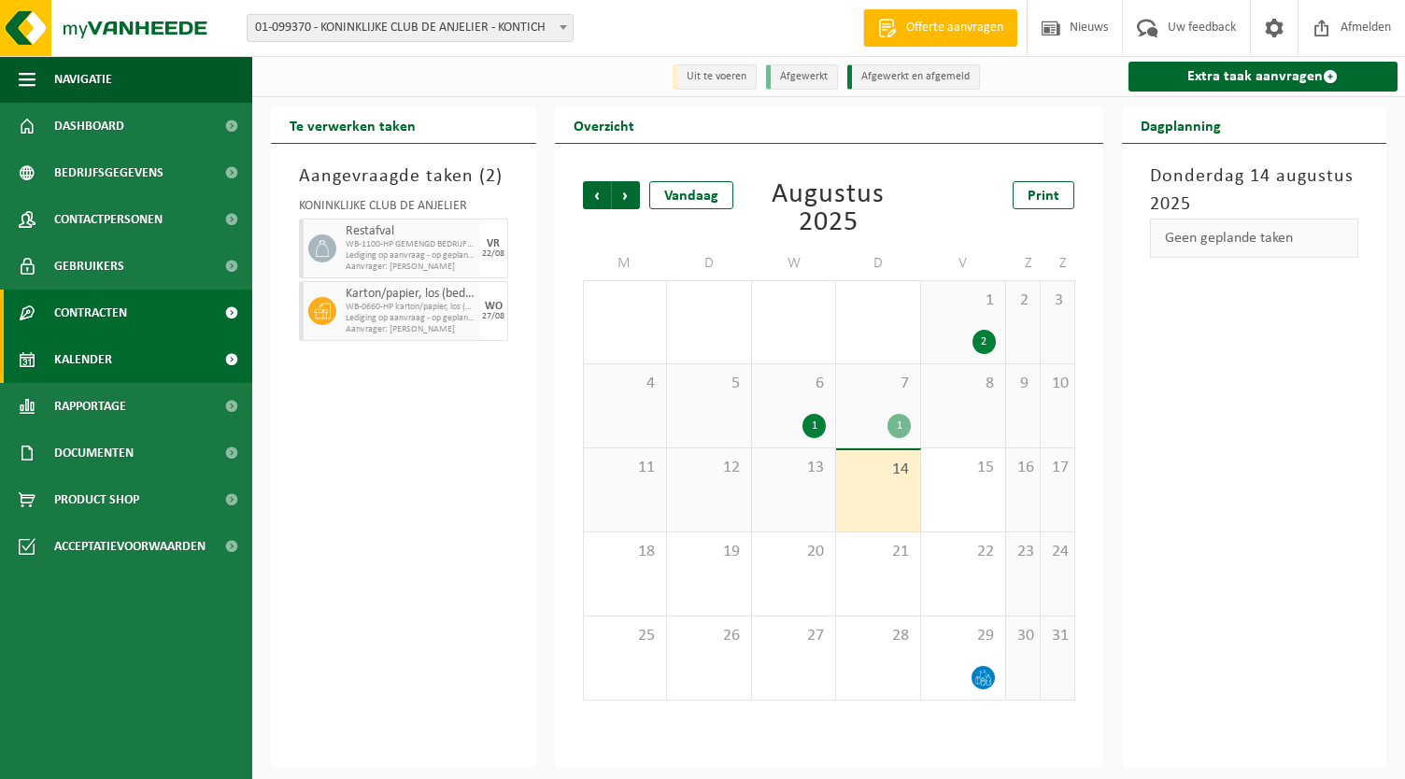
click at [106, 298] on span "Contracten" at bounding box center [90, 313] width 73 height 47
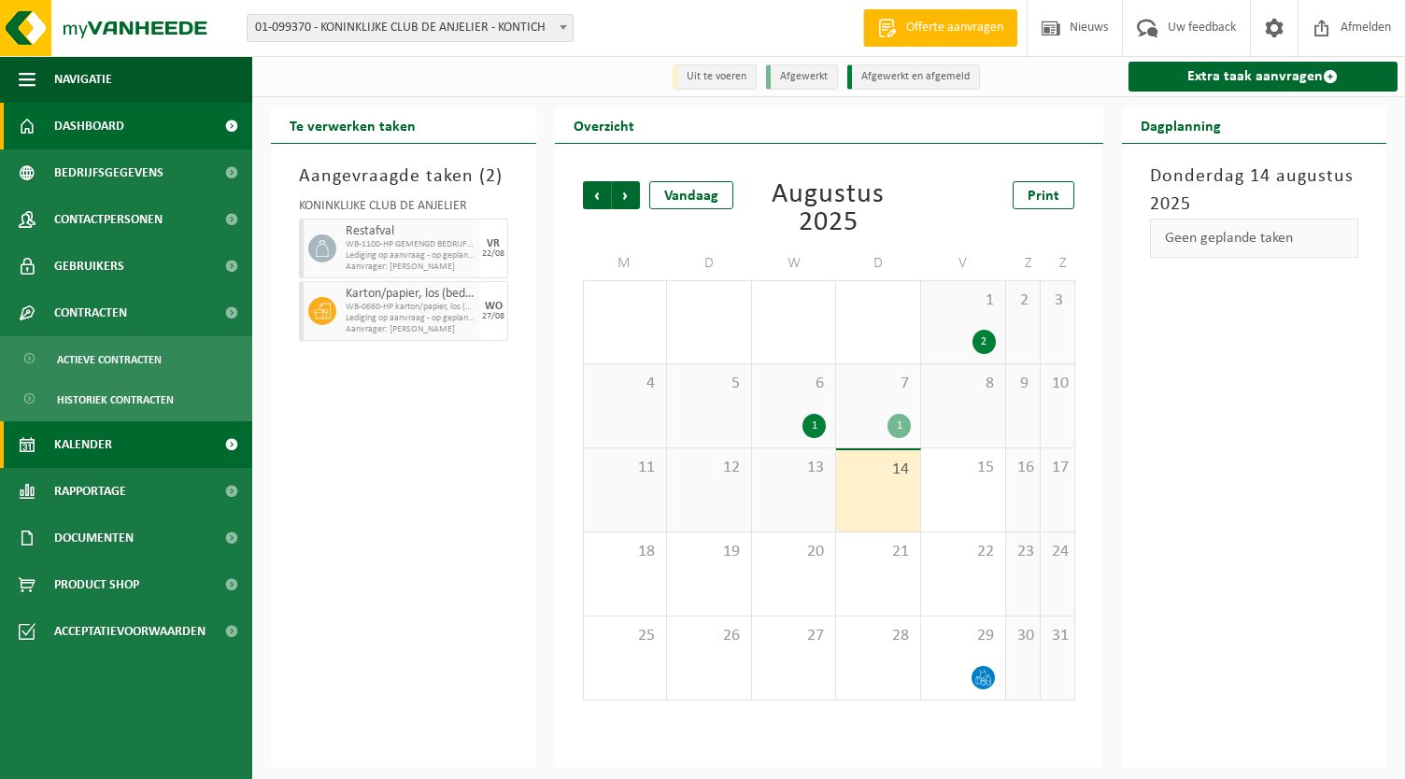
click at [118, 127] on span "Dashboard" at bounding box center [89, 126] width 70 height 47
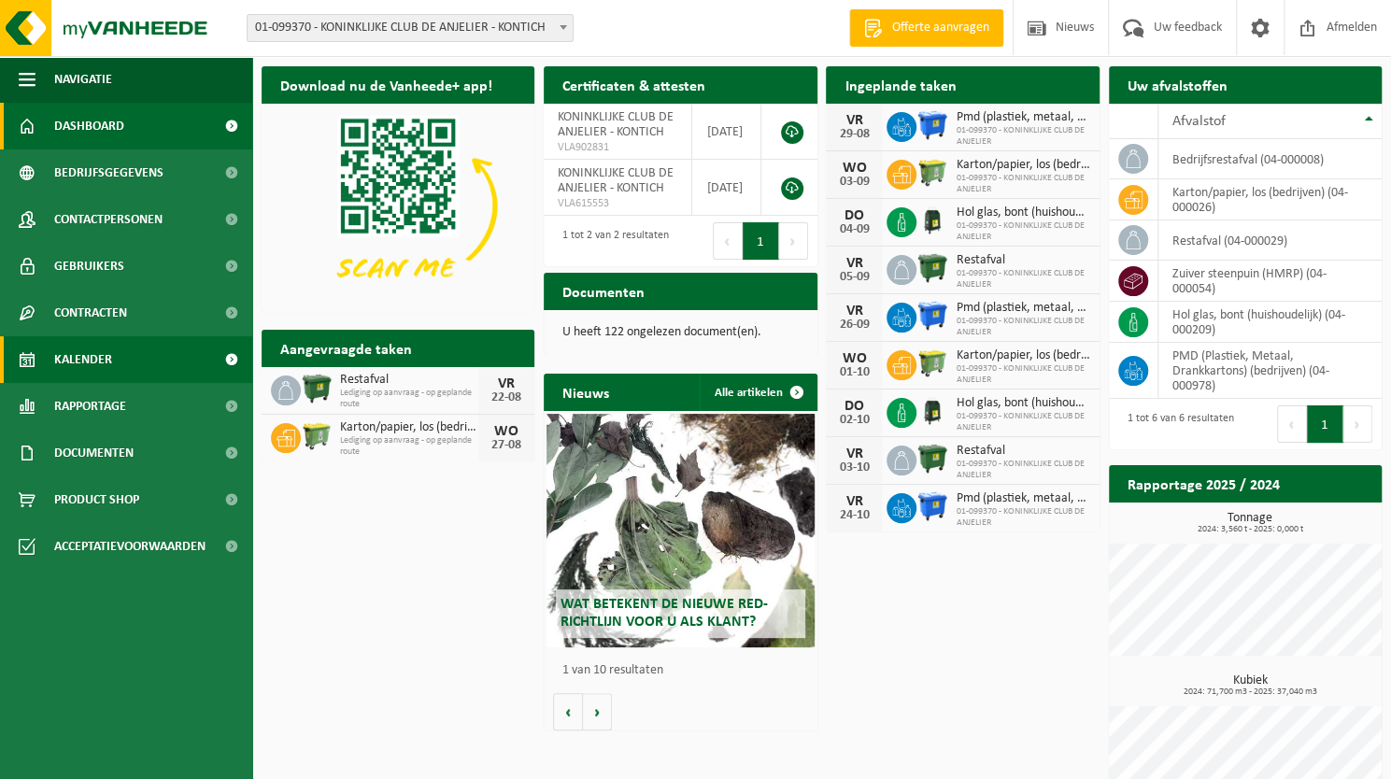
drag, startPoint x: 75, startPoint y: 356, endPoint x: 17, endPoint y: 370, distance: 59.6
click at [75, 356] on span "Kalender" at bounding box center [83, 359] width 58 height 47
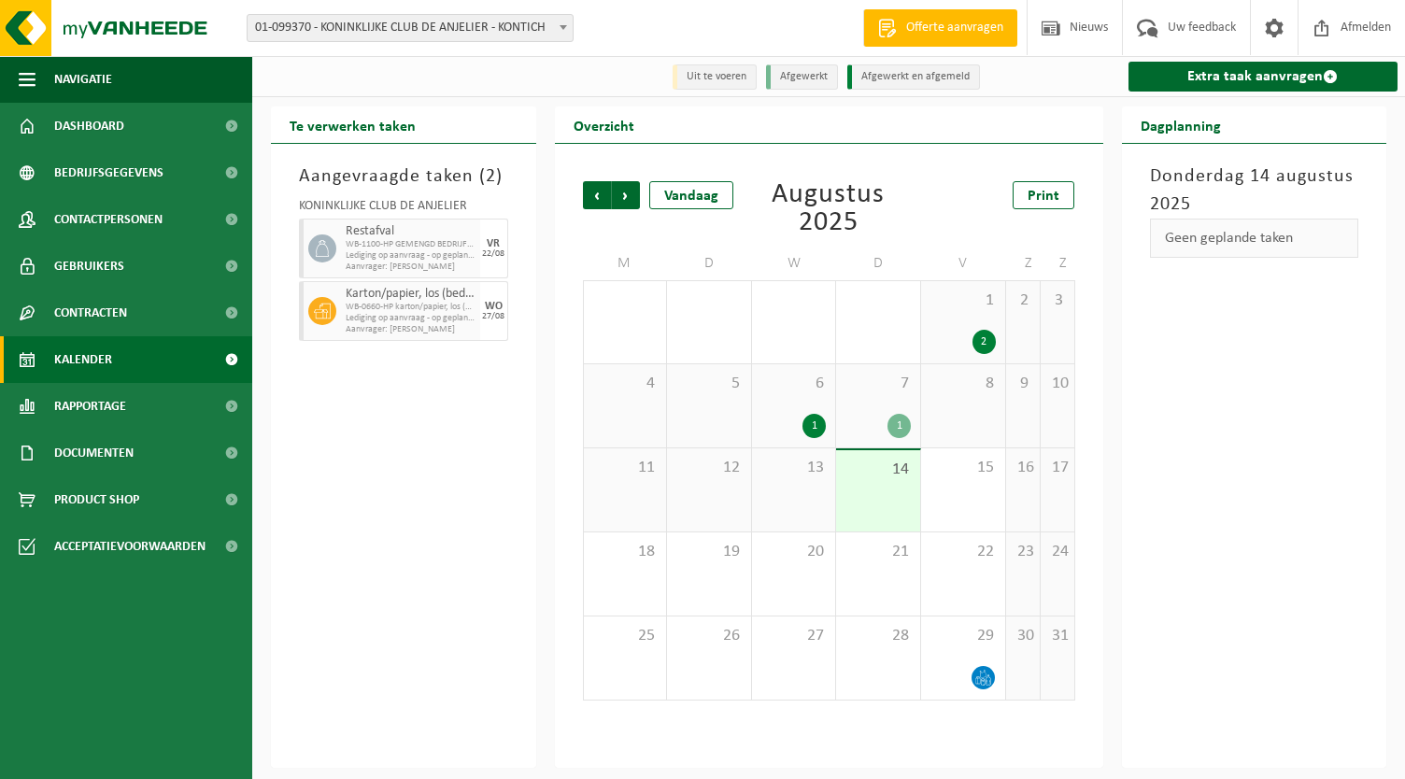
click at [818, 431] on div "1" at bounding box center [813, 426] width 23 height 24
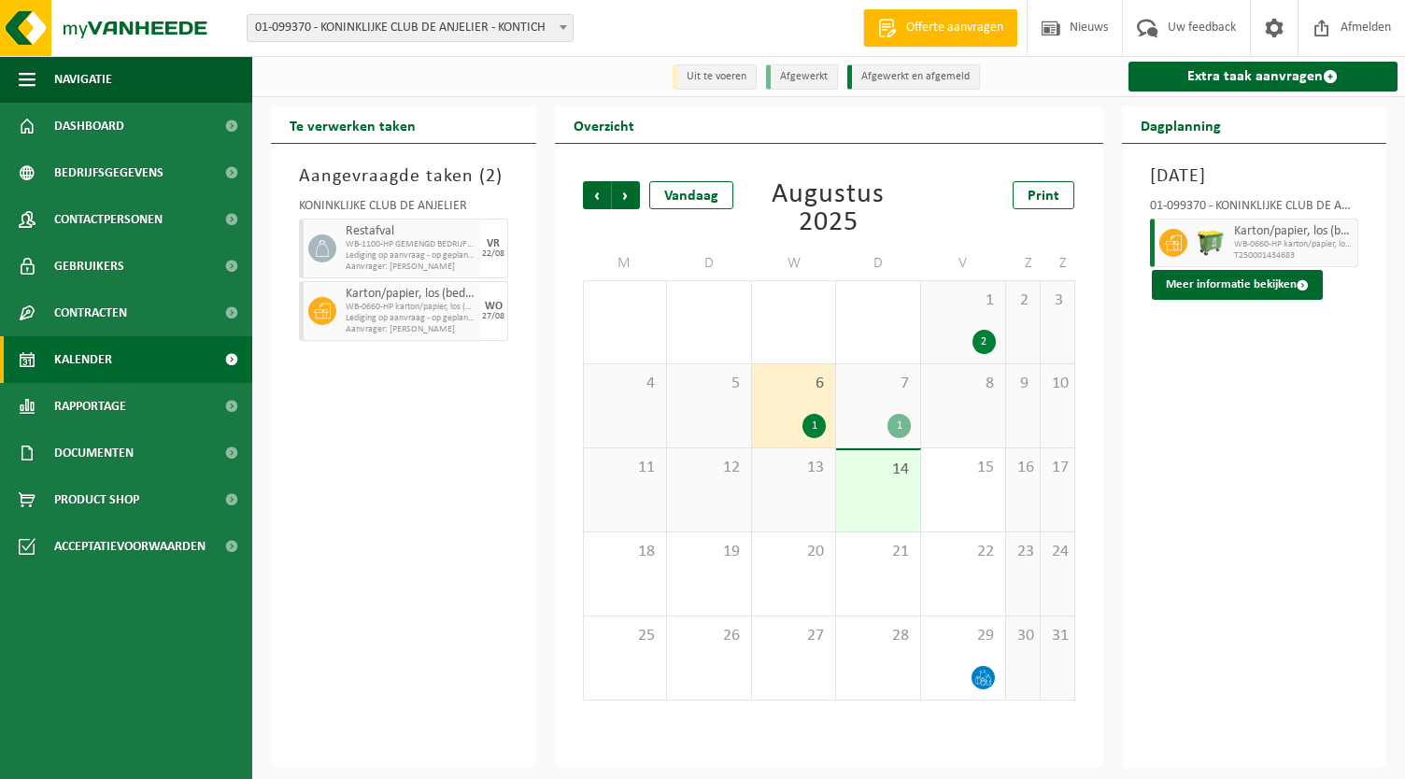
click at [818, 432] on div "1" at bounding box center [813, 426] width 23 height 24
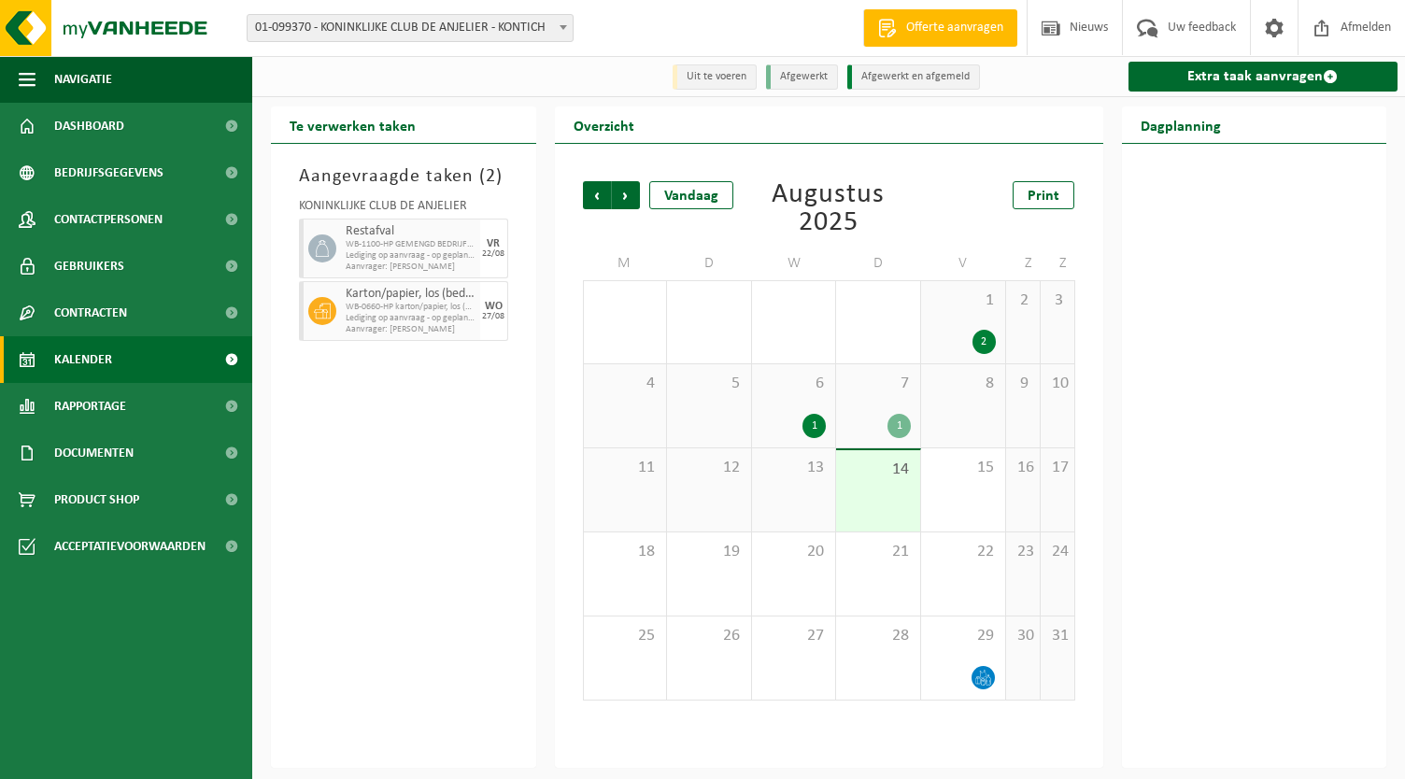
drag, startPoint x: 1016, startPoint y: 364, endPoint x: 942, endPoint y: 403, distance: 84.0
click at [1016, 363] on div "2" at bounding box center [1023, 322] width 34 height 82
click at [878, 418] on div "1" at bounding box center [877, 426] width 65 height 24
click at [895, 427] on div "1" at bounding box center [898, 426] width 23 height 24
click at [897, 428] on div "1" at bounding box center [898, 426] width 23 height 24
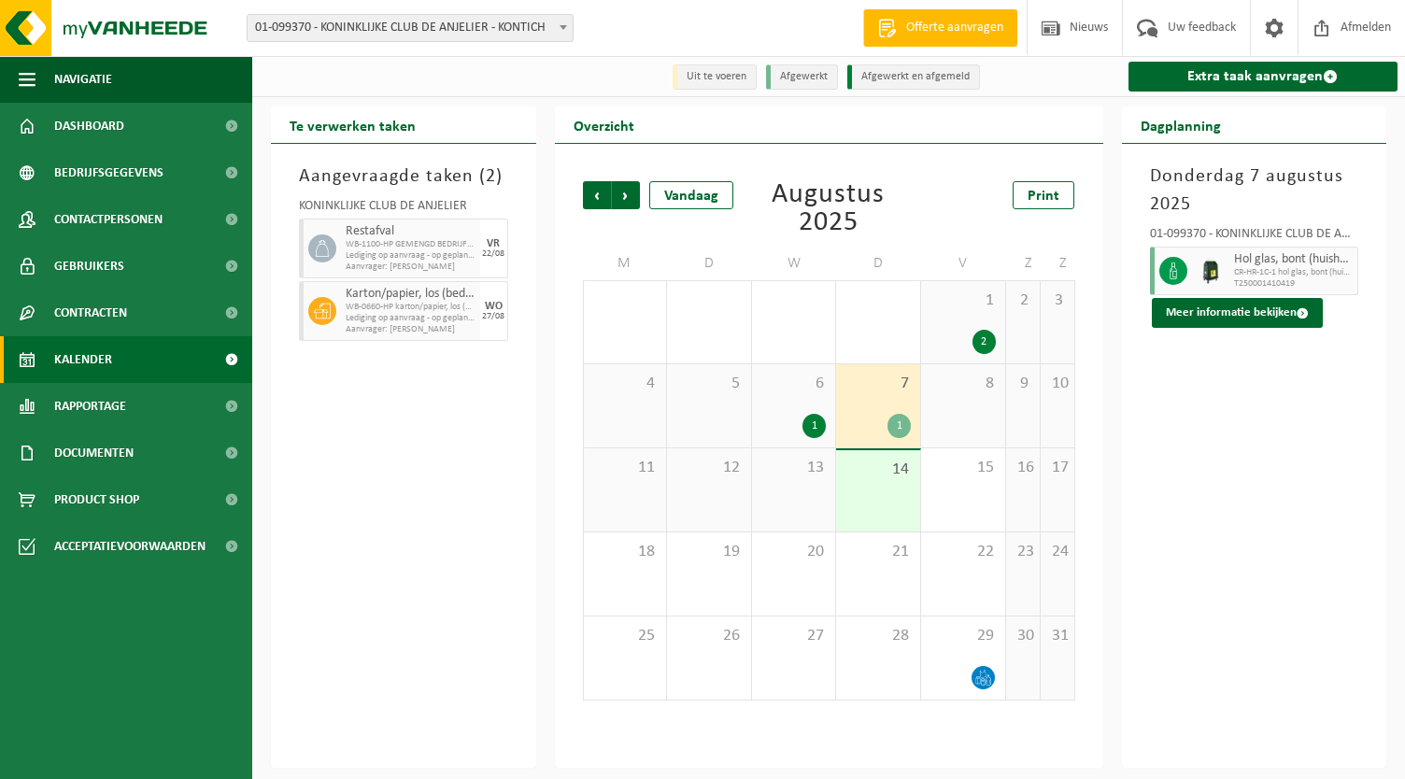
click at [433, 251] on span "Lediging op aanvraag - op geplande route" at bounding box center [411, 255] width 130 height 11
click at [625, 191] on span "Volgende" at bounding box center [626, 195] width 28 height 28
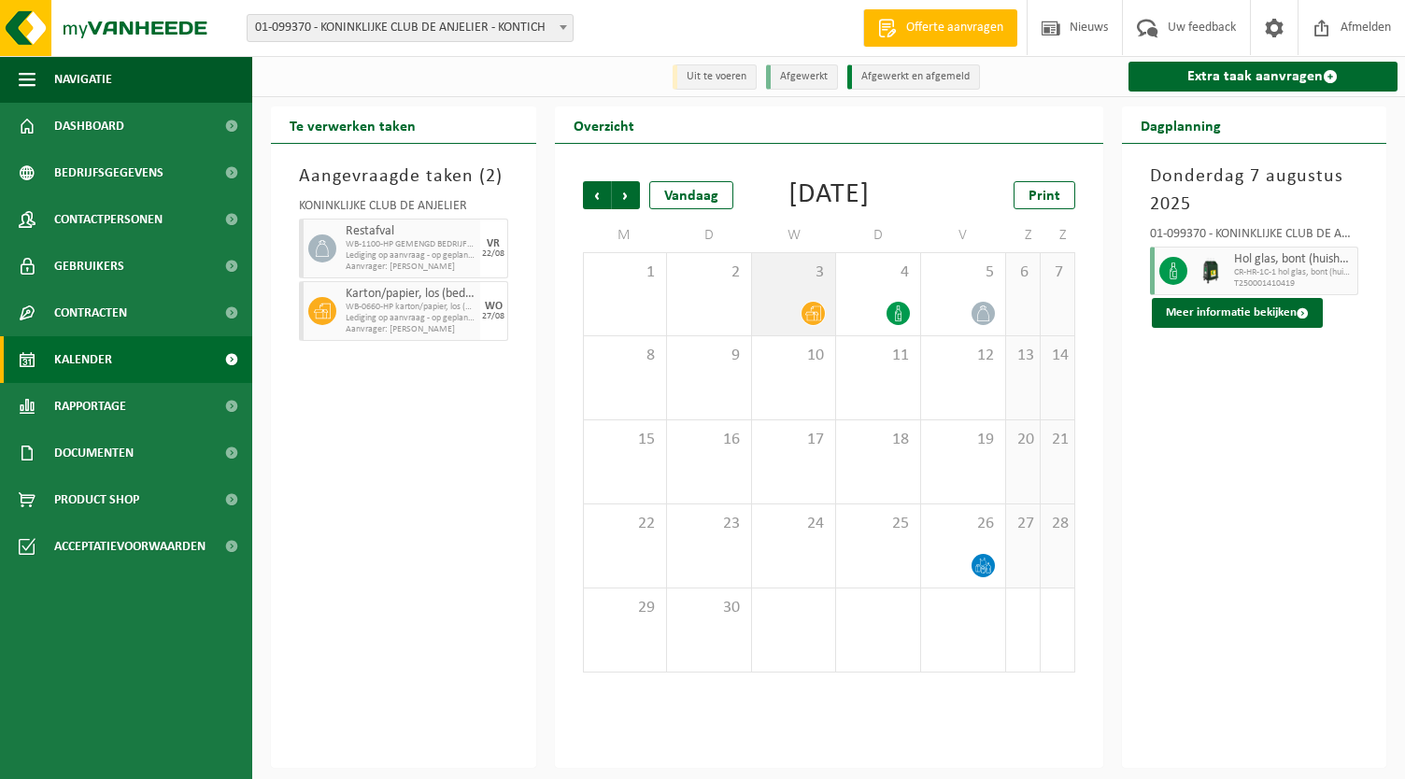
click at [814, 321] on icon at bounding box center [813, 313] width 16 height 15
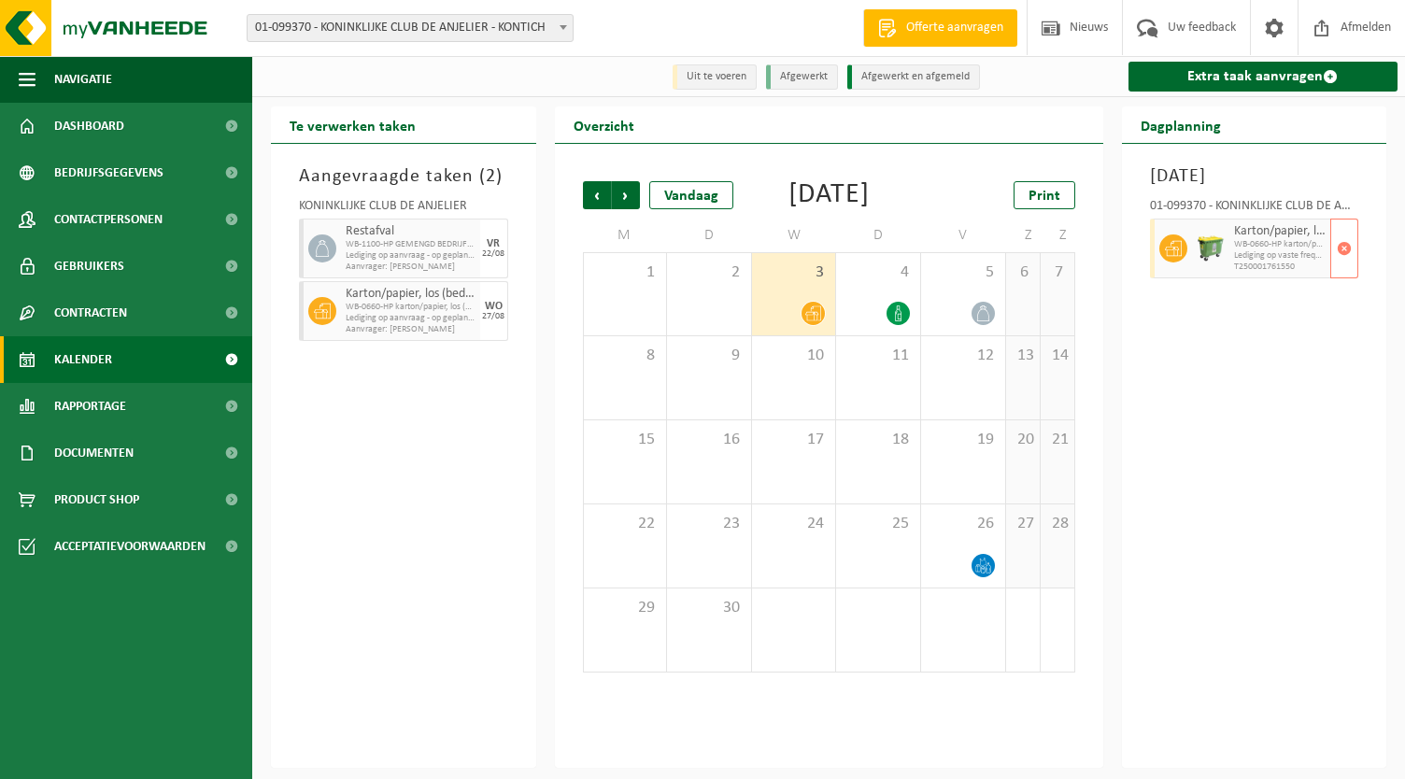
click at [1203, 278] on div at bounding box center [1210, 249] width 37 height 60
click at [1350, 267] on span "button" at bounding box center [1344, 248] width 15 height 37
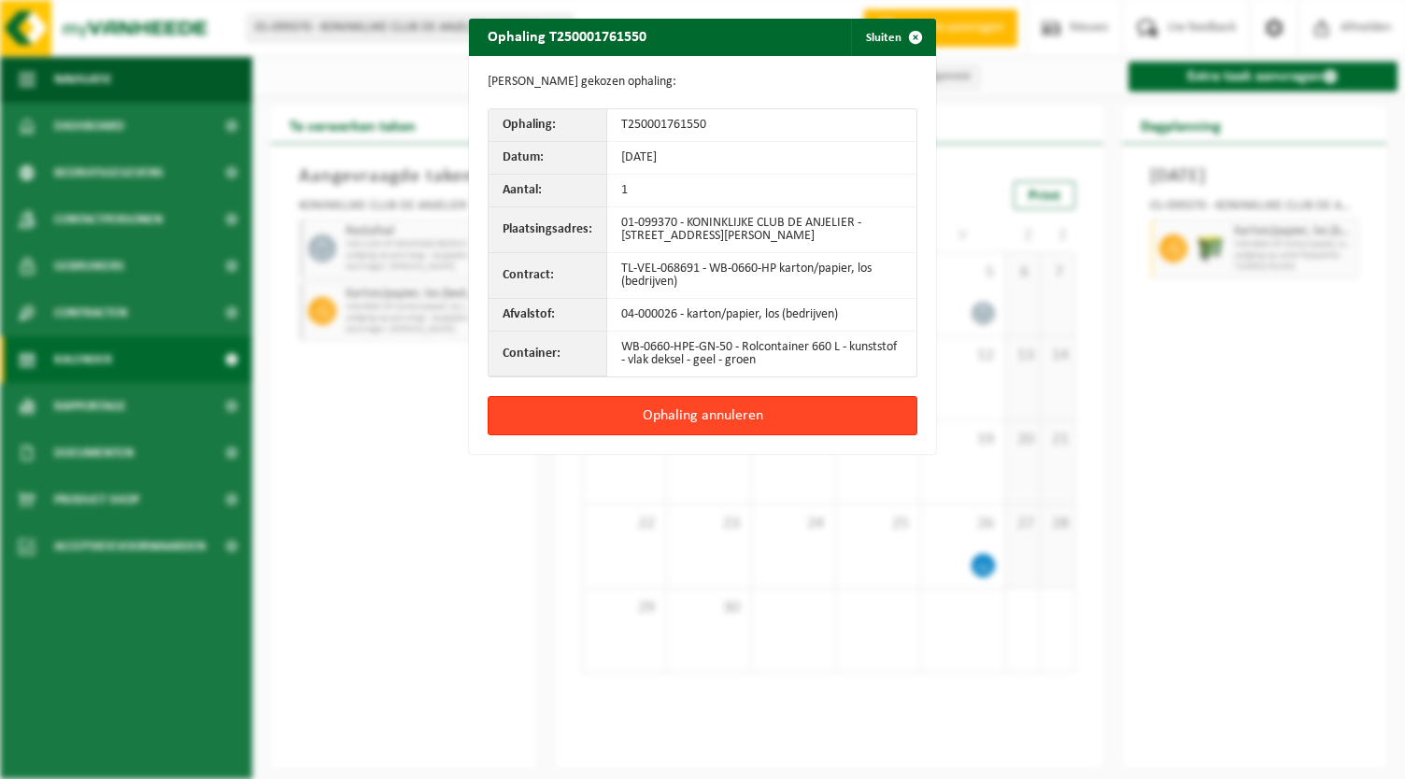
click at [729, 419] on button "Ophaling annuleren" at bounding box center [703, 415] width 430 height 39
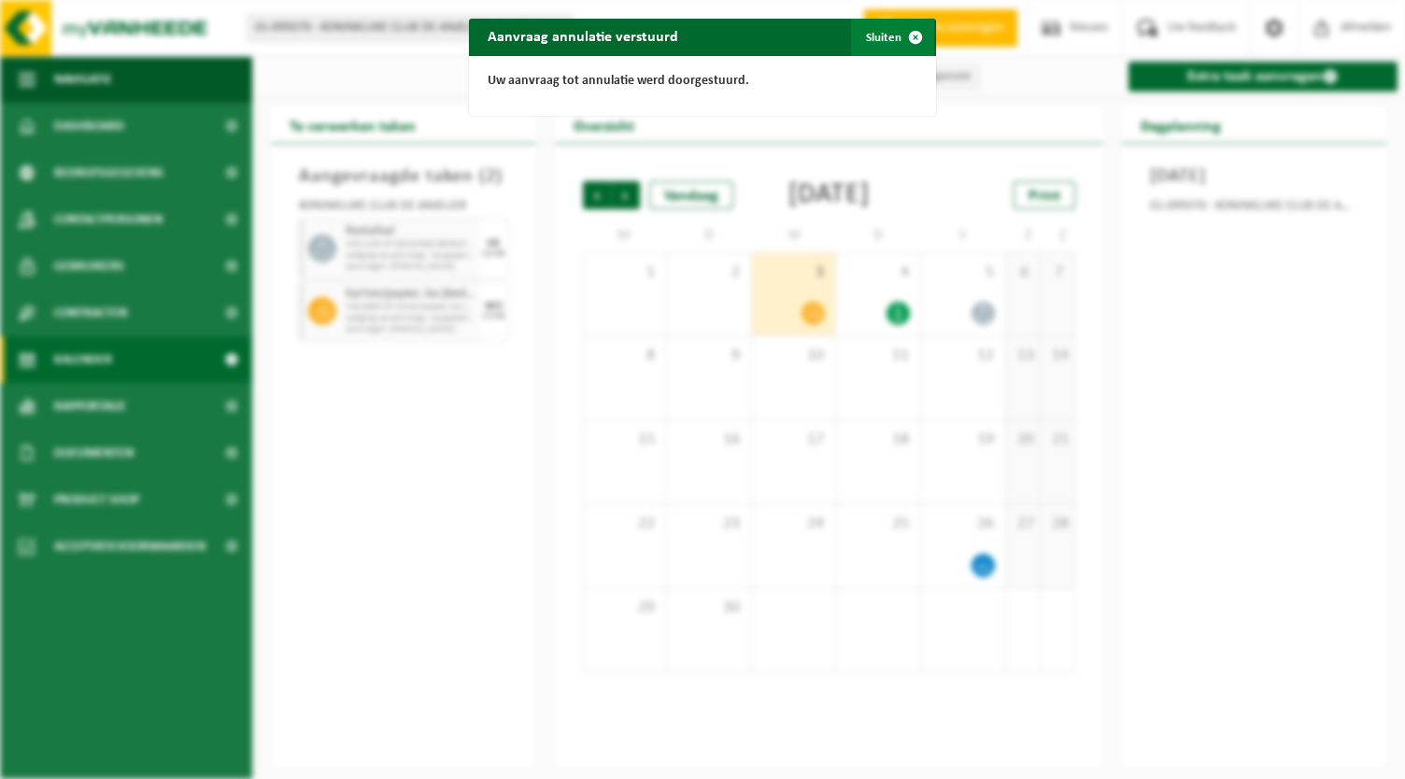
drag, startPoint x: 901, startPoint y: 41, endPoint x: 816, endPoint y: 233, distance: 209.5
click at [901, 42] on span "button" at bounding box center [915, 37] width 37 height 37
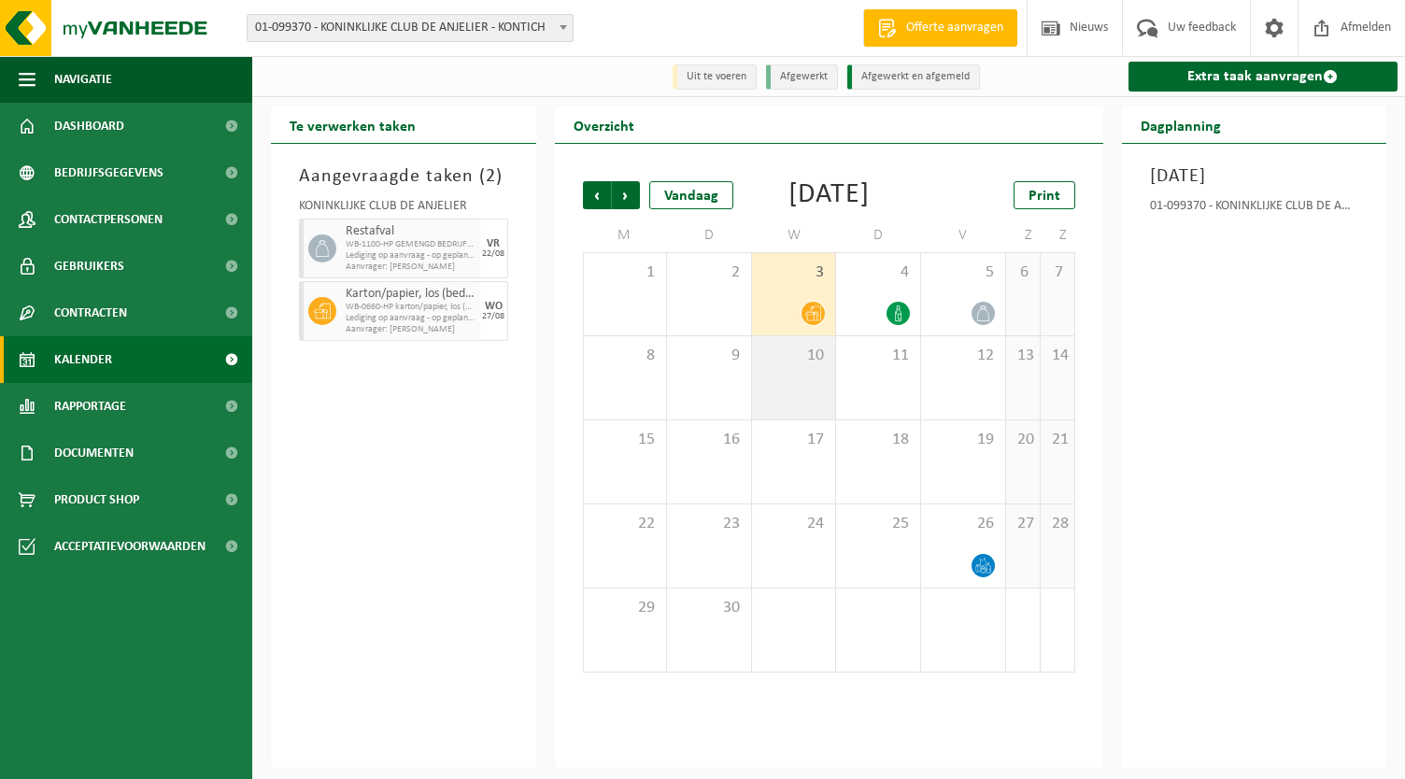
click at [800, 407] on div "10" at bounding box center [794, 377] width 84 height 83
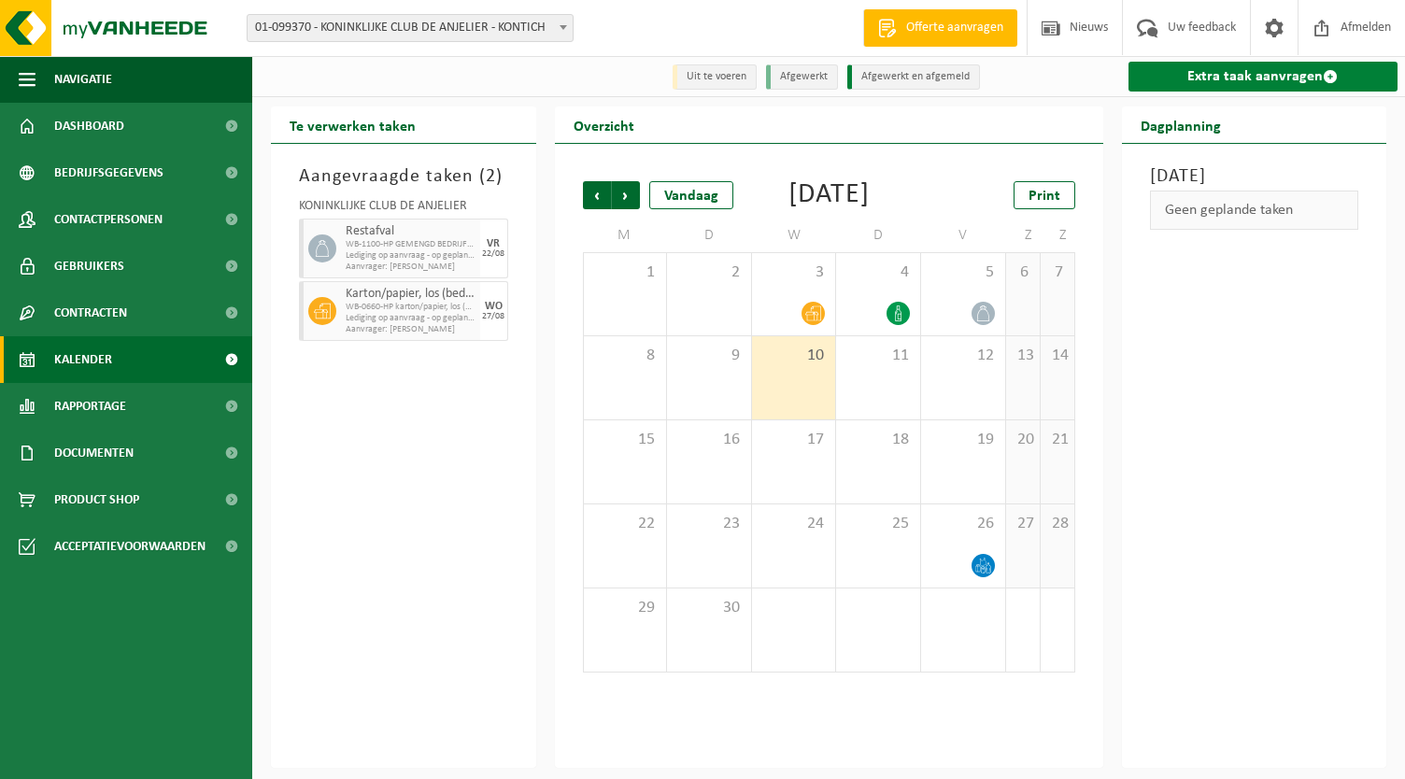
click at [1238, 90] on link "Extra taak aanvragen" at bounding box center [1263, 77] width 270 height 30
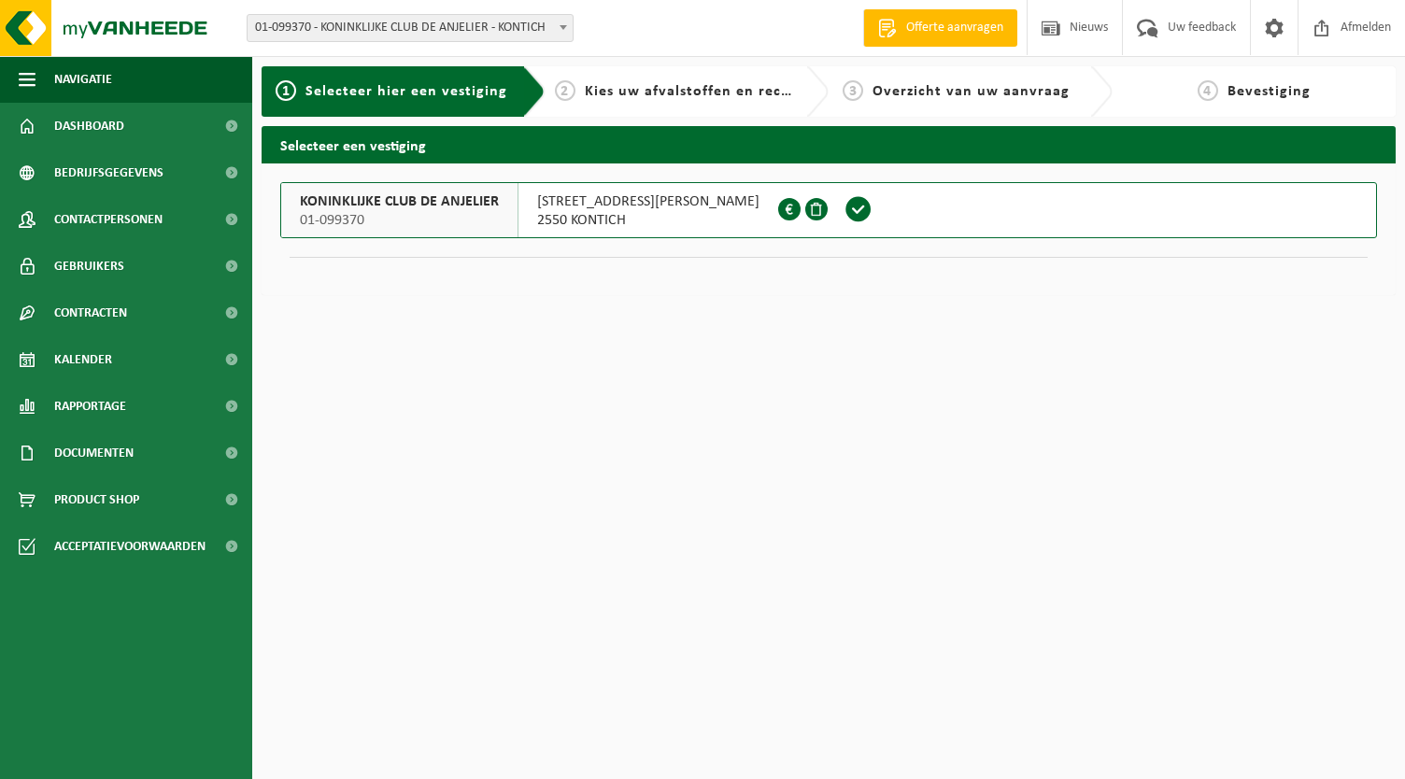
click at [429, 229] on div "KONINKLIJKE CLUB DE ANJELIER 01-099370" at bounding box center [399, 210] width 237 height 54
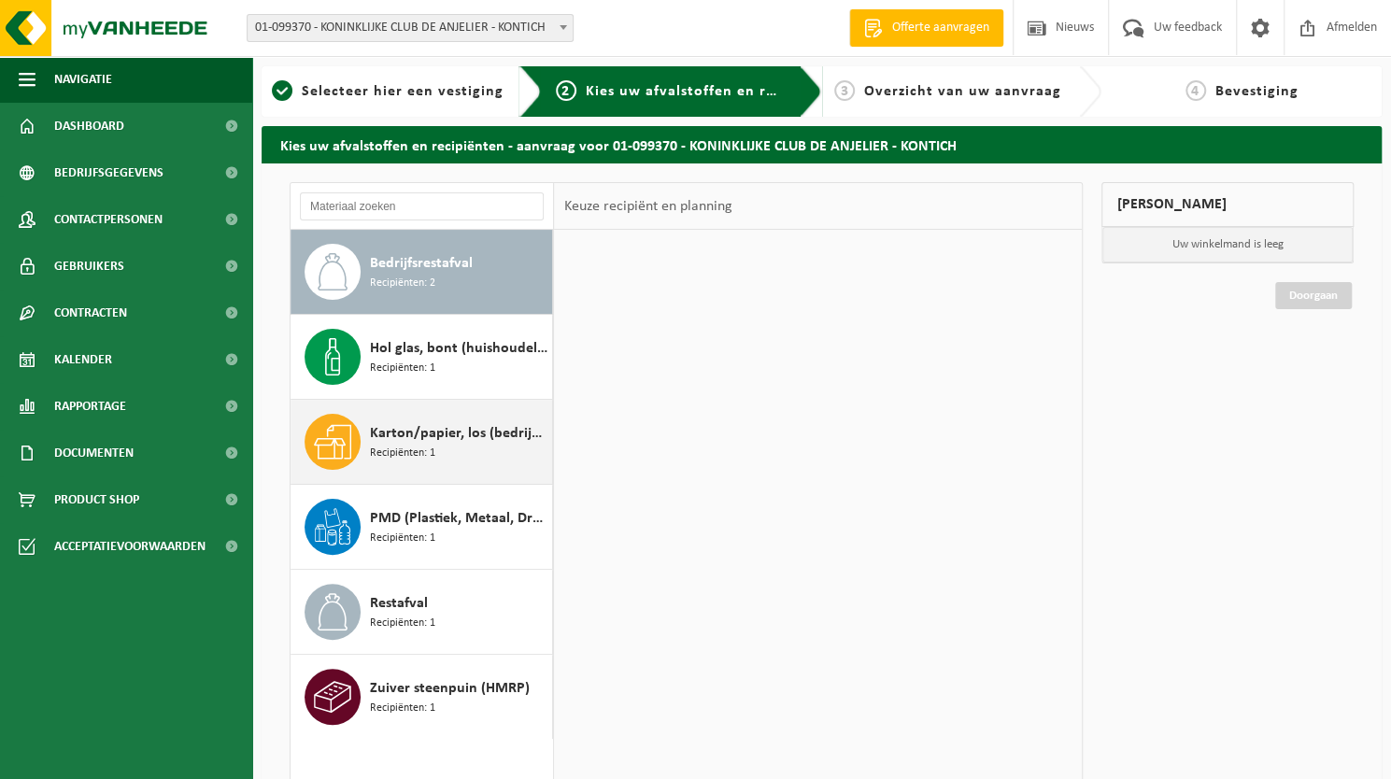
click at [359, 460] on div at bounding box center [332, 442] width 56 height 56
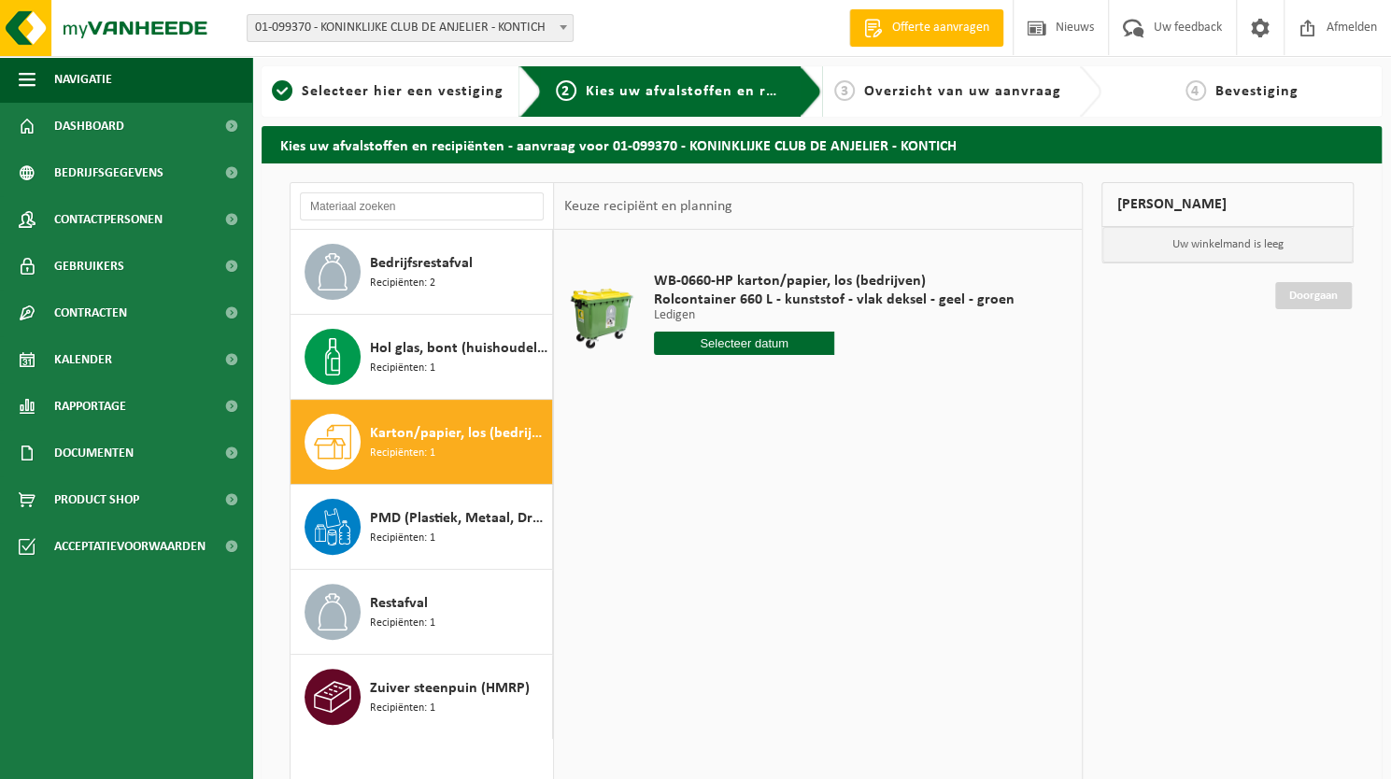
click at [728, 341] on input "text" at bounding box center [744, 343] width 180 height 23
click at [865, 380] on icon at bounding box center [866, 385] width 30 height 30
click at [740, 477] on div "10" at bounding box center [736, 478] width 33 height 30
type input "Van [DATE]"
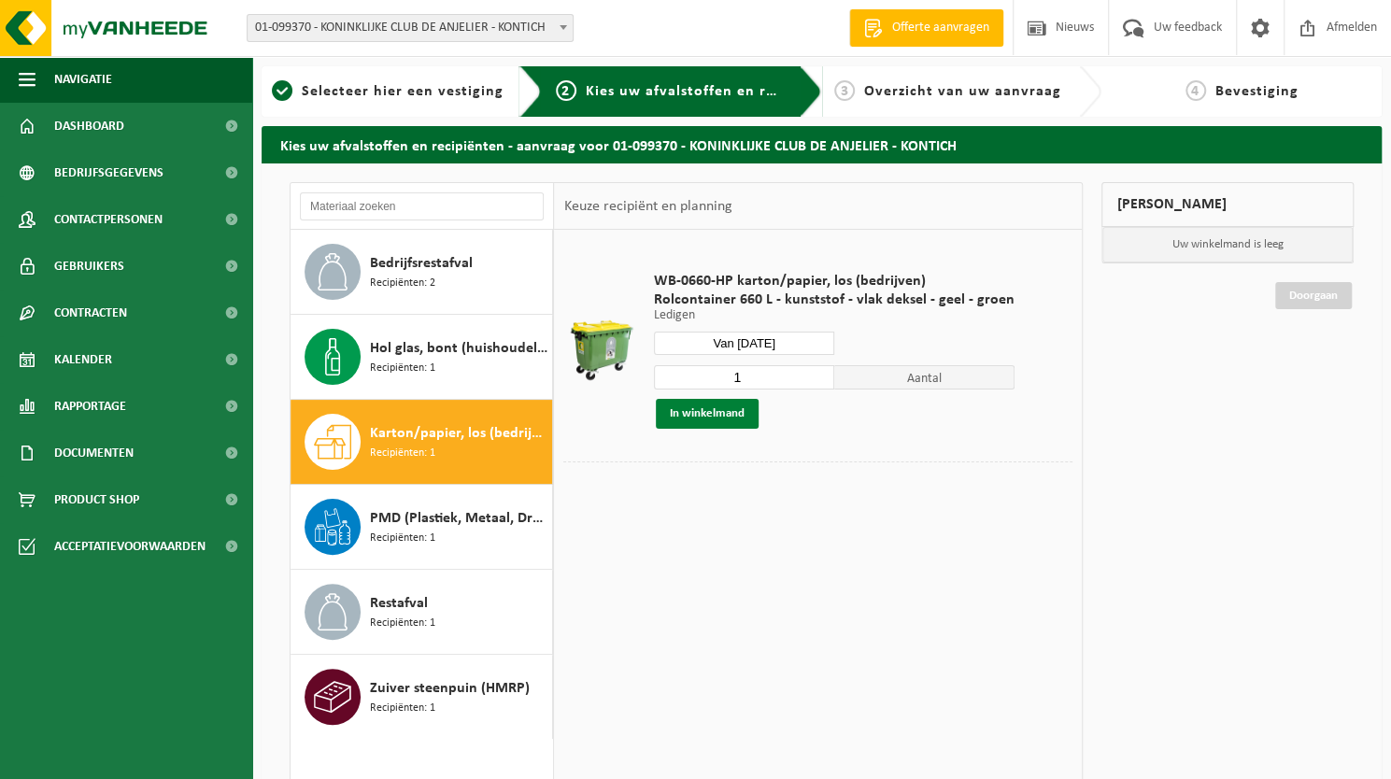
click at [704, 401] on button "In winkelmand" at bounding box center [707, 414] width 103 height 30
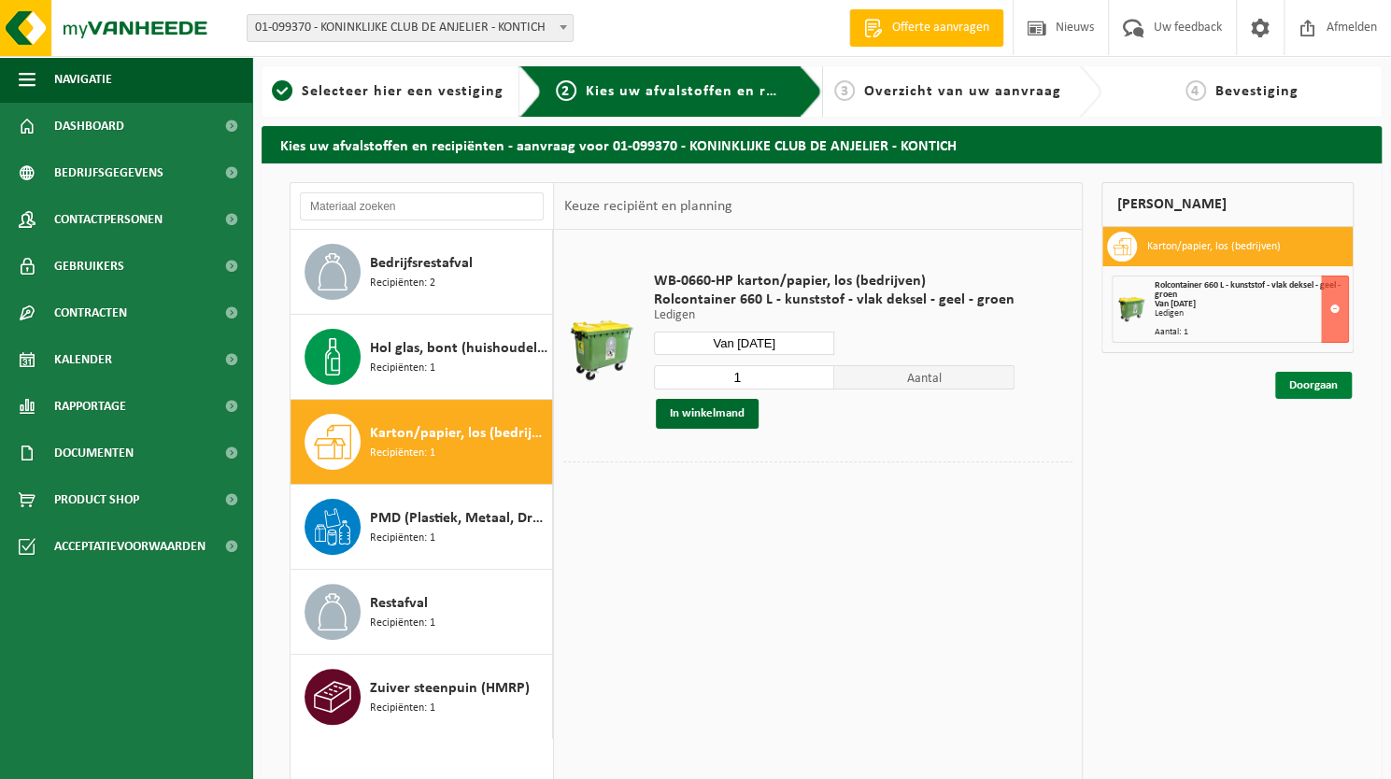
click at [1324, 395] on link "Doorgaan" at bounding box center [1313, 385] width 77 height 27
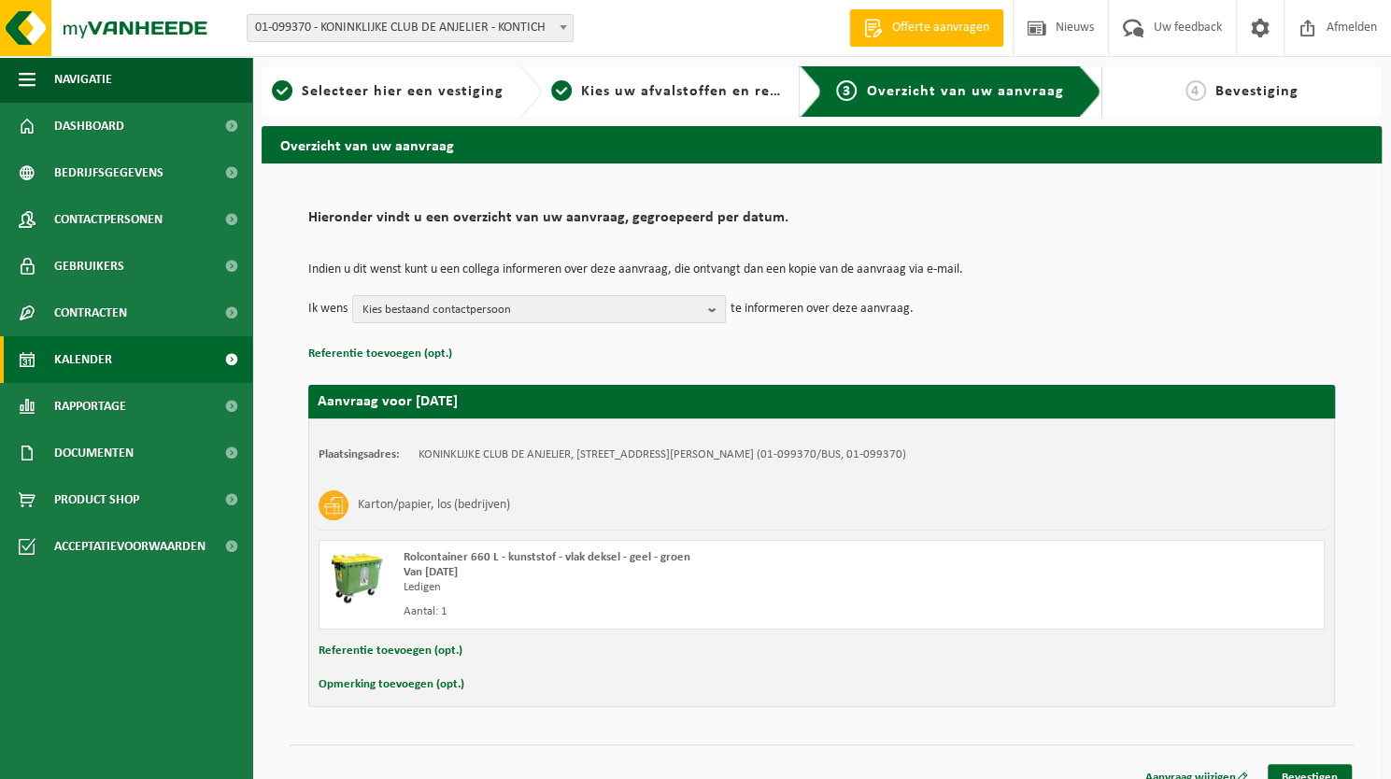
click at [81, 362] on span "Kalender" at bounding box center [83, 359] width 58 height 47
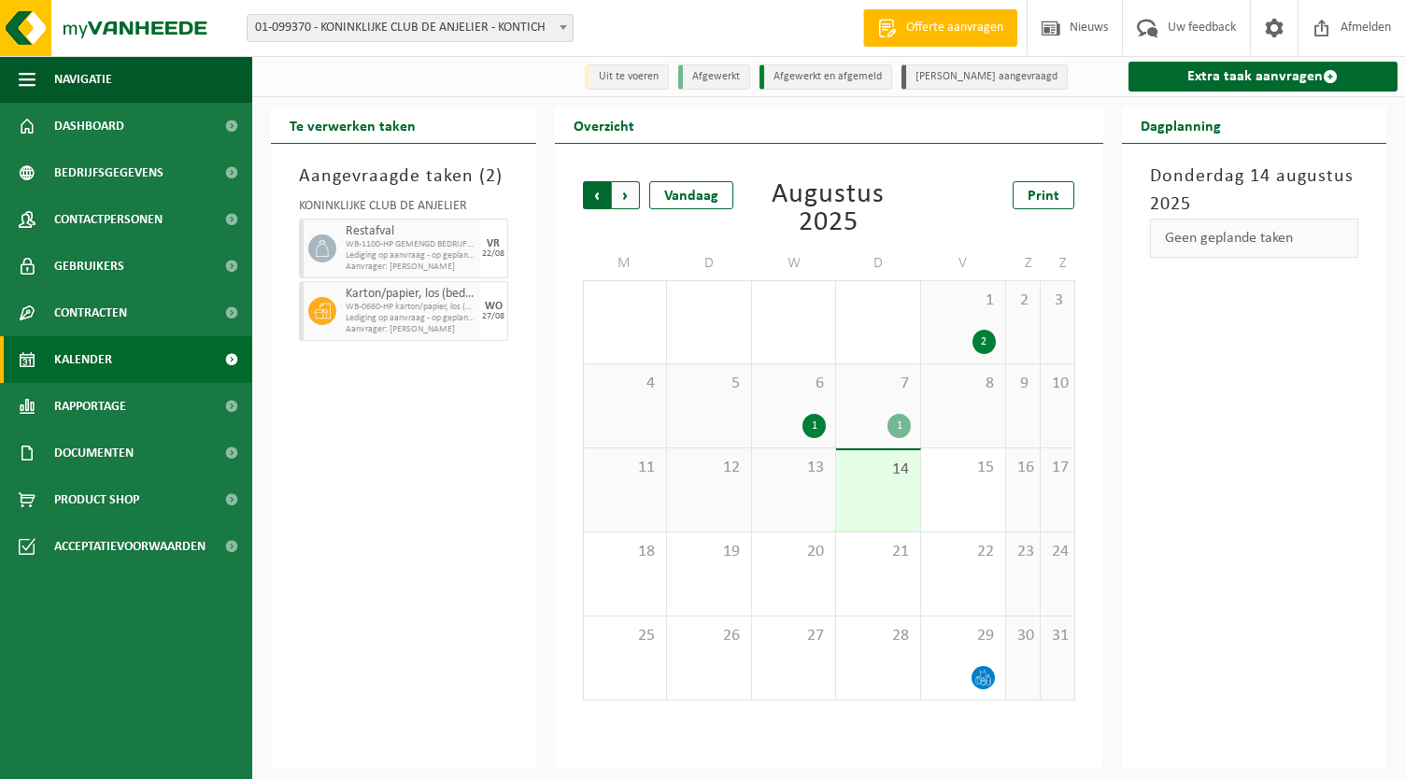
click at [620, 199] on span "Volgende" at bounding box center [626, 195] width 28 height 28
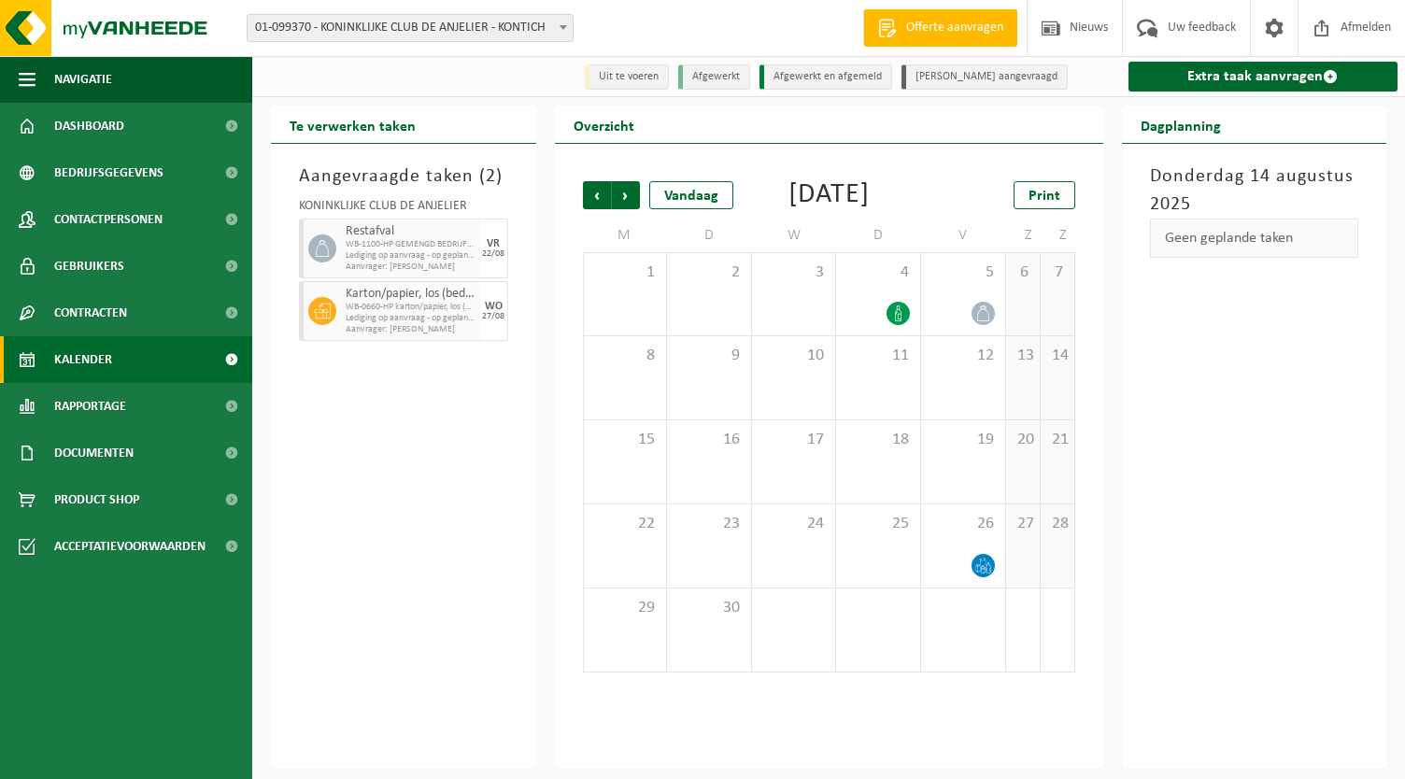
click at [418, 384] on div "Aangevraagde taken ( 2 ) KONINKLIJKE CLUB DE ANJELIER Restafval WB-1100-HP GEME…" at bounding box center [403, 456] width 265 height 624
click at [588, 197] on span "Vorige" at bounding box center [597, 195] width 28 height 28
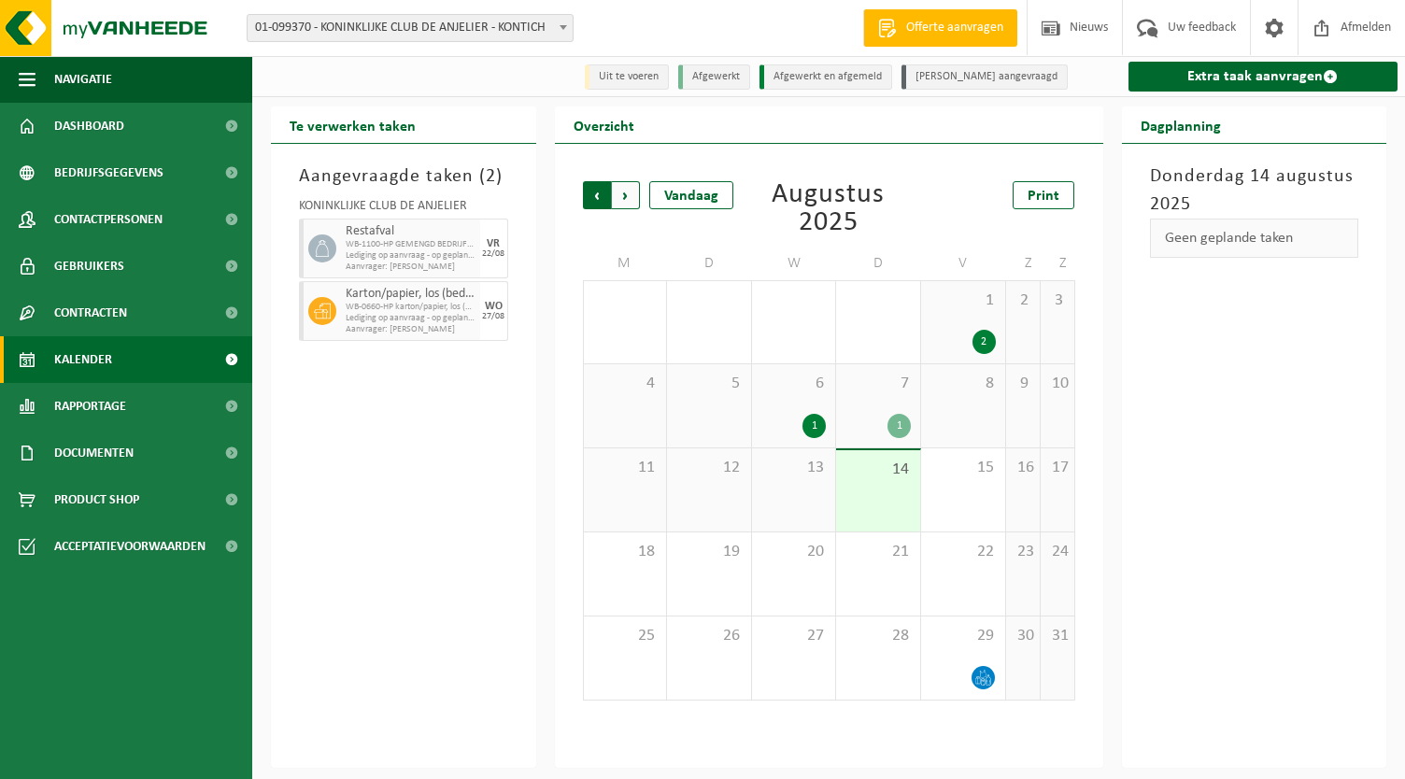
click at [630, 208] on span "Volgende" at bounding box center [626, 195] width 28 height 28
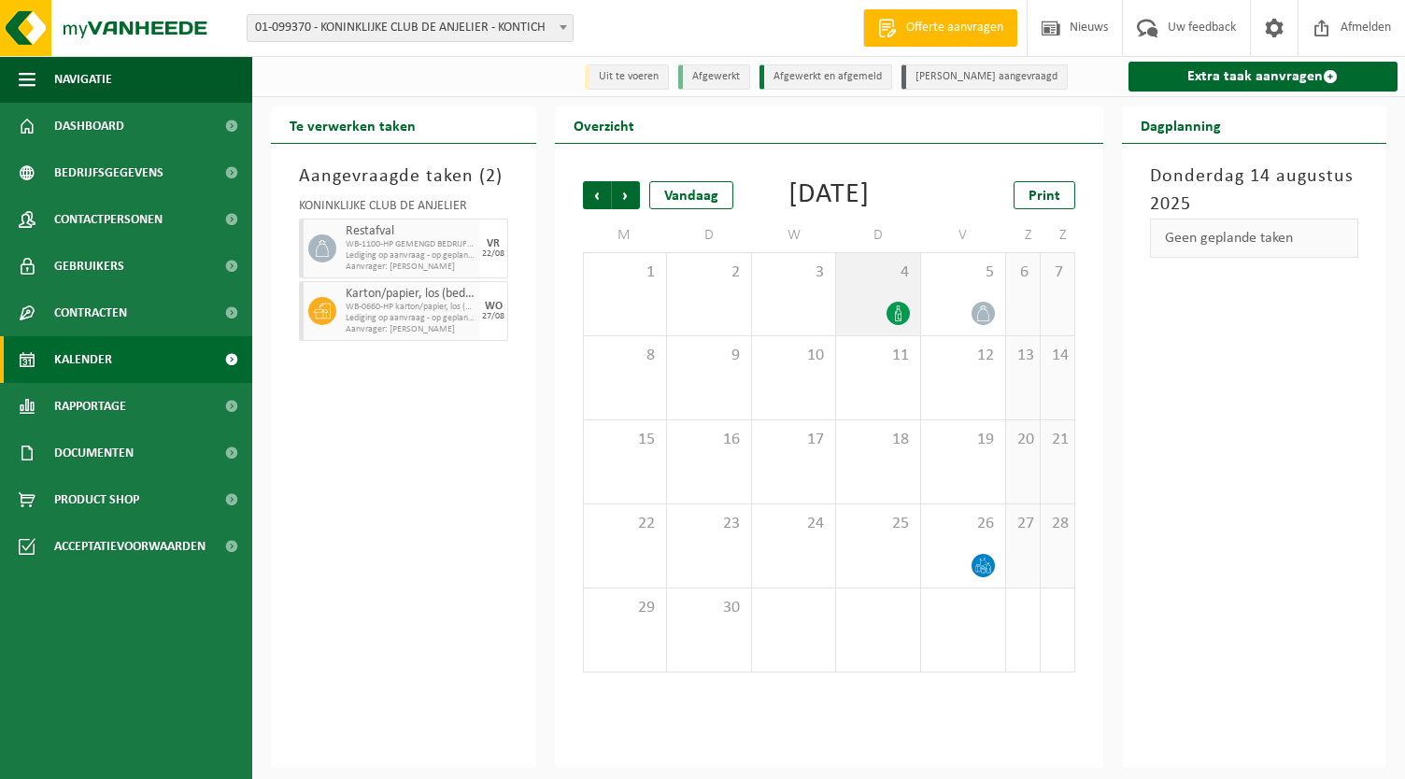
click at [899, 321] on icon at bounding box center [898, 313] width 16 height 16
